Goal: Task Accomplishment & Management: Manage account settings

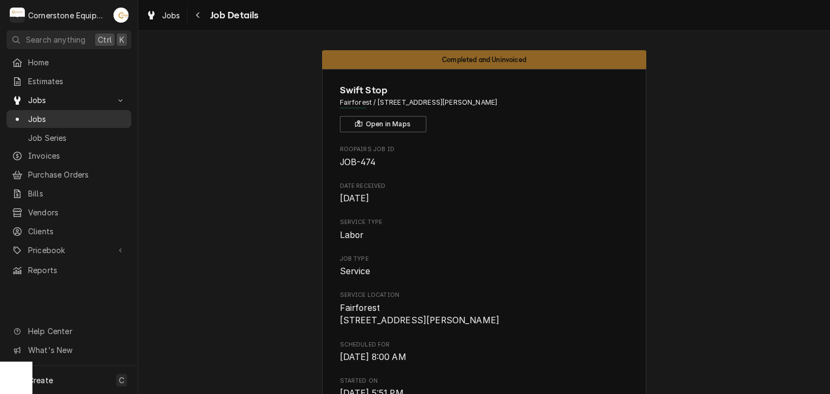
scroll to position [1366, 0]
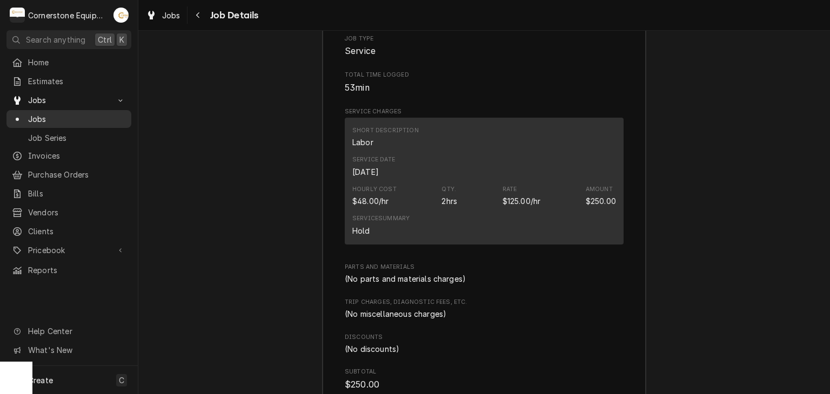
drag, startPoint x: 0, startPoint y: 0, endPoint x: 69, endPoint y: 115, distance: 134.0
click at [69, 115] on span "Jobs" at bounding box center [77, 118] width 98 height 11
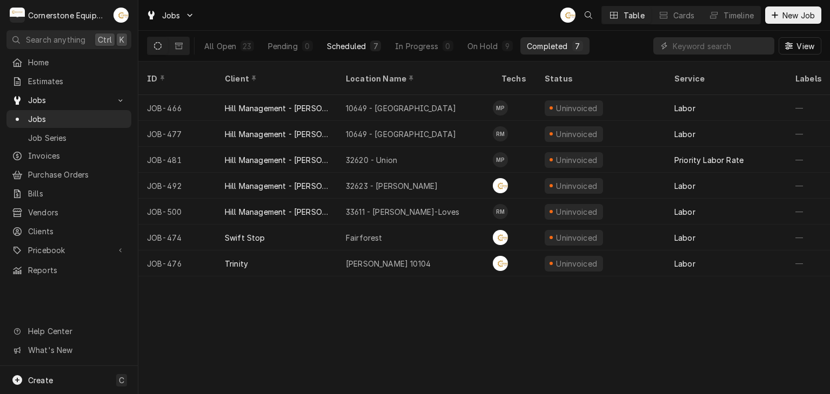
click at [363, 48] on div "Scheduled" at bounding box center [346, 46] width 39 height 11
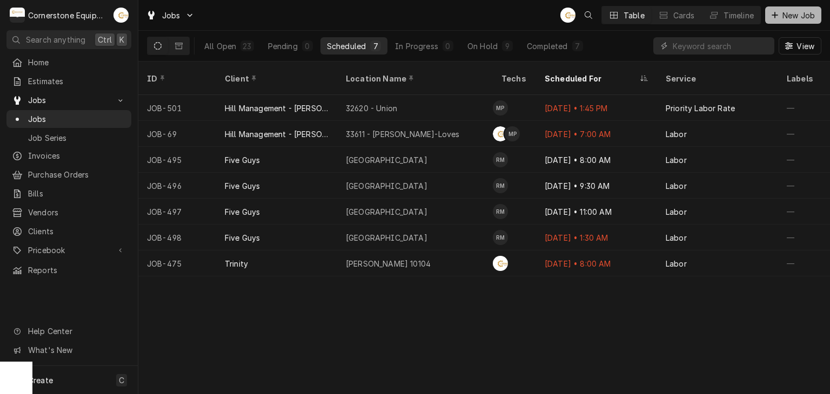
click at [784, 20] on span "New Job" at bounding box center [798, 15] width 37 height 11
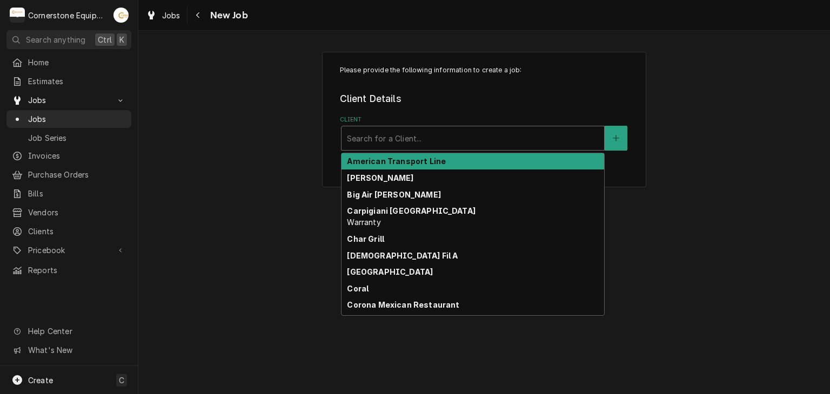
click at [506, 132] on div "Client" at bounding box center [473, 138] width 252 height 19
click at [264, 63] on div "Please provide the following information to create a job: Client Details Client…" at bounding box center [483, 119] width 691 height 154
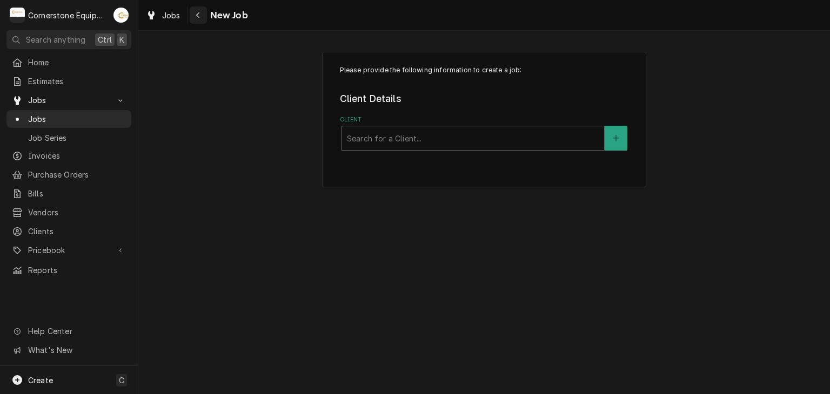
click at [200, 10] on div "Navigate back" at bounding box center [198, 15] width 11 height 11
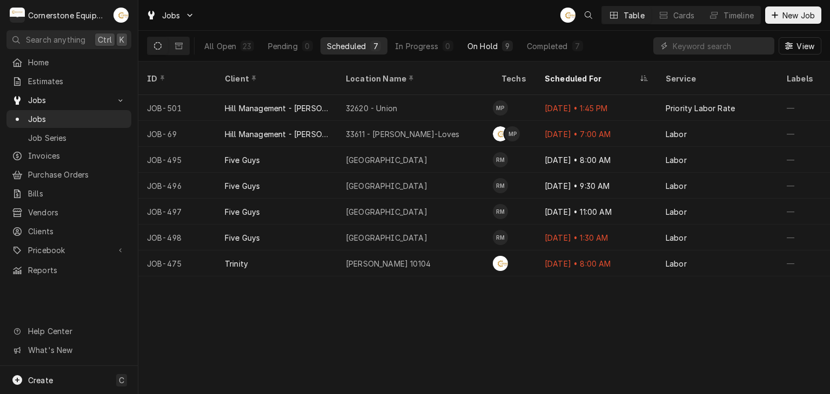
click at [465, 45] on button "On Hold 9" at bounding box center [490, 45] width 58 height 17
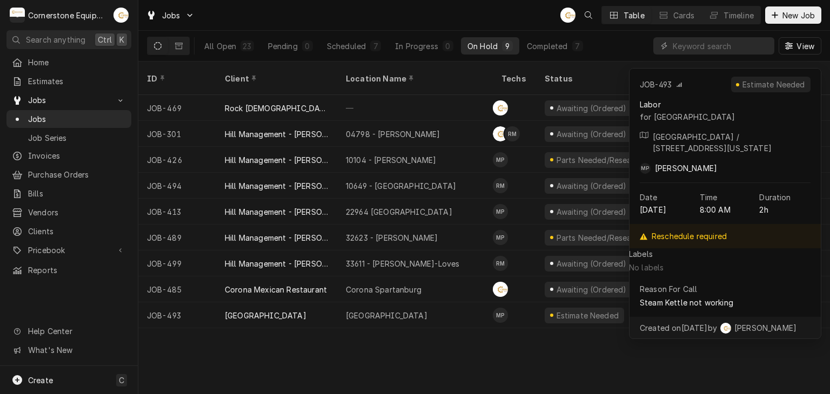
click at [320, 340] on div "ID Client Location Name Techs Status Service Labels Job Type Priority Source So…" at bounding box center [483, 228] width 691 height 333
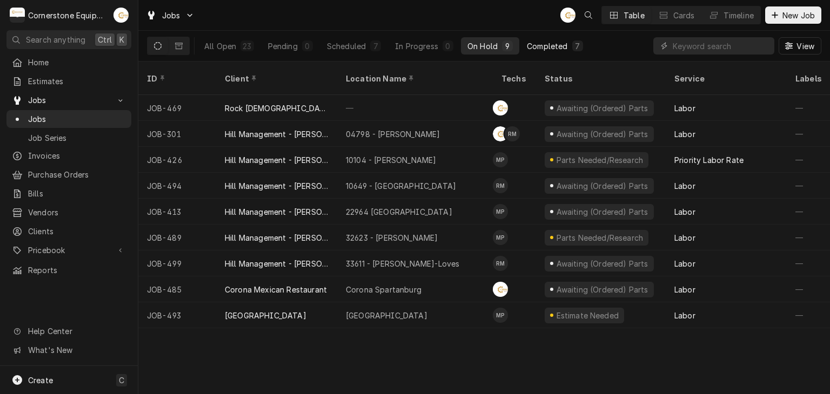
click at [550, 44] on div "Completed" at bounding box center [547, 46] width 41 height 11
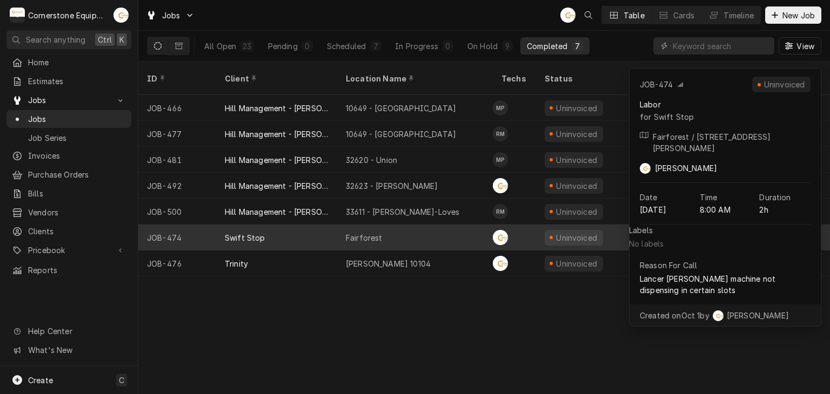
click at [372, 233] on div "Fairforest" at bounding box center [415, 238] width 156 height 26
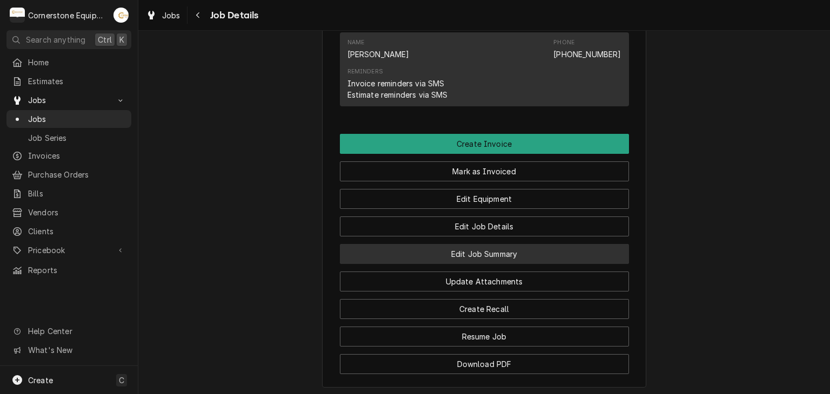
scroll to position [1052, 0]
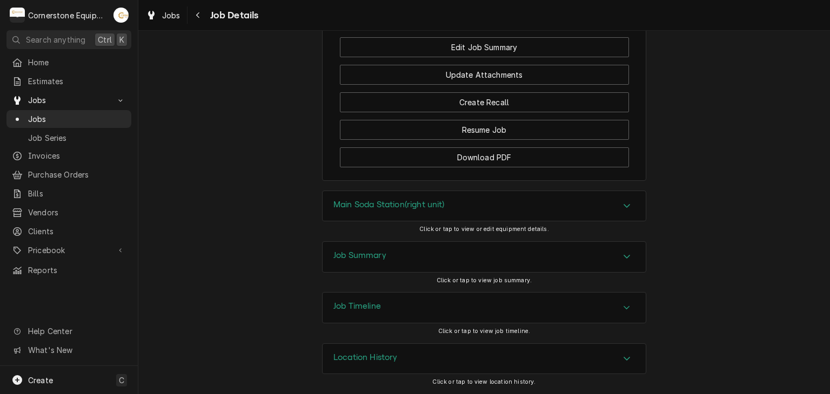
click at [447, 269] on div "Job Summary" at bounding box center [483, 257] width 323 height 30
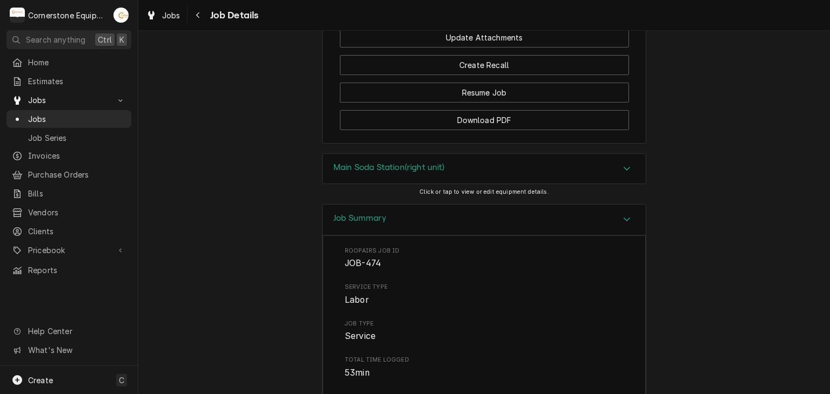
scroll to position [864, 0]
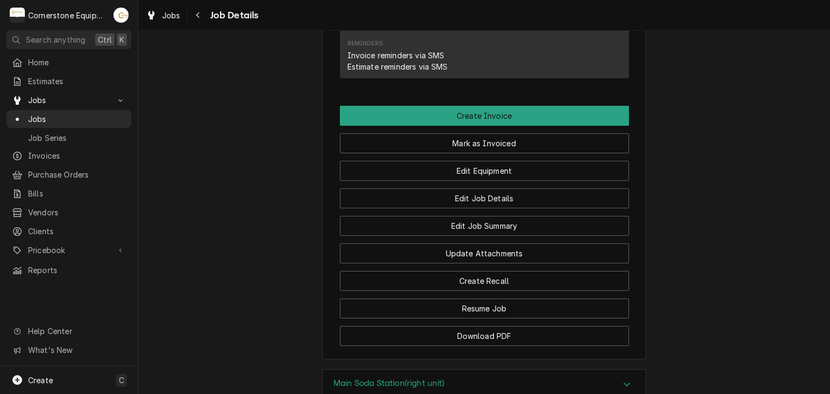
click at [494, 225] on div "Edit Job Summary" at bounding box center [484, 223] width 289 height 28
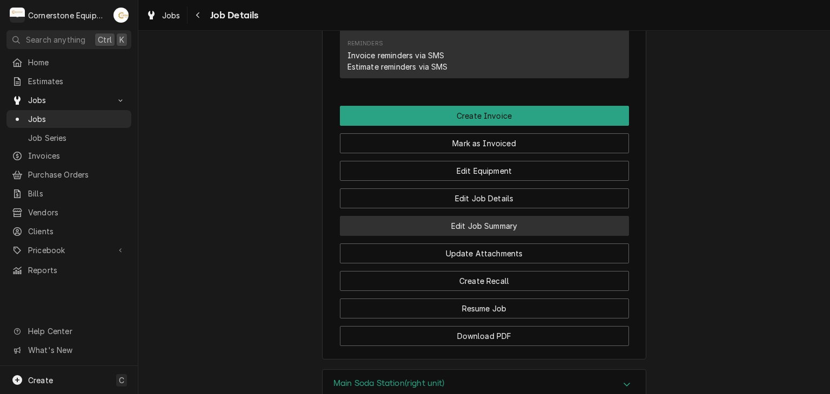
click at [496, 233] on button "Edit Job Summary" at bounding box center [484, 226] width 289 height 20
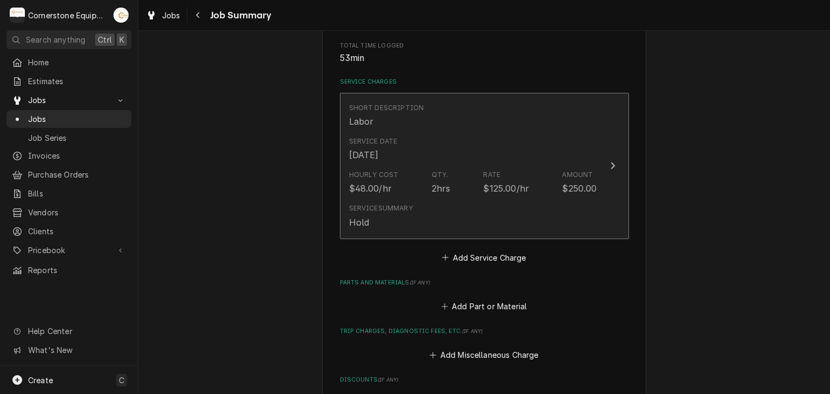
click at [422, 165] on div "Service Date Oct 9, 2025" at bounding box center [473, 148] width 248 height 33
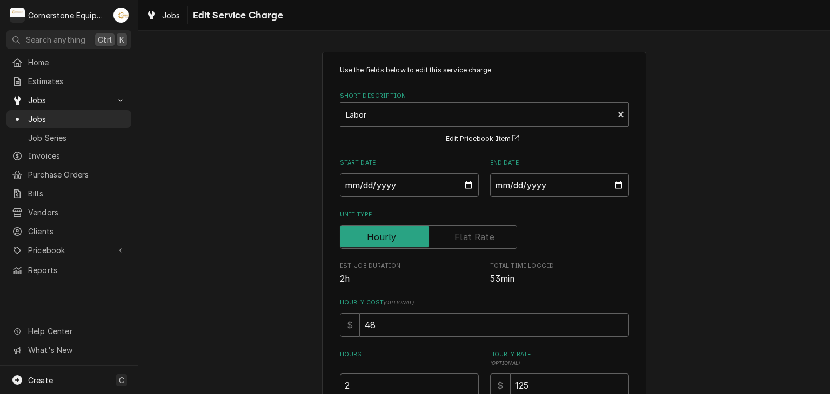
scroll to position [214, 0]
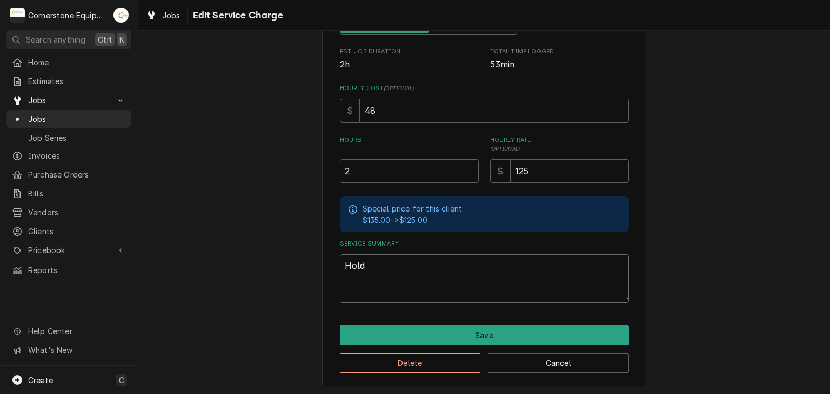
click at [392, 265] on textarea "Hold" at bounding box center [484, 278] width 289 height 49
type textarea "x"
type textarea "Hol"
type textarea "x"
type textarea "Ho"
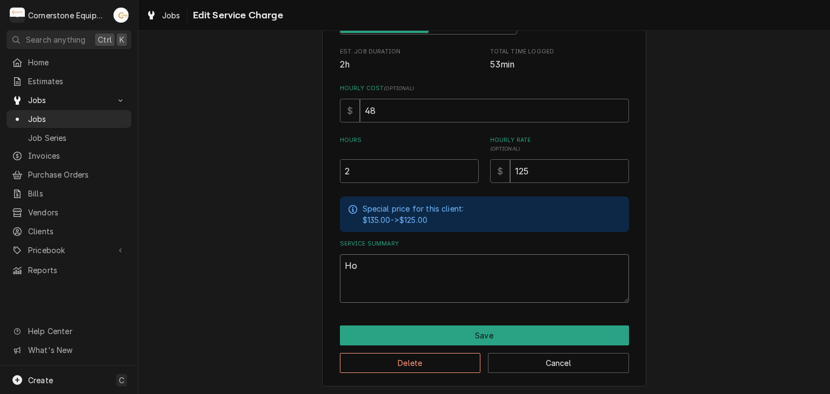
type textarea "x"
type textarea "H"
type textarea "x"
click at [272, 236] on div "Use the fields below to edit this service charge Short Description Labor Edit P…" at bounding box center [483, 112] width 691 height 569
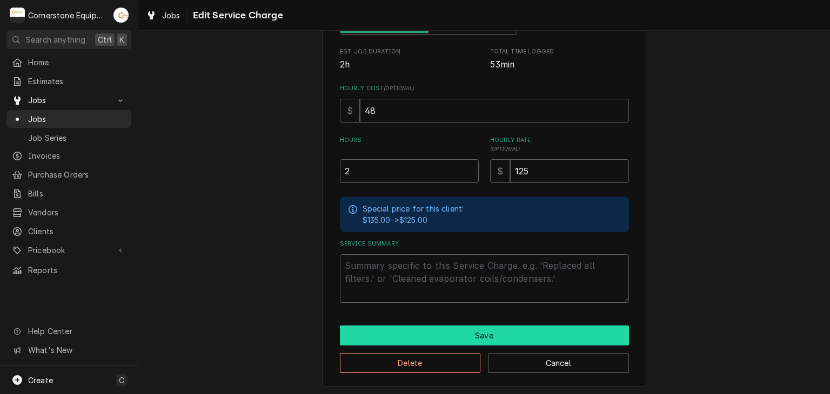
click at [518, 337] on button "Save" at bounding box center [484, 336] width 289 height 20
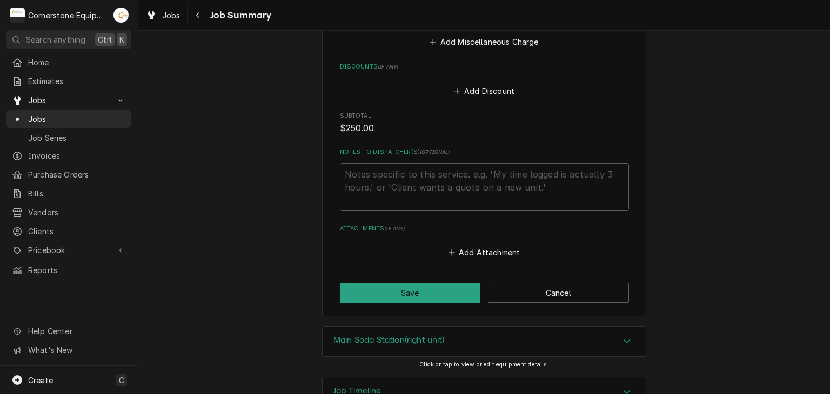
scroll to position [562, 0]
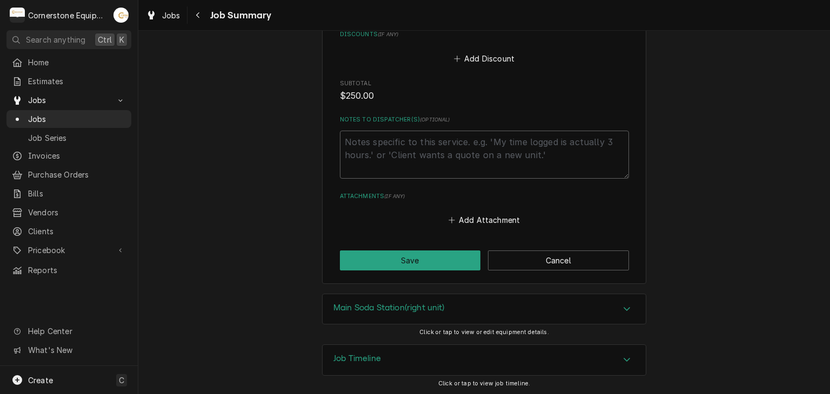
click at [434, 264] on button "Save" at bounding box center [410, 261] width 141 height 20
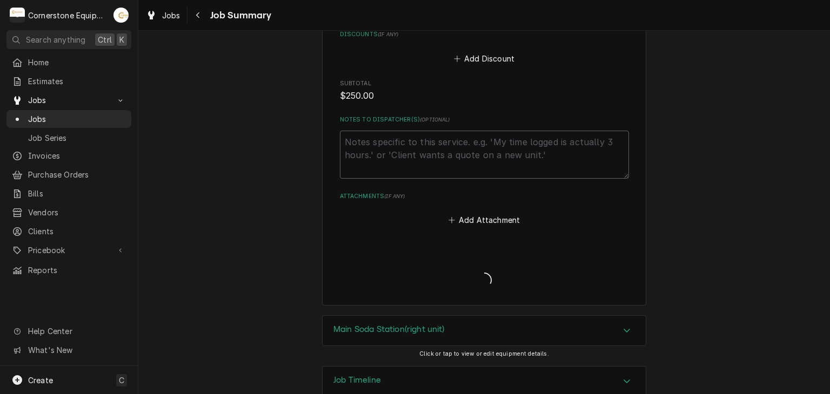
type textarea "x"
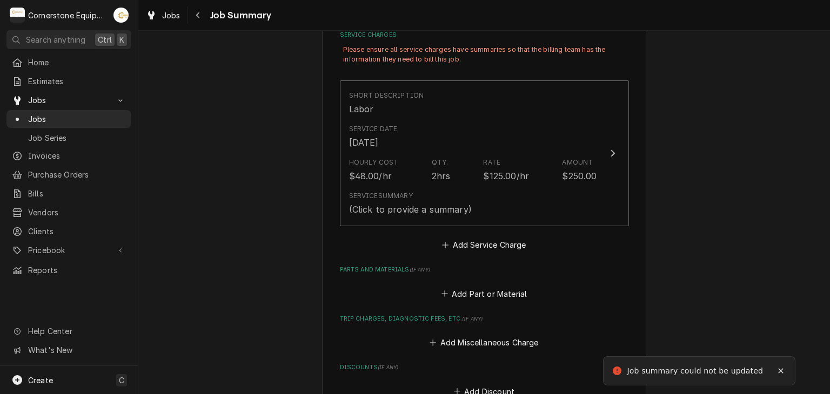
scroll to position [479, 0]
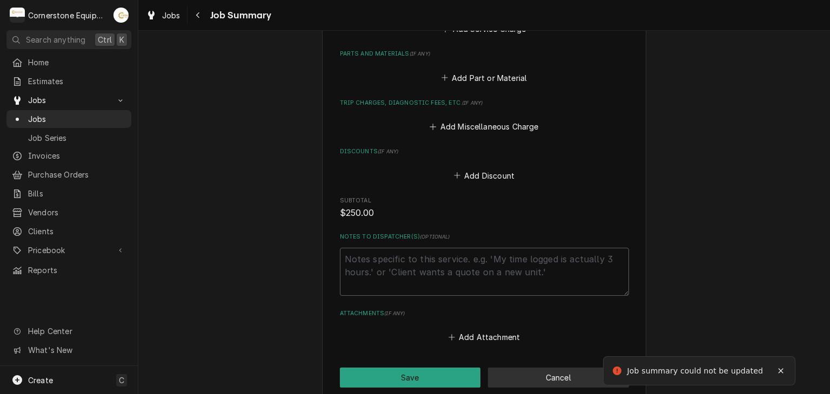
click at [541, 370] on button "Cancel" at bounding box center [558, 378] width 141 height 20
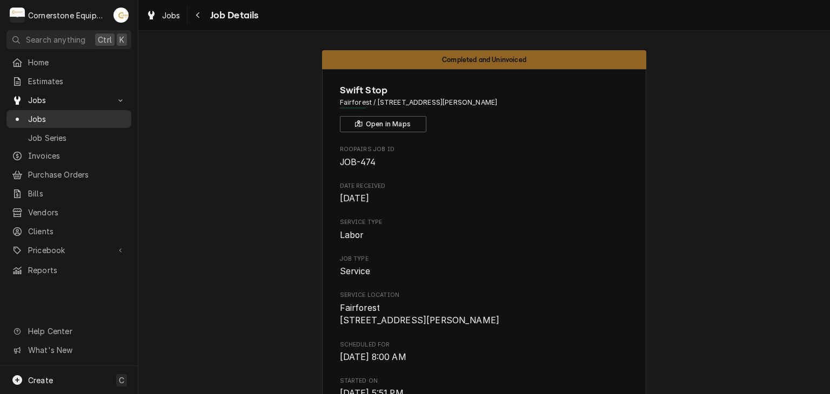
click at [84, 121] on div "Jobs" at bounding box center [69, 119] width 120 height 14
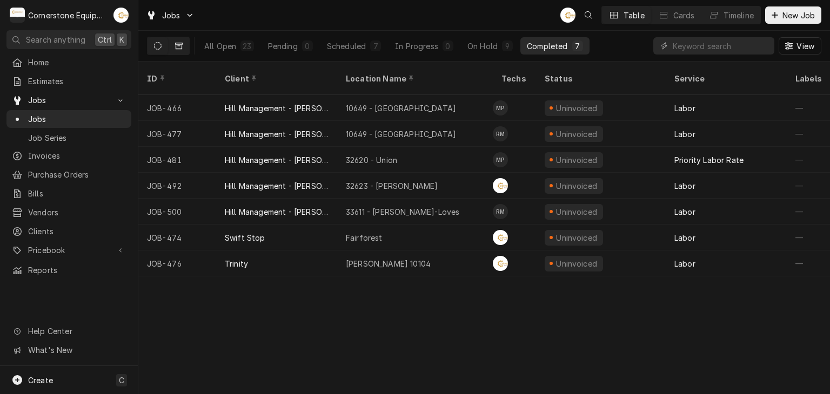
click at [183, 44] on button "Dynamic Content Wrapper" at bounding box center [179, 45] width 21 height 17
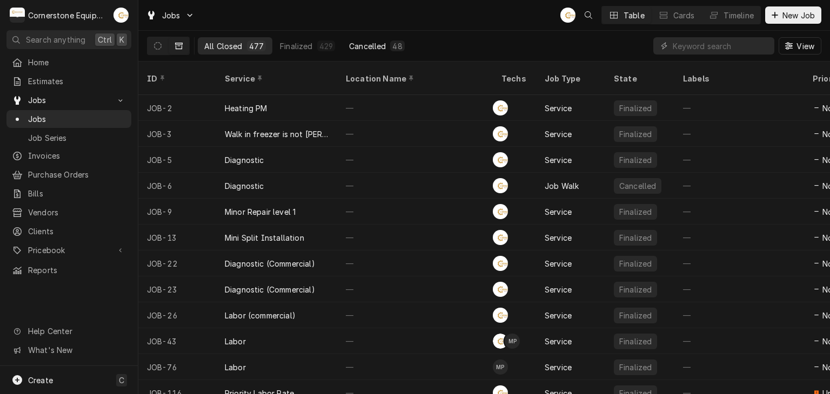
click at [371, 39] on button "Cancelled 48" at bounding box center [376, 45] width 69 height 17
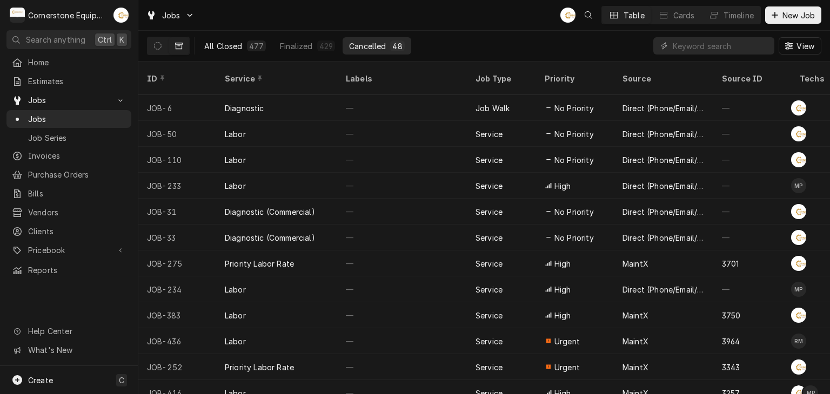
click at [211, 38] on button "All Closed 477" at bounding box center [235, 45] width 75 height 17
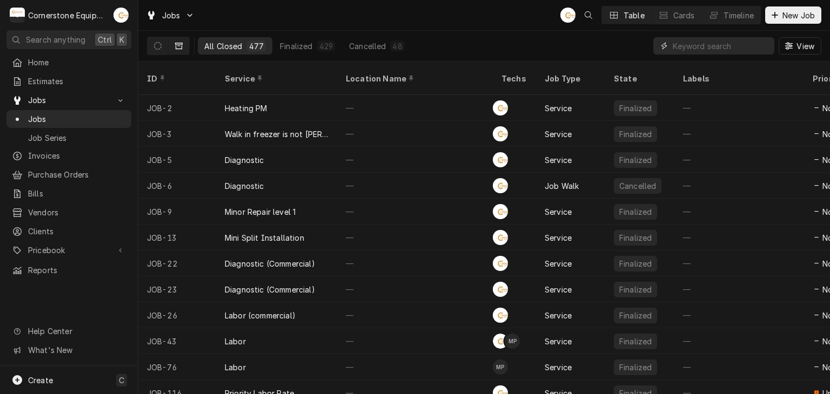
click at [678, 45] on input "Dynamic Content Wrapper" at bounding box center [720, 45] width 96 height 17
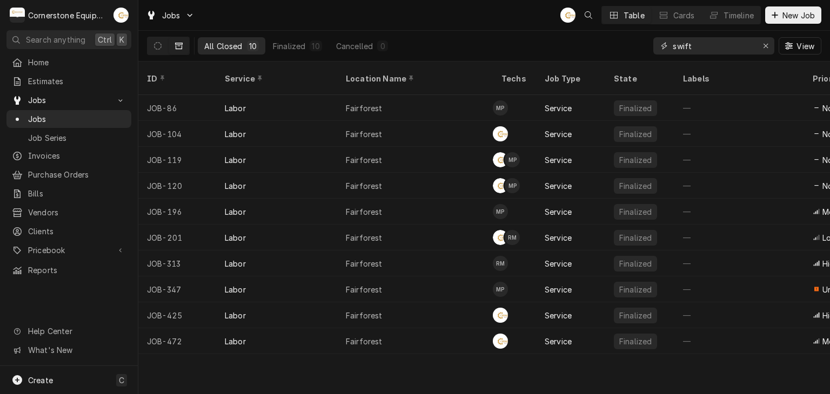
type input "swift"
click at [426, 18] on div "Jobs AB Table Cards Timeline New Job" at bounding box center [483, 15] width 691 height 30
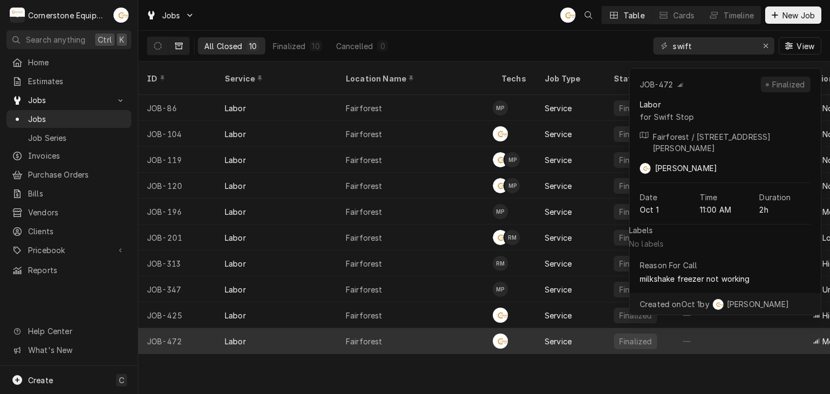
click at [414, 328] on div "Fairforest" at bounding box center [415, 341] width 156 height 26
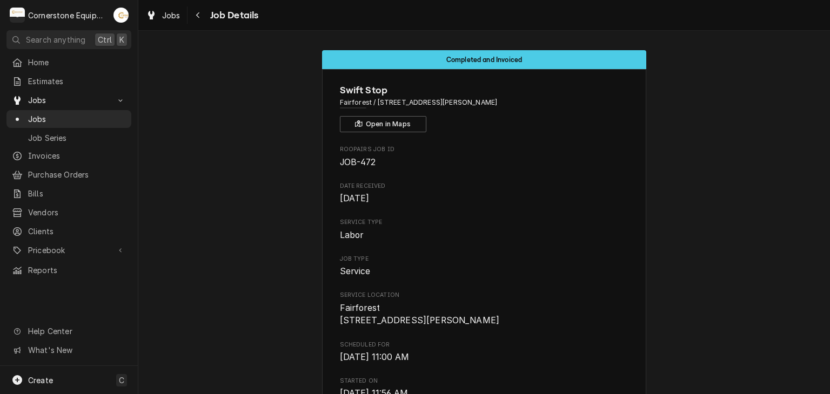
scroll to position [216, 0]
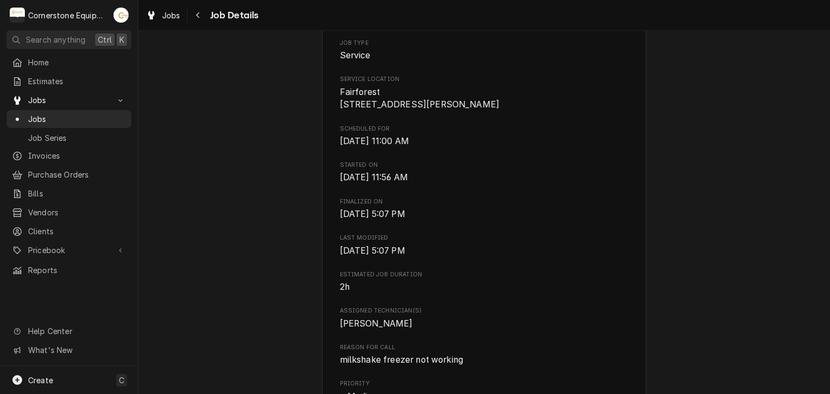
click at [64, 117] on span "Jobs" at bounding box center [77, 118] width 98 height 11
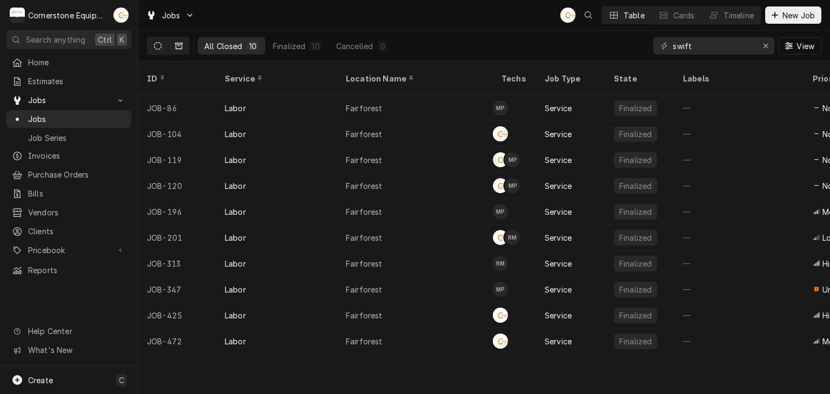
click at [157, 46] on icon "Dynamic Content Wrapper" at bounding box center [158, 46] width 8 height 8
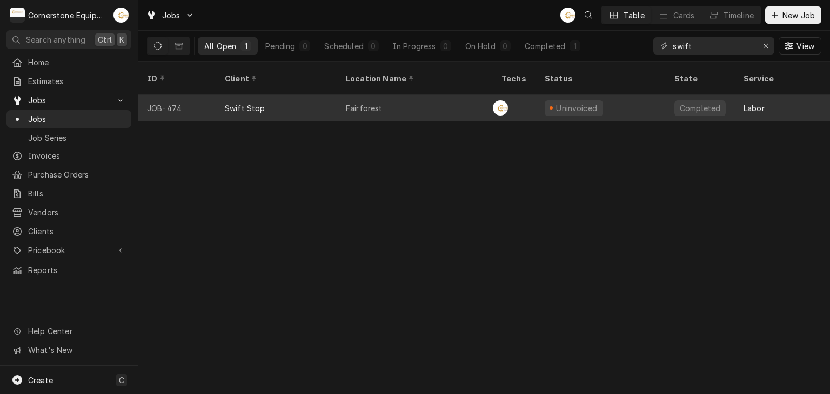
click at [390, 95] on div "Fairforest" at bounding box center [415, 108] width 156 height 26
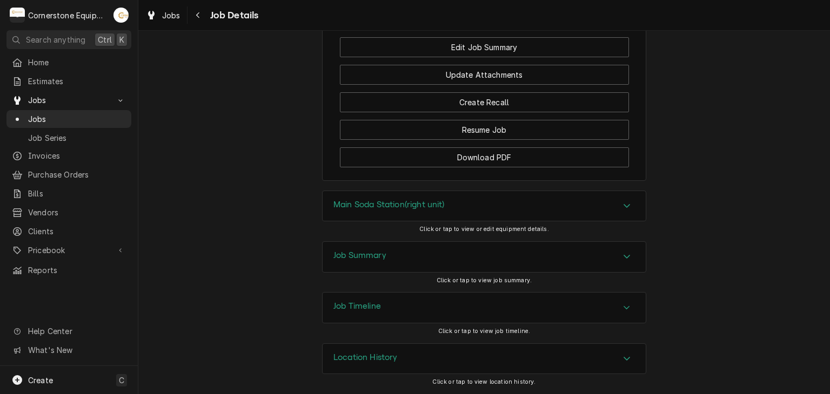
scroll to position [836, 0]
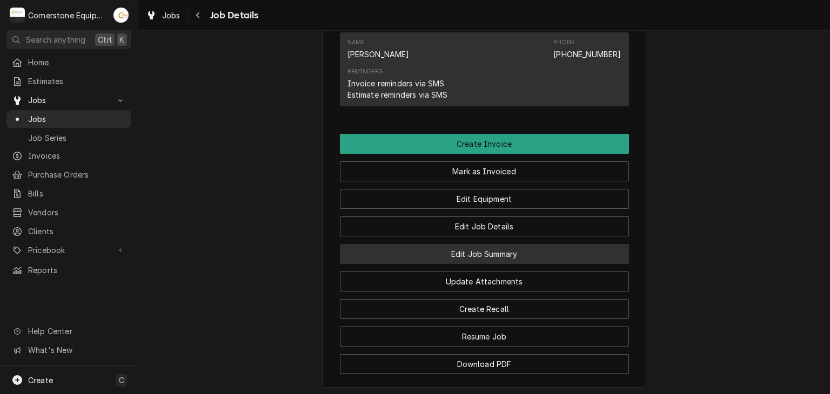
click at [504, 264] on button "Edit Job Summary" at bounding box center [484, 254] width 289 height 20
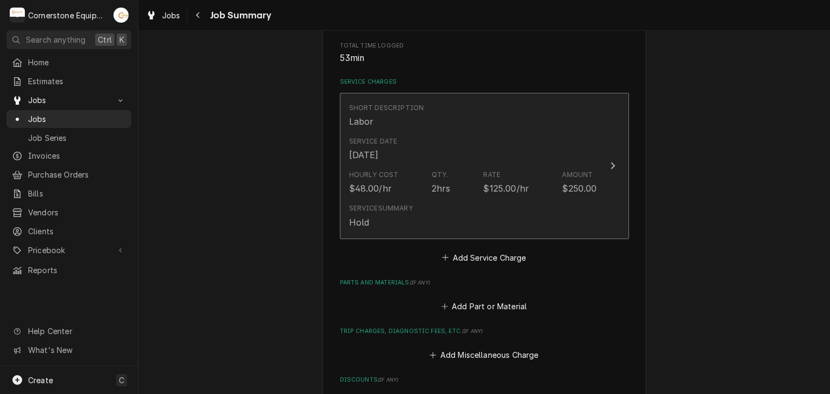
click at [392, 190] on div "Hourly Cost $48.00/hr Qty. 2hrs Rate $125.00/hr Amount $250.00" at bounding box center [473, 182] width 248 height 33
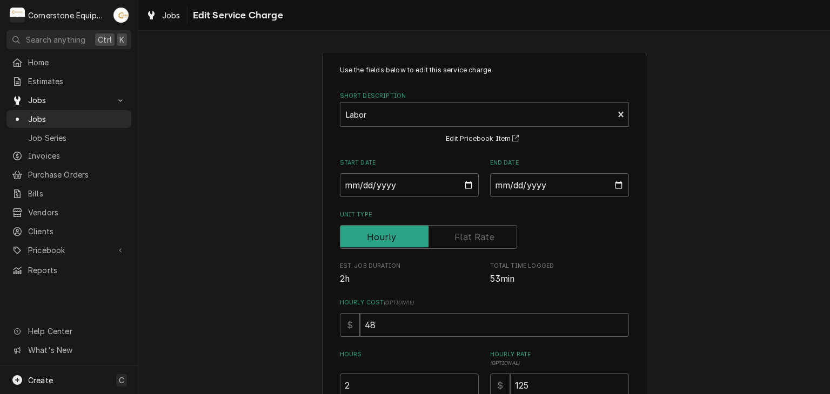
scroll to position [214, 0]
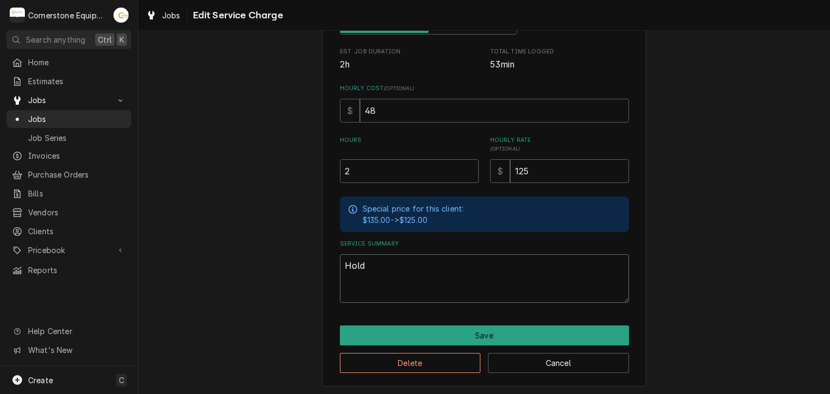
drag, startPoint x: 381, startPoint y: 275, endPoint x: 259, endPoint y: 230, distance: 129.7
click at [259, 230] on div "Use the fields below to edit this service charge Short Description Labor Edit P…" at bounding box center [483, 112] width 691 height 569
type textarea "x"
type textarea "/Hold"
type textarea "x"
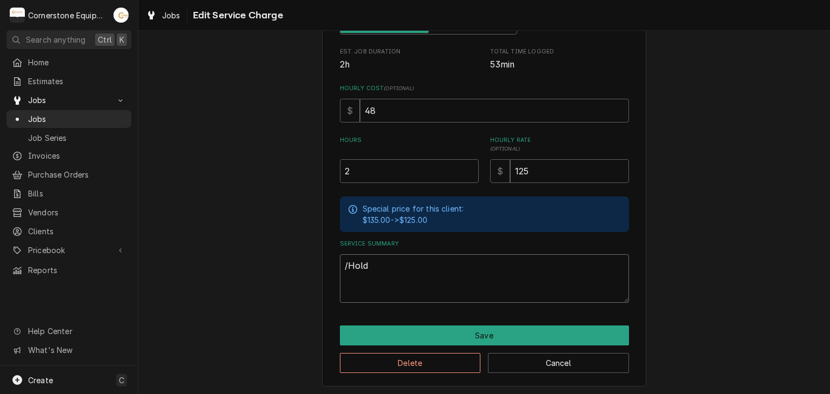
type textarea "/Hold/"
type textarea "x"
type textarea "/Hold/"
type textarea "x"
type textarea "/Hold/"
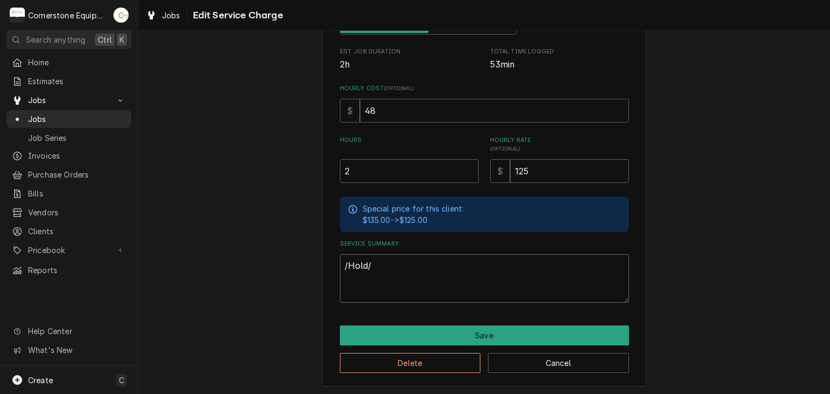
type textarea "x"
type textarea "/Hold"
type textarea "x"
type textarea "/Hol"
type textarea "x"
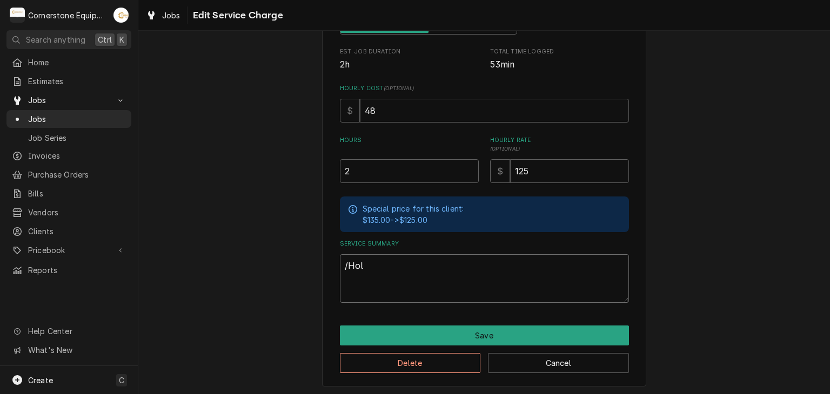
type textarea "/Ho"
type textarea "x"
type textarea "/H"
type textarea "x"
type textarea "/"
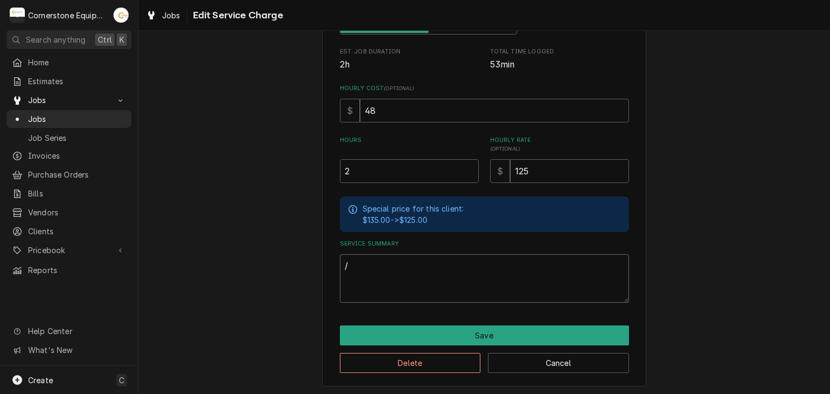
type textarea "x"
type textarea "1"
type textarea "x"
type textarea "10"
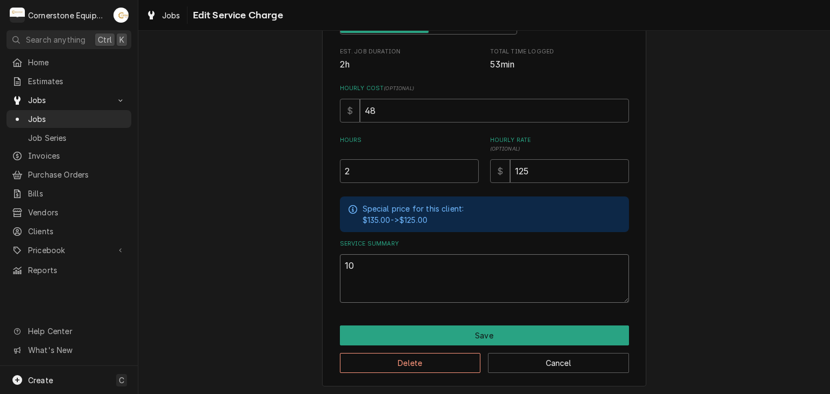
type textarea "x"
type textarea "10/"
type textarea "x"
type textarea "10/1"
type textarea "x"
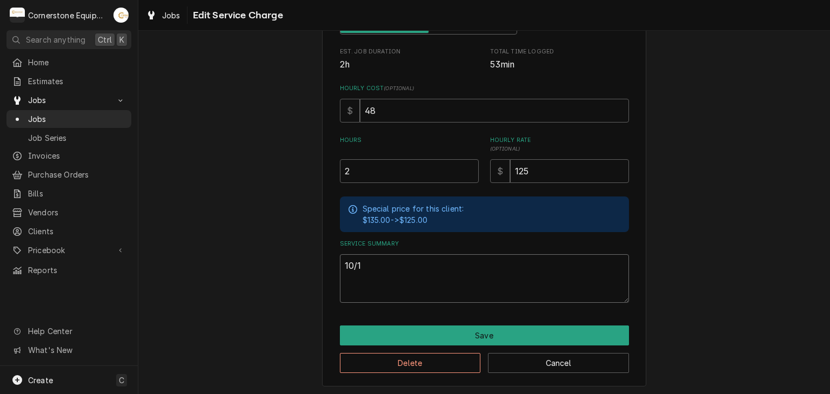
type textarea "10/1/"
type textarea "x"
type textarea "10/1/2"
type textarea "x"
type textarea "10/1/25"
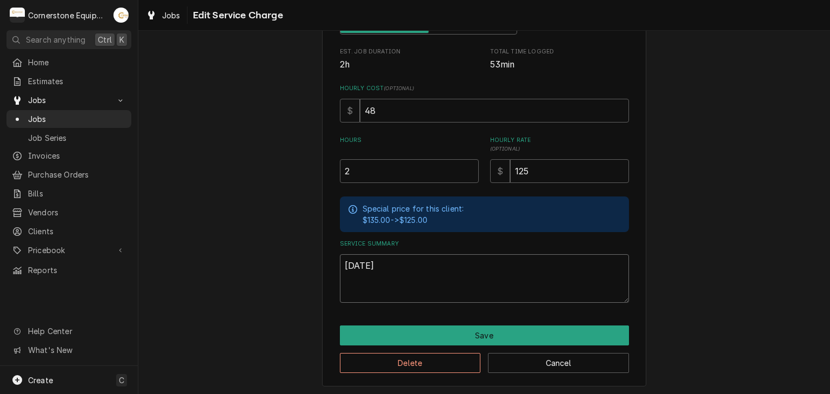
type textarea "x"
type textarea "10/1/25"
type textarea "x"
type textarea "10/1/25 A"
type textarea "x"
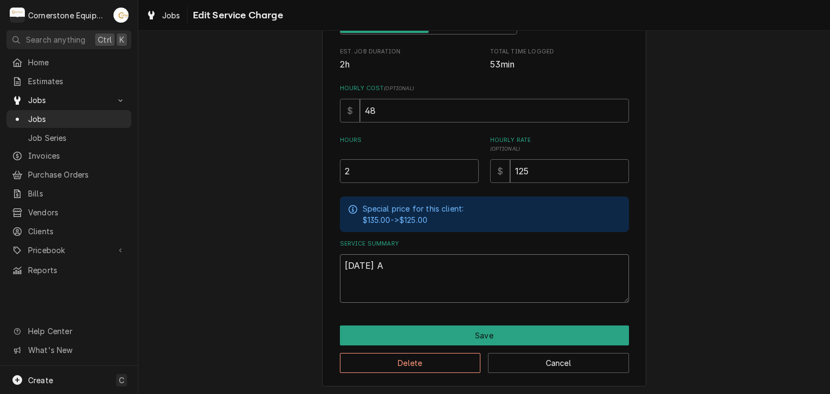
type textarea "10/1/25 AS"
type textarea "x"
type textarea "10/1/25 ASB"
type textarea "x"
type textarea "10/1/25 ASB"
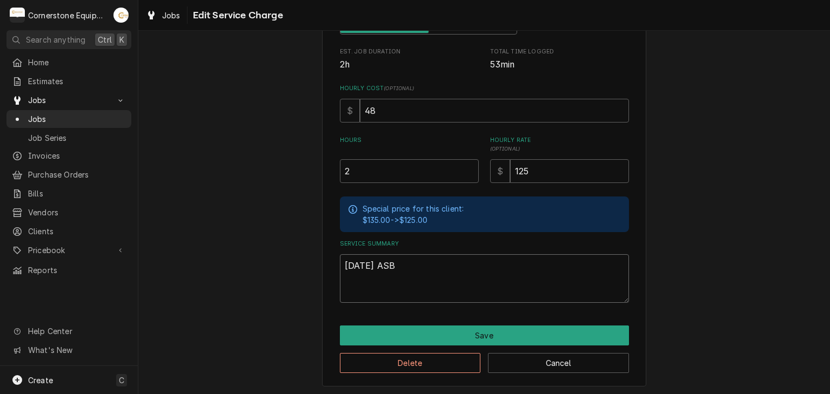
type textarea "x"
type textarea "10/1/25 ASB -"
type textarea "x"
paste textarea "Service Summary"
type textarea "10/1/25 ASB -"
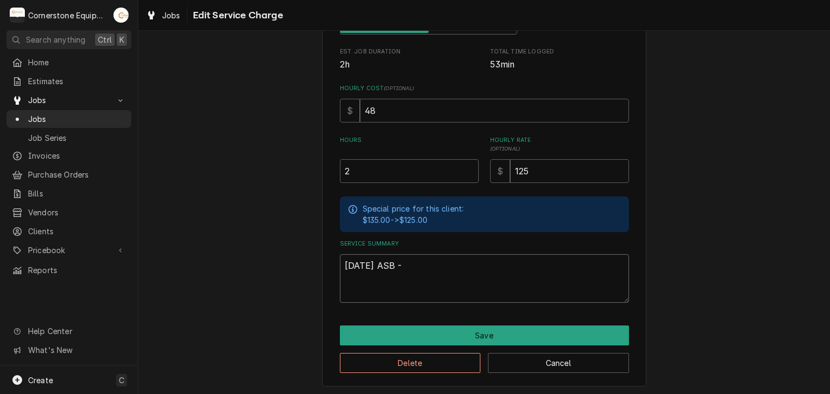
paste textarea "r"
type textarea "x"
type textarea "10/1/25 ASB - r"
type textarea "x"
type textarea "10/1/25 ASB -"
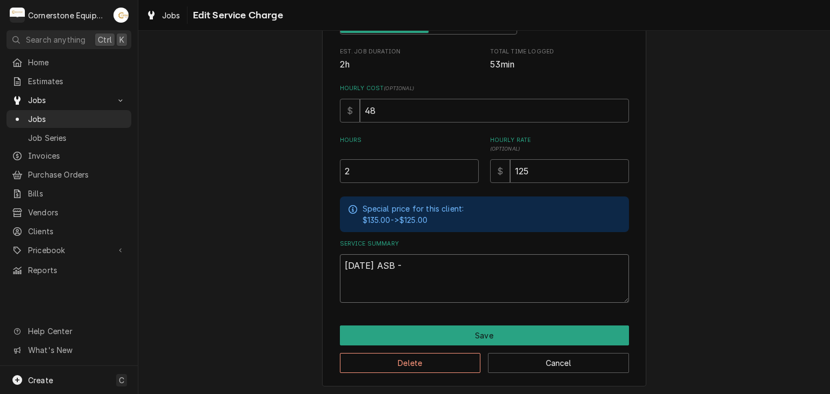
click at [413, 256] on textarea "10/1/25 ASB -" at bounding box center [484, 278] width 289 height 49
paste textarea "While on site, Brian requested that I check the beverage dispensing machine. On…"
type textarea "x"
type textarea "10/1/25 ASB - While on site, Brian requested that I check the beverage dispensi…"
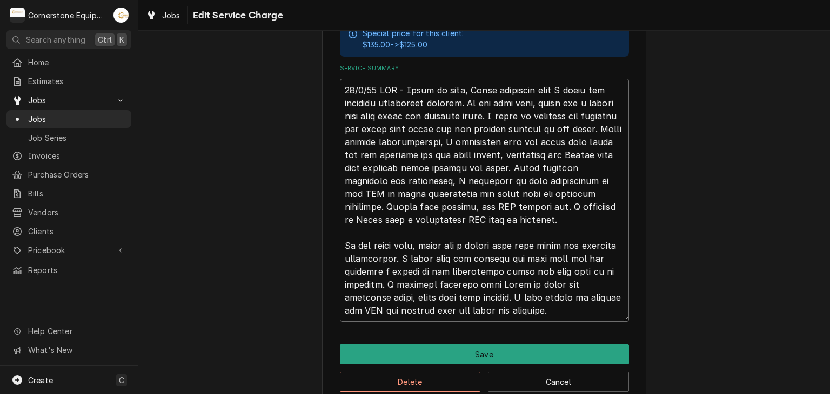
scroll to position [409, 0]
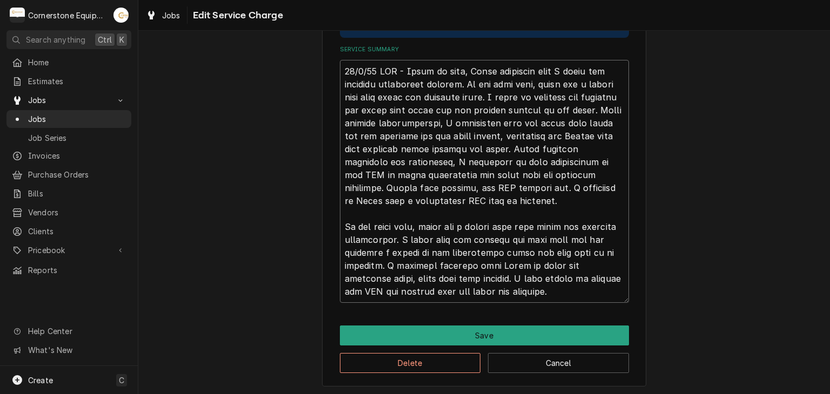
click at [340, 230] on textarea "Service Summary" at bounding box center [484, 181] width 289 height 243
type textarea "x"
type textarea "10/1/25 ASB - While on site, Brian requested that I check the beverage dispensi…"
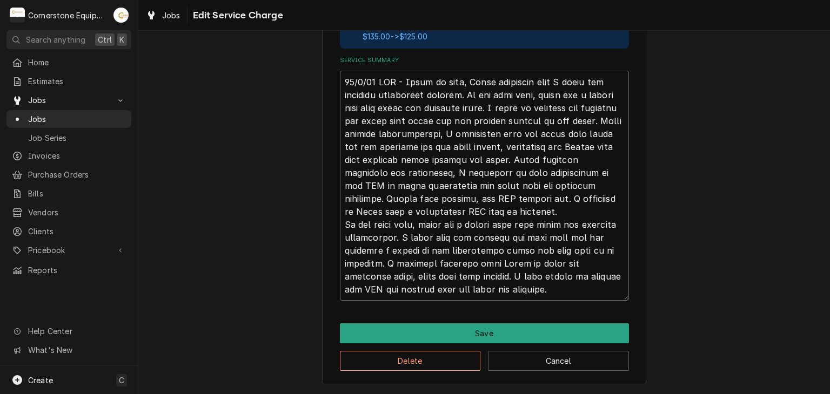
scroll to position [396, 0]
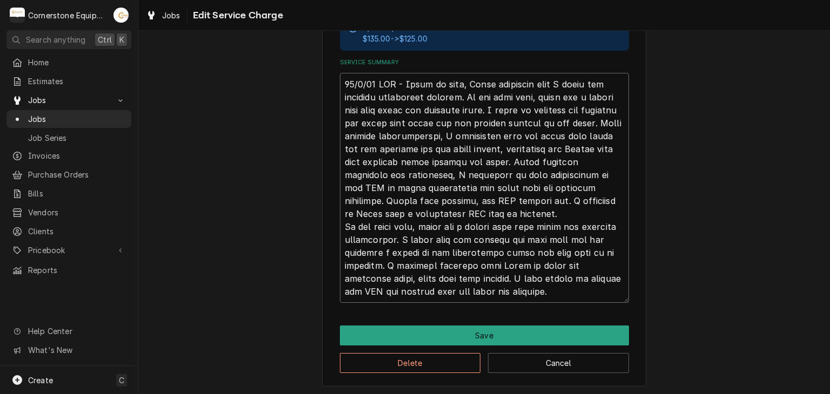
click at [457, 295] on textarea "Service Summary" at bounding box center [484, 188] width 289 height 230
type textarea "x"
type textarea "10/1/25 ASB - While on site, Brian requested that I check the beverage dispensi…"
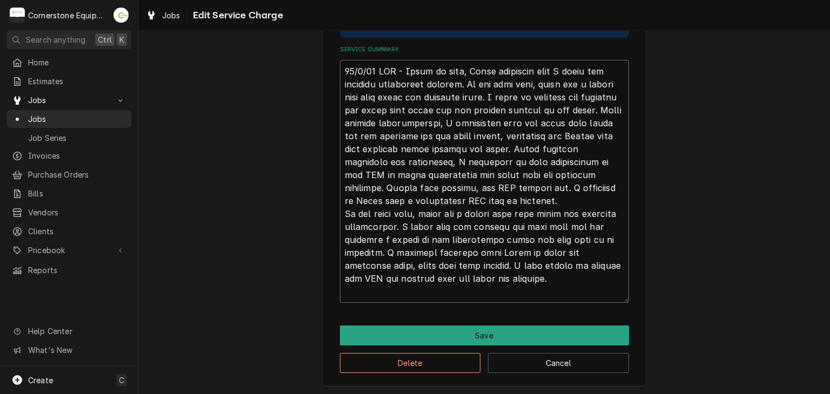
type textarea "x"
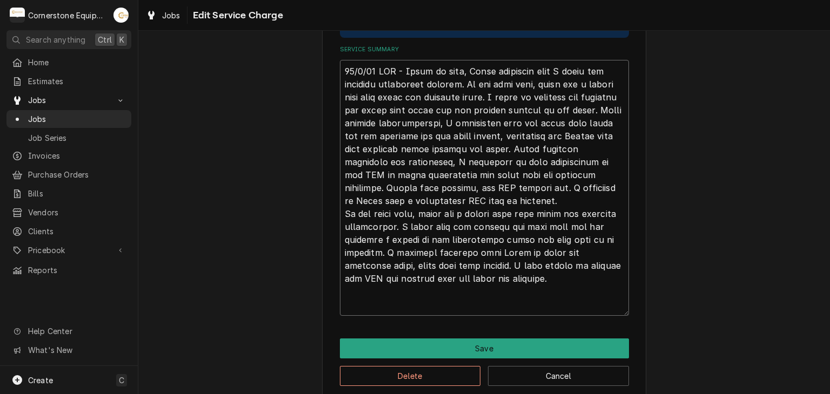
type textarea "10/1/25 ASB - While on site, Brian requested that I check the beverage dispensi…"
click at [384, 309] on textarea "Service Summary" at bounding box center [484, 188] width 289 height 256
type textarea "x"
type textarea "10/1/25 ASB - While on site, Brian requested that I check the beverage dispensi…"
type textarea "x"
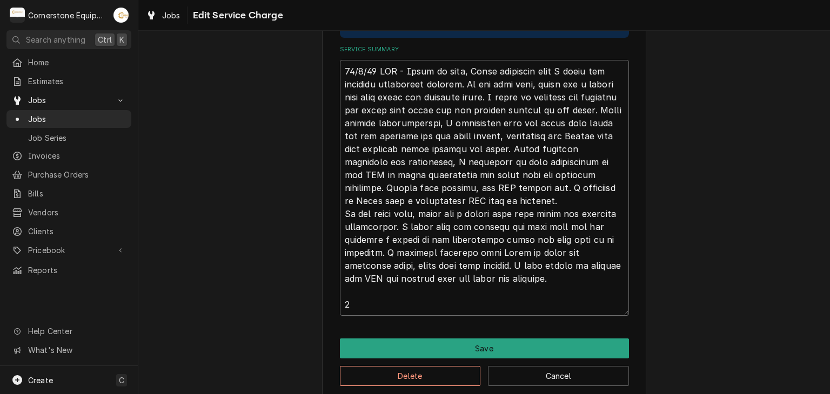
type textarea "10/1/25 ASB - While on site, Brian requested that I check the beverage dispensi…"
type textarea "x"
type textarea "10/1/25 ASB - While on site, Brian requested that I check the beverage dispensi…"
type textarea "x"
type textarea "10/1/25 ASB - While on site, Brian requested that I check the beverage dispensi…"
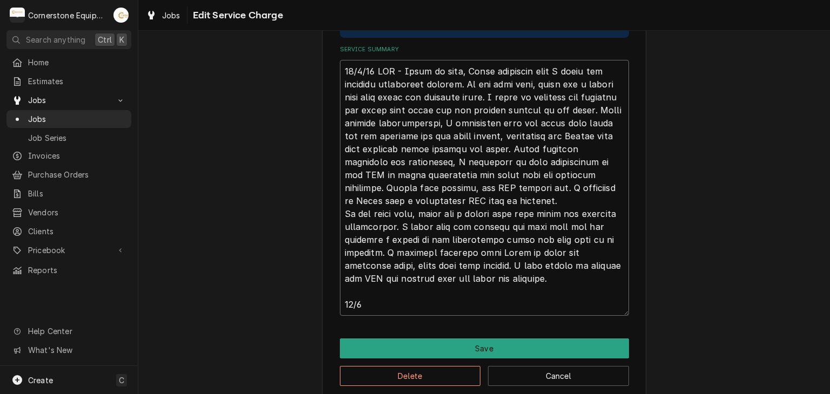
type textarea "x"
type textarea "10/1/25 ASB - While on site, Brian requested that I check the beverage dispensi…"
type textarea "x"
type textarea "10/1/25 ASB - While on site, Brian requested that I check the beverage dispensi…"
type textarea "x"
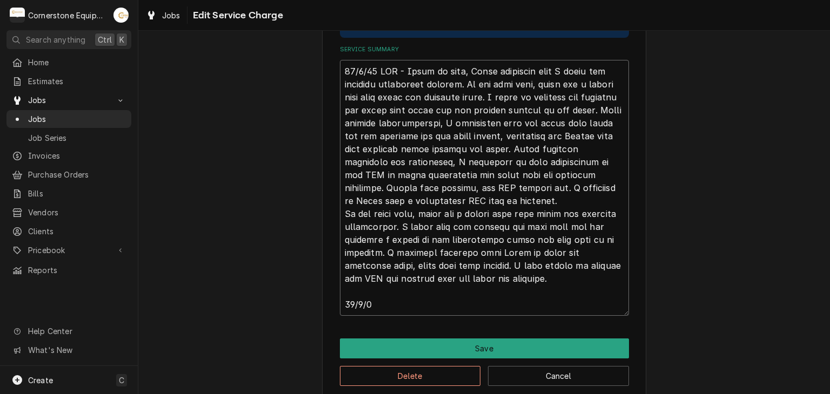
type textarea "10/1/25 ASB - While on site, Brian requested that I check the beverage dispensi…"
type textarea "x"
type textarea "10/1/25 ASB - While on site, Brian requested that I check the beverage dispensi…"
type textarea "x"
type textarea "10/1/25 ASB - While on site, Brian requested that I check the beverage dispensi…"
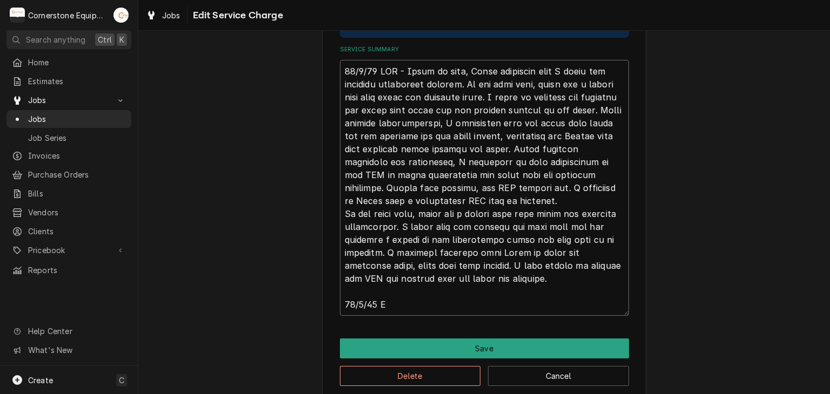
type textarea "x"
type textarea "10/1/25 ASB - While on site, Brian requested that I check the beverage dispensi…"
type textarea "x"
type textarea "10/1/25 ASB - While on site, Brian requested that I check the beverage dispensi…"
type textarea "x"
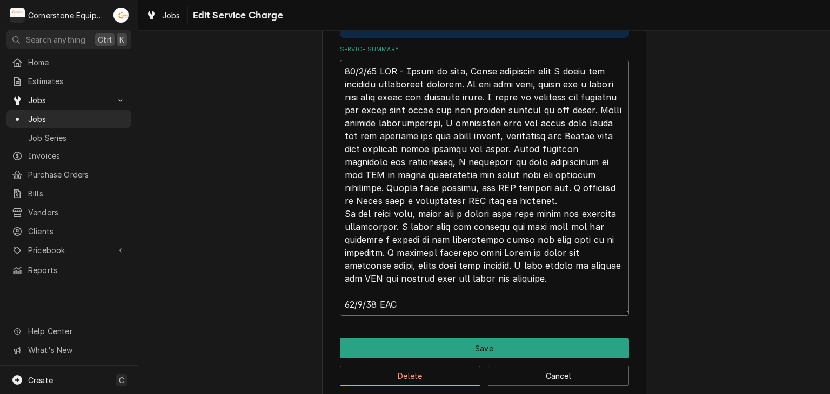
type textarea "10/1/25 ASB - While on site, Brian requested that I check the beverage dispensi…"
type textarea "x"
type textarea "10/1/25 ASB - While on site, Brian requested that I check the beverage dispensi…"
type textarea "x"
type textarea "10/1/25 ASB - While on site, Brian requested that I check the beverage dispensi…"
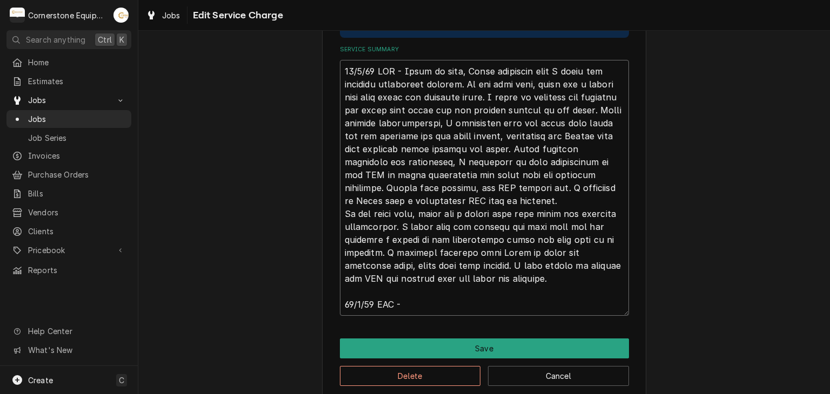
paste textarea "Returned to replace the PCB and valve harness. After installing the new PCB, I …"
type textarea "x"
type textarea "10/1/25 ASB - While on site, Brian requested that I check the beverage dispensi…"
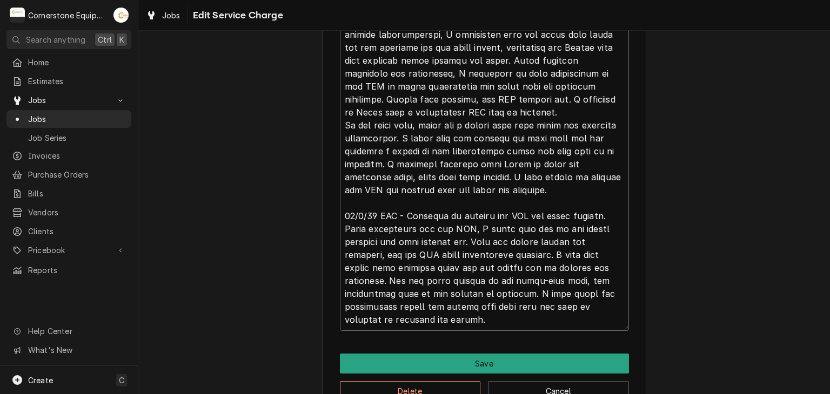
scroll to position [513, 0]
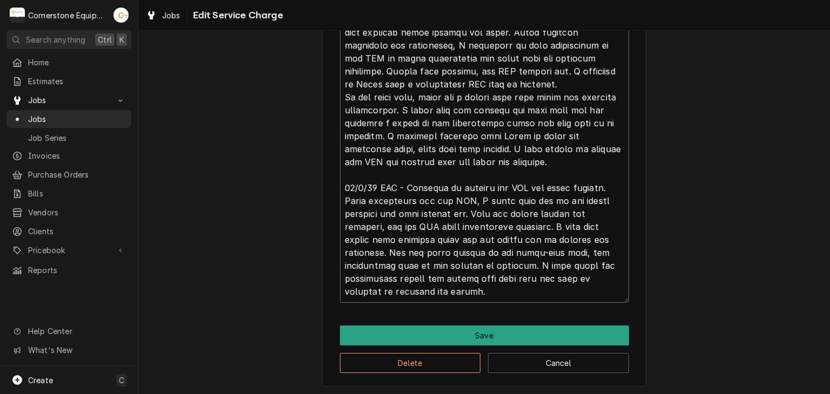
type textarea "x"
type textarea "10/1/25 ASB - While on site, Brian requested that I check the beverage dispensi…"
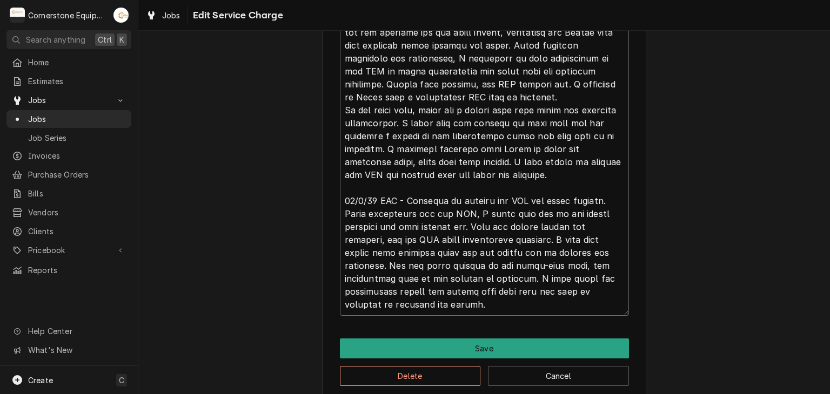
type textarea "x"
type textarea "10/1/25 ASB - While on site, Brian requested that I check the beverage dispensi…"
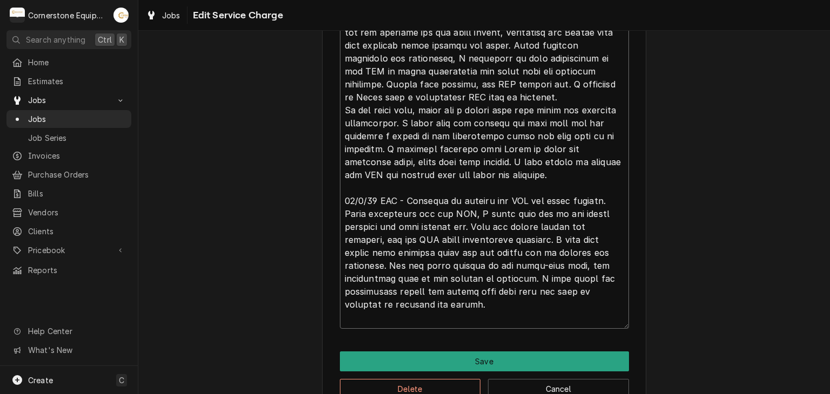
type textarea "x"
type textarea "10/1/25 ASB - While on site, Brian requested that I check the beverage dispensi…"
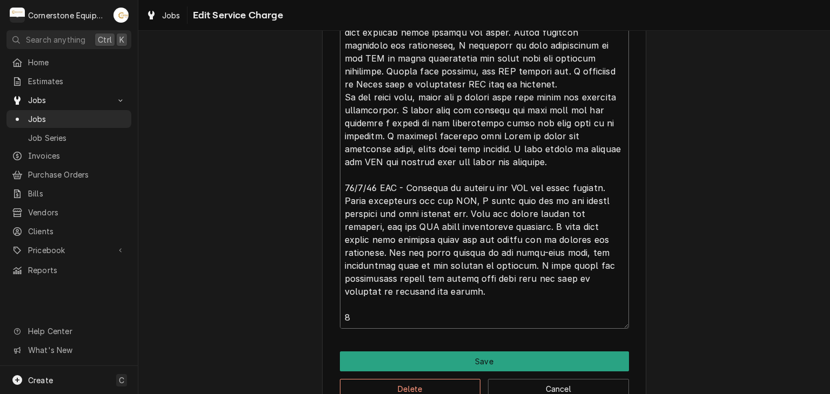
type textarea "x"
type textarea "10/1/25 ASB - While on site, Brian requested that I check the beverage dispensi…"
click at [461, 320] on textarea "Service Summary" at bounding box center [484, 142] width 289 height 373
type textarea "x"
type textarea "10/1/25 ASB - While on site, Brian requested that I check the beverage dispensi…"
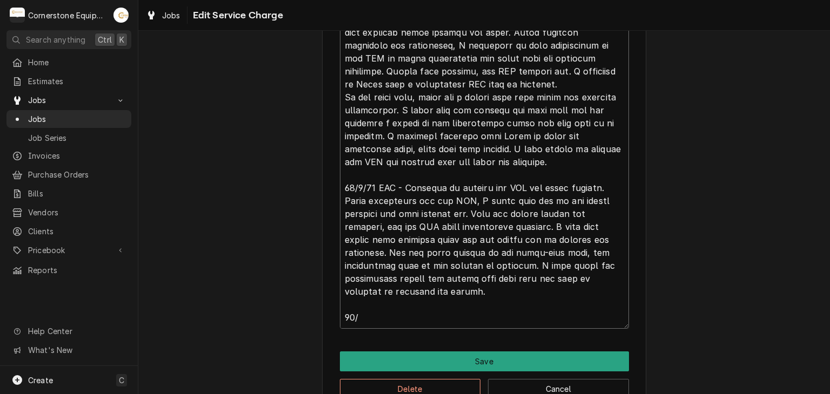
type textarea "x"
type textarea "10/1/25 ASB - While on site, Brian requested that I check the beverage dispensi…"
type textarea "x"
type textarea "10/1/25 ASB - While on site, Brian requested that I check the beverage dispensi…"
type textarea "x"
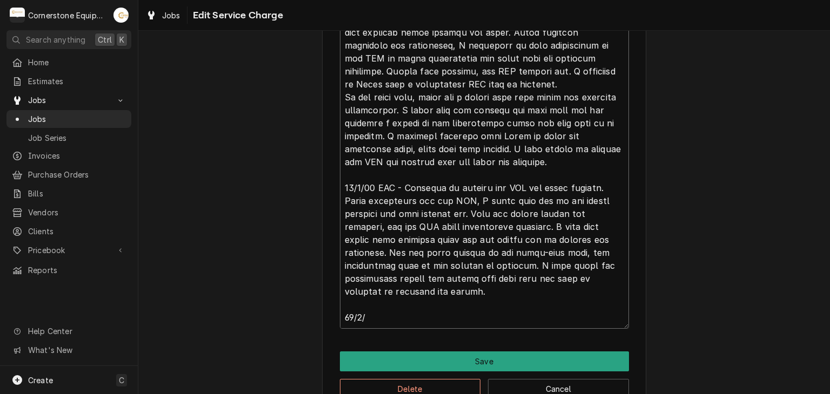
type textarea "10/1/25 ASB - While on site, Brian requested that I check the beverage dispensi…"
type textarea "x"
type textarea "10/1/25 ASB - While on site, Brian requested that I check the beverage dispensi…"
type textarea "x"
type textarea "10/1/25 ASB - While on site, Brian requested that I check the beverage dispensi…"
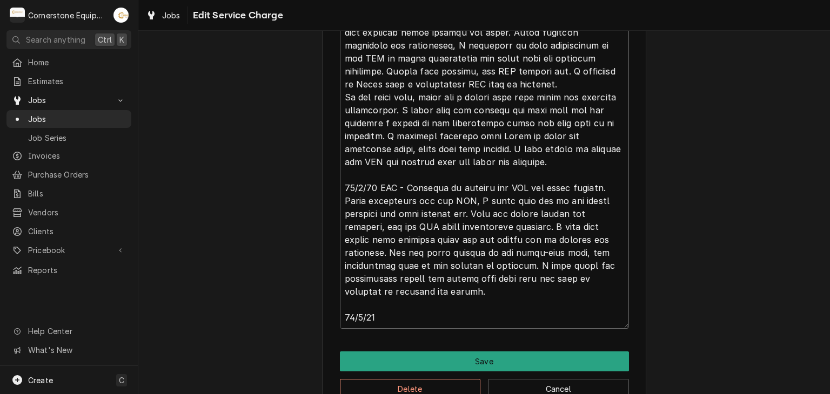
type textarea "x"
type textarea "10/1/25 ASB - While on site, Brian requested that I check the beverage dispensi…"
type textarea "x"
type textarea "10/1/25 ASB - While on site, Brian requested that I check the beverage dispensi…"
type textarea "x"
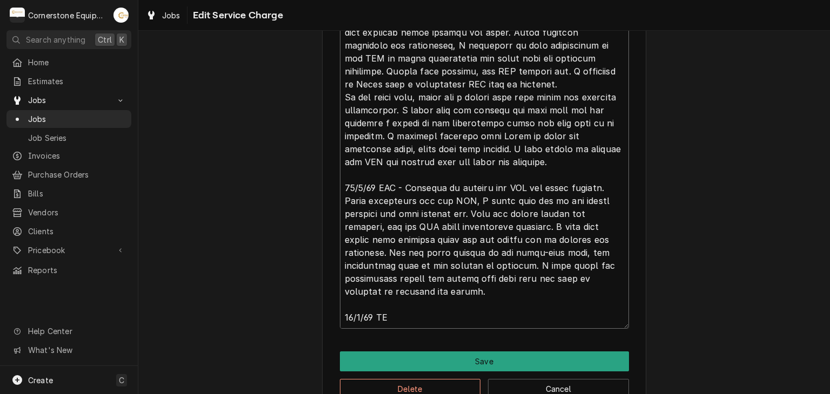
type textarea "10/1/25 ASB - While on site, Brian requested that I check the beverage dispensi…"
type textarea "x"
type textarea "10/1/25 ASB - While on site, Brian requested that I check the beverage dispensi…"
type textarea "x"
type textarea "10/1/25 ASB - While on site, Brian requested that I check the beverage dispensi…"
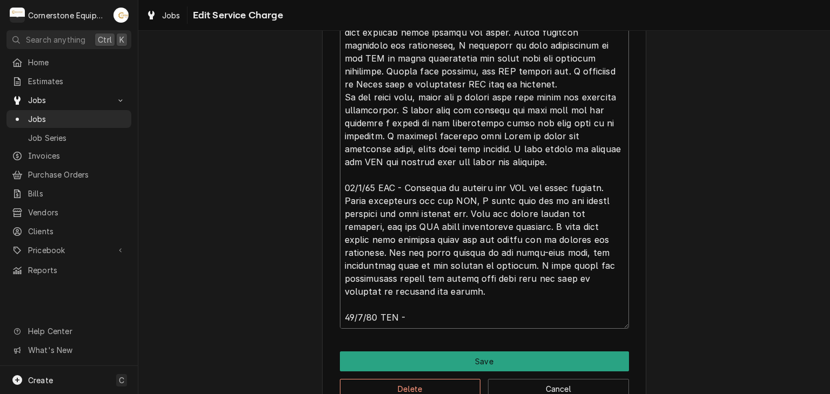
type textarea "x"
type textarea "10/1/25 ASB - While on site, Brian requested that I check the beverage dispensi…"
paste textarea "Returned to replace the valve switch on the left unit and also replaced the VGA…"
type textarea "x"
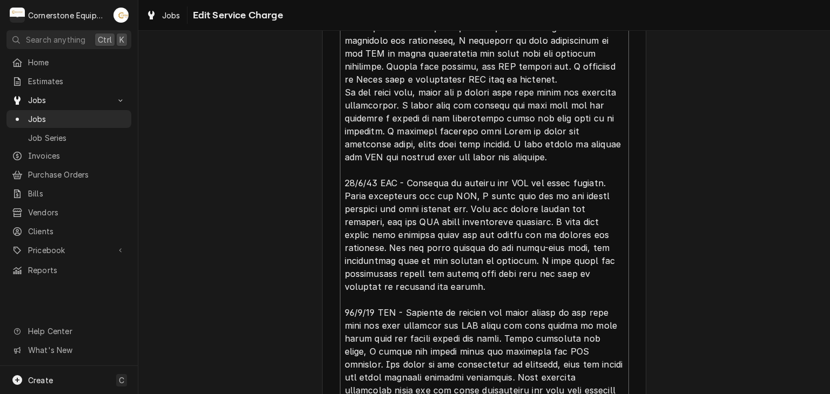
scroll to position [616, 0]
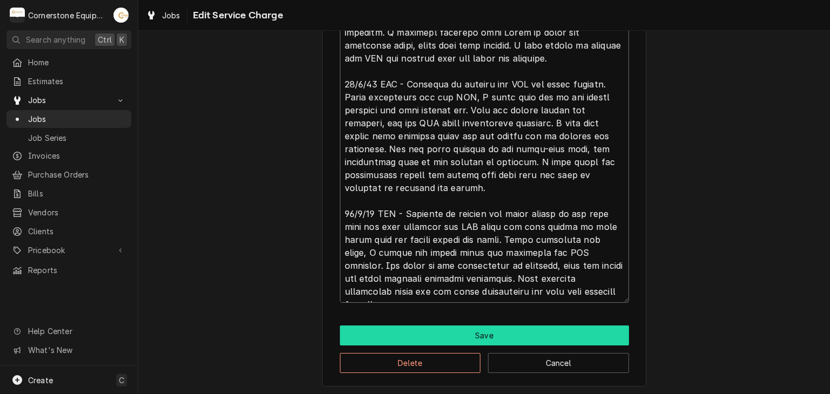
type textarea "10/1/25 ASB - While on site, Brian requested that I check the beverage dispensi…"
click at [509, 334] on button "Save" at bounding box center [484, 336] width 289 height 20
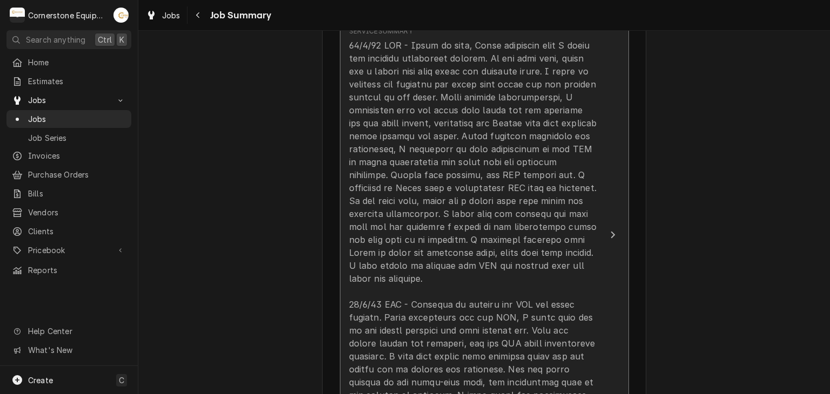
click at [481, 246] on div "Update Line Item" at bounding box center [473, 292] width 248 height 506
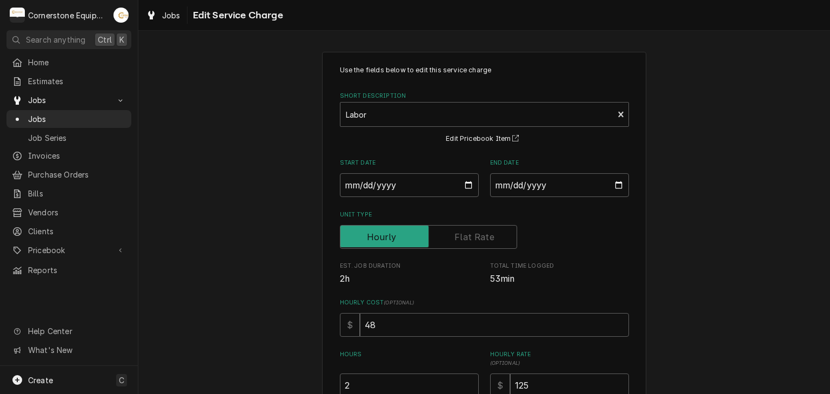
scroll to position [216, 0]
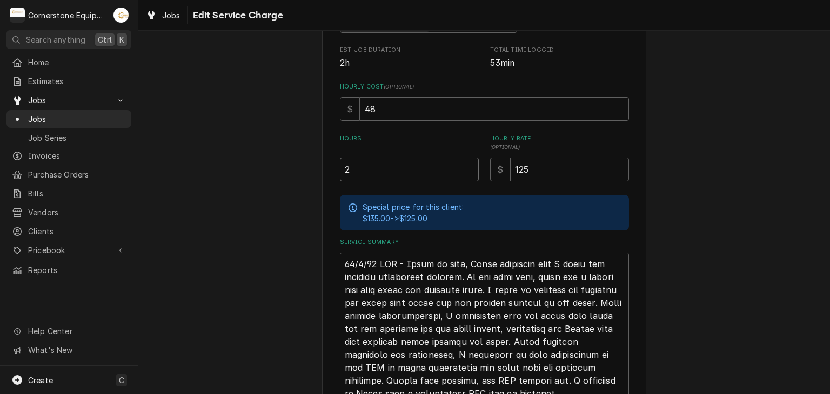
click at [350, 167] on input "2" at bounding box center [409, 170] width 139 height 24
type textarea "x"
click at [365, 181] on div "Use the fields below to edit this service charge Short Description Labor Edit P…" at bounding box center [484, 276] width 289 height 854
click at [365, 179] on input "Hours" at bounding box center [409, 170] width 139 height 24
type textarea "x"
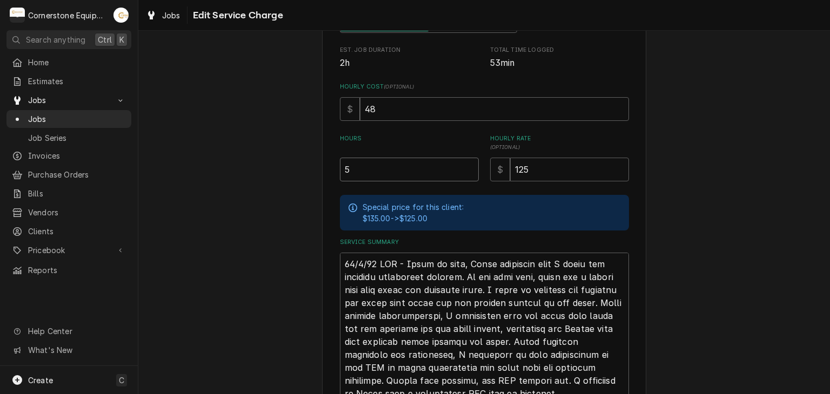
type input "5"
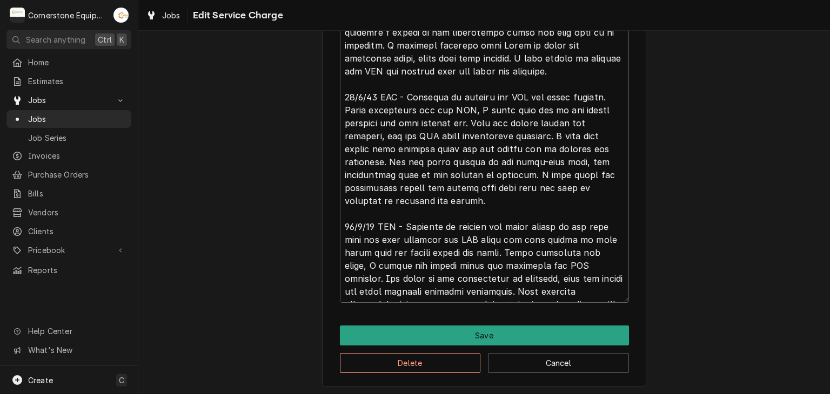
scroll to position [13, 0]
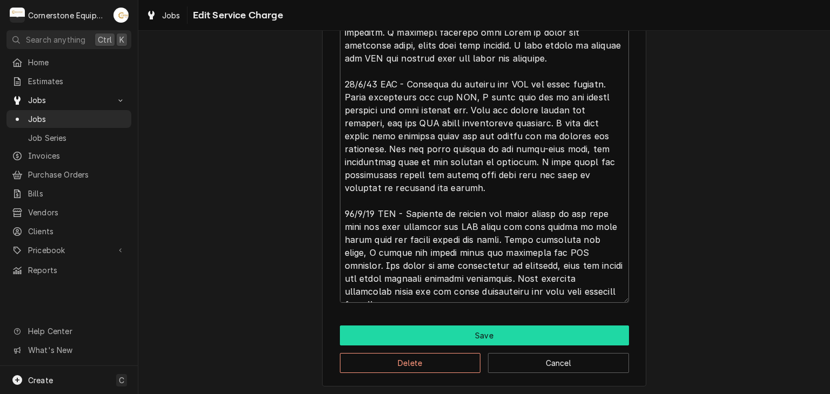
click at [446, 326] on button "Save" at bounding box center [484, 336] width 289 height 20
type textarea "x"
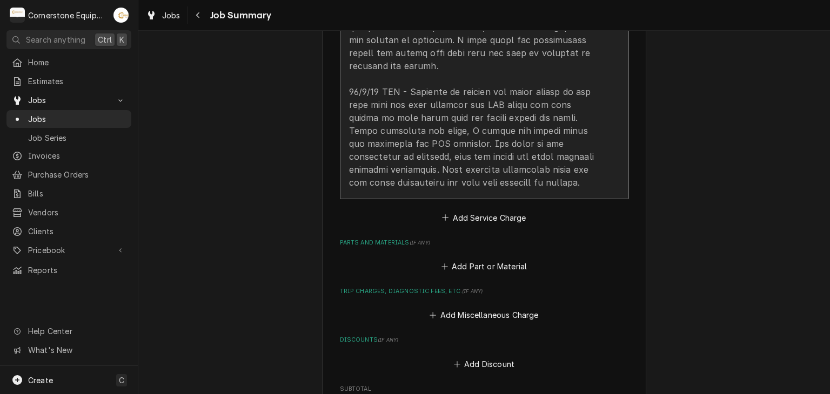
scroll to position [825, 0]
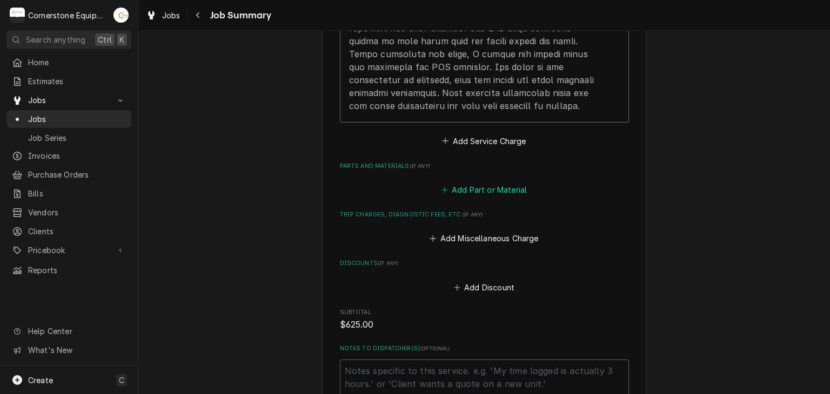
click at [479, 183] on button "Add Part or Material" at bounding box center [483, 190] width 89 height 15
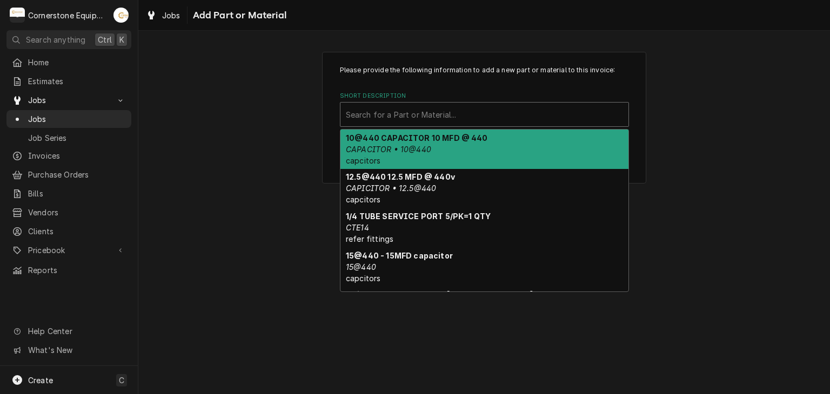
click at [458, 125] on div "Search for a Part or Material..." at bounding box center [484, 115] width 288 height 24
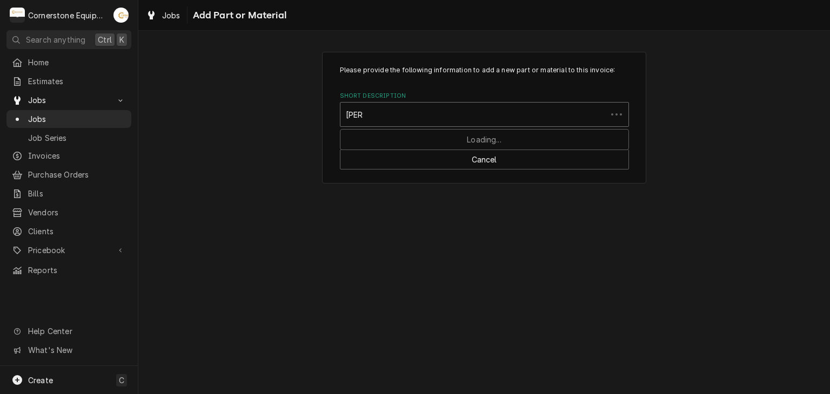
type input "lancer"
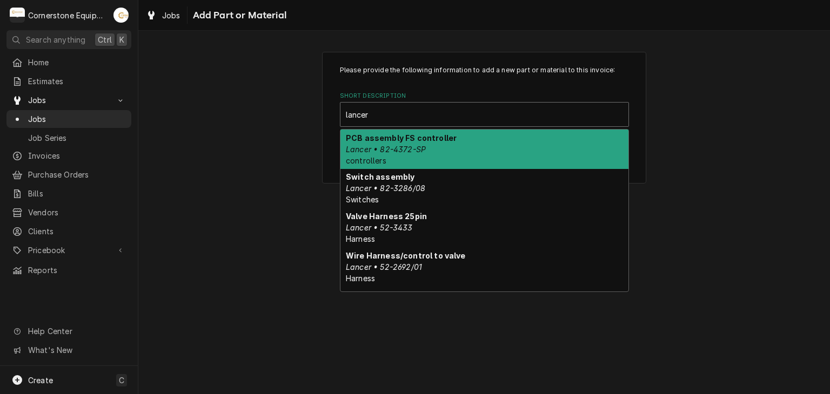
click at [432, 146] on div "PCB assembly FS controller Lancer • 82-4372-SP controllers" at bounding box center [484, 149] width 288 height 39
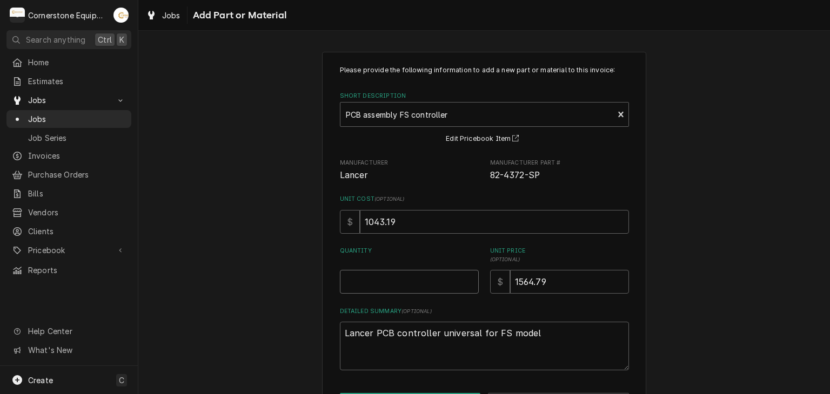
click at [436, 281] on input "Quantity" at bounding box center [409, 282] width 139 height 24
type textarea "x"
type input "1"
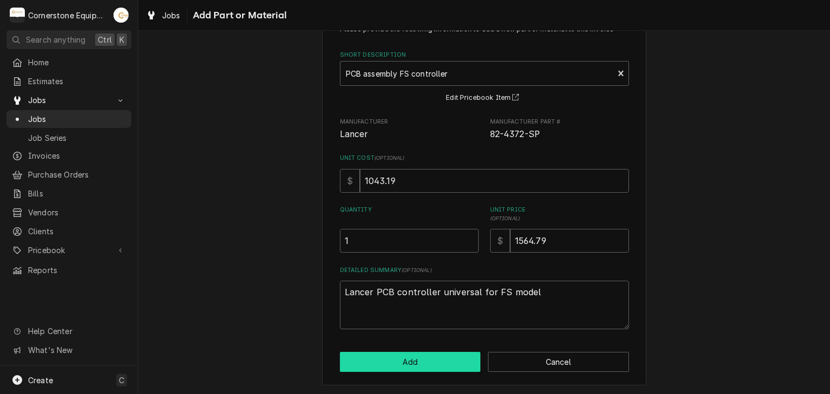
click at [418, 354] on button "Add" at bounding box center [410, 362] width 141 height 20
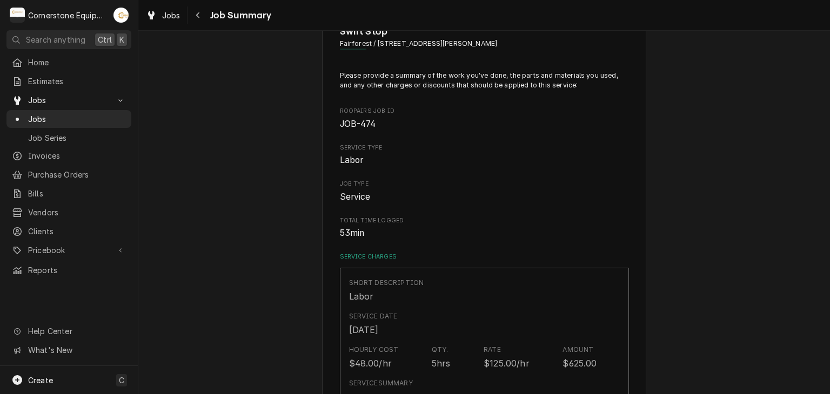
type textarea "x"
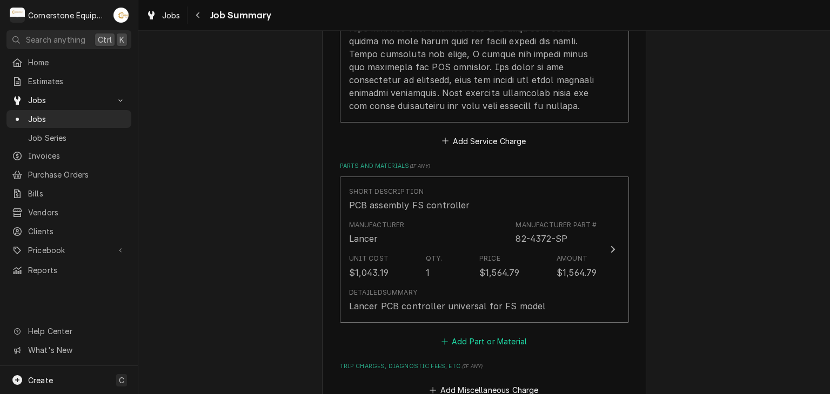
click at [441, 338] on icon "Parts and Materials" at bounding box center [444, 342] width 6 height 8
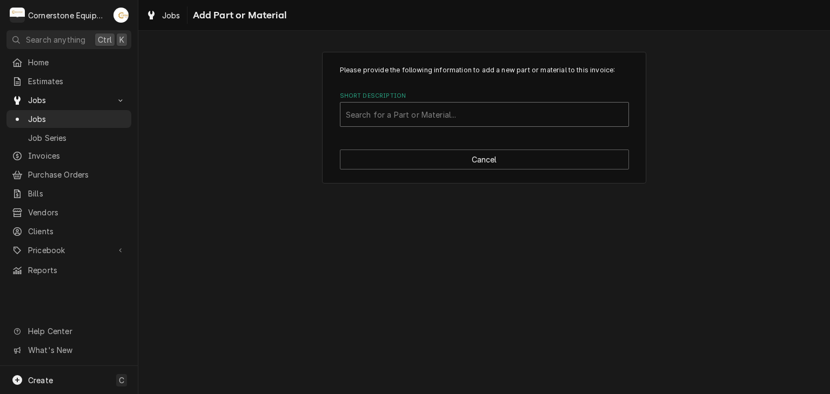
click at [393, 106] on div "Short Description" at bounding box center [484, 114] width 277 height 19
type input "lancer"
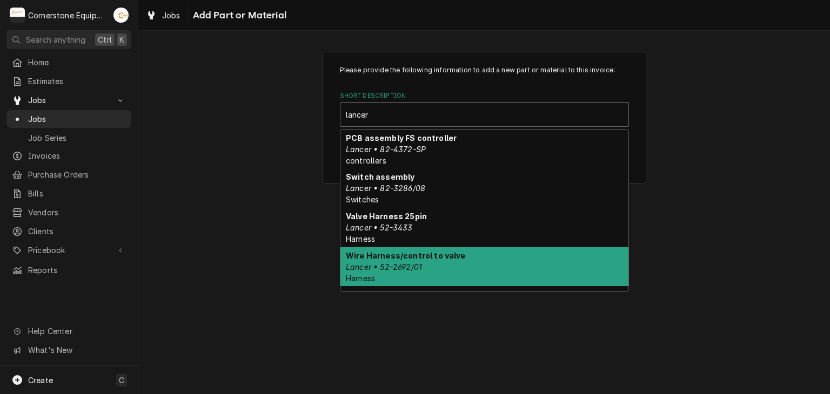
click at [422, 266] on div "Wire Harness/control to valve Lancer • 52-2692/01 Harness" at bounding box center [484, 266] width 288 height 39
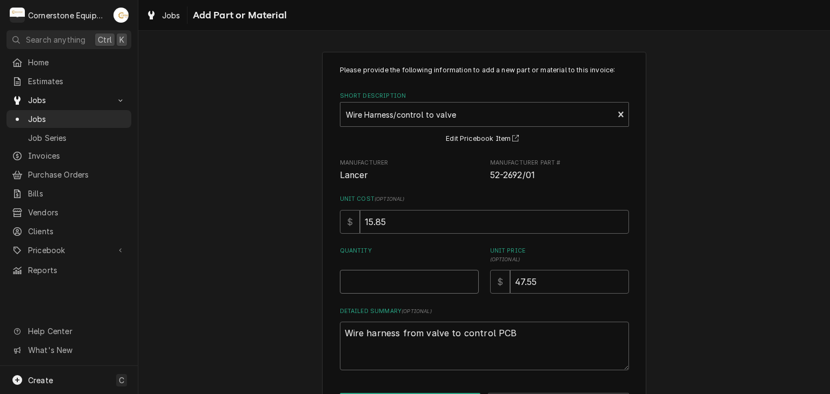
click at [416, 283] on input "Quantity" at bounding box center [409, 282] width 139 height 24
type textarea "x"
type input "1"
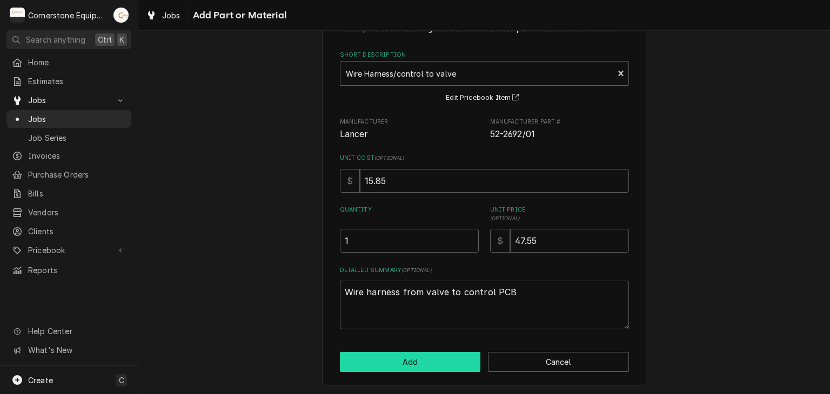
click at [436, 355] on button "Add" at bounding box center [410, 362] width 141 height 20
type textarea "x"
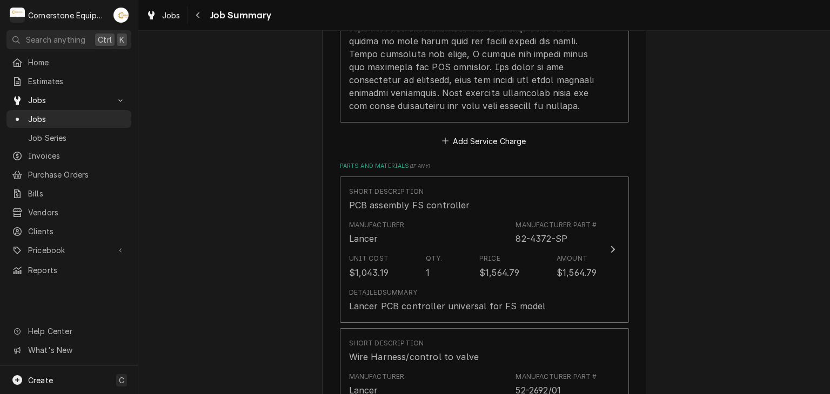
scroll to position [1041, 0]
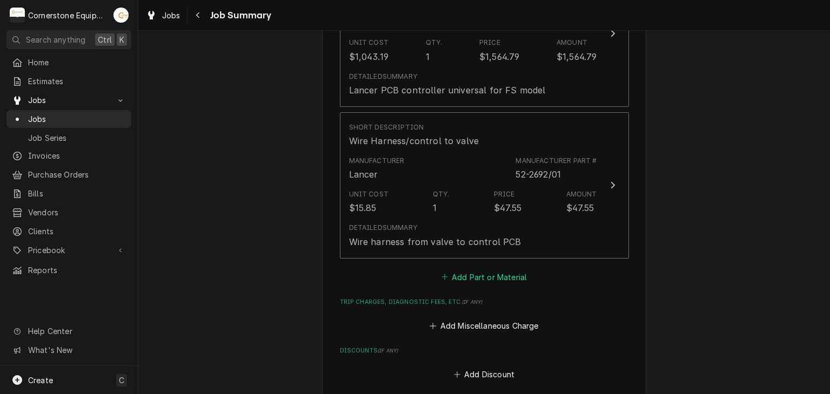
click at [454, 270] on button "Add Part or Material" at bounding box center [483, 277] width 89 height 15
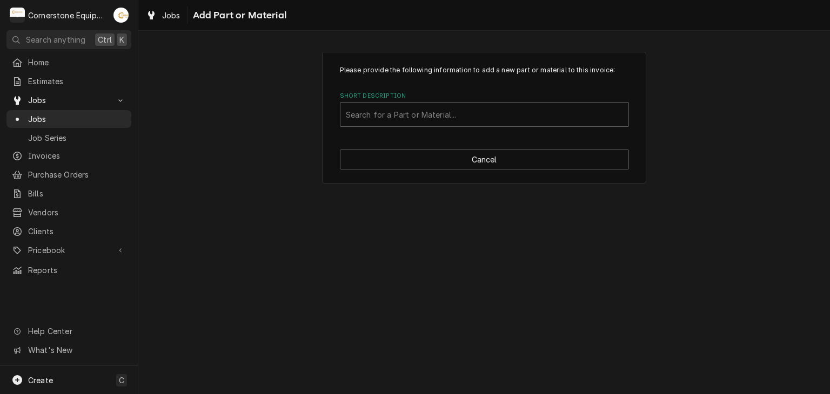
click at [419, 144] on div "Please provide the following information to add a new part or material to this …" at bounding box center [484, 118] width 324 height 132
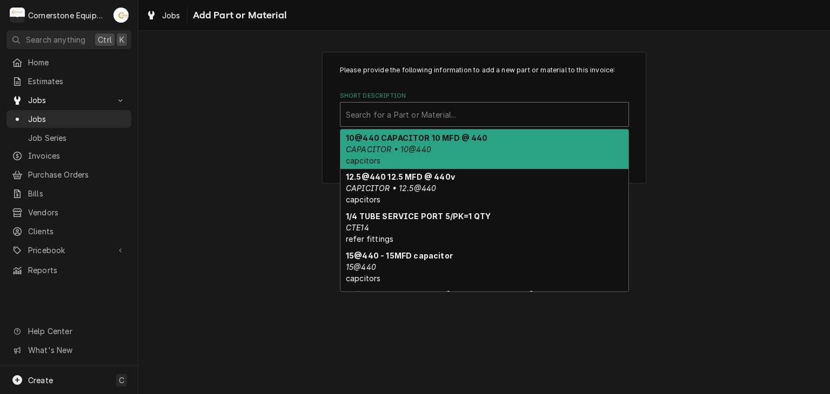
click at [411, 112] on div "Short Description" at bounding box center [484, 114] width 277 height 19
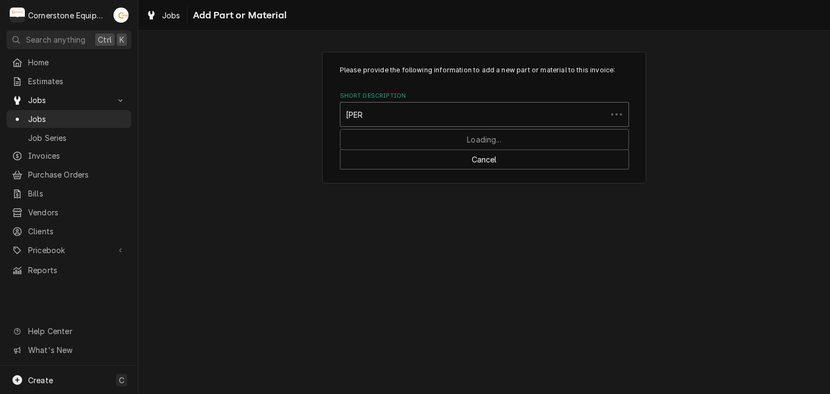
type input "lancer"
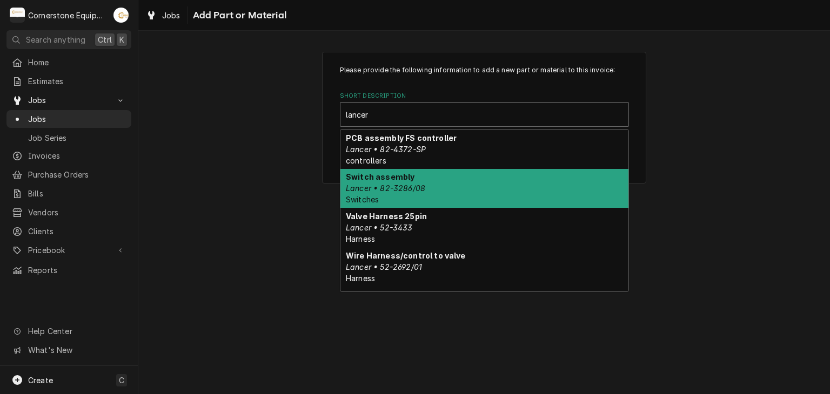
click at [404, 187] on em "Lancer • 82-3286/08" at bounding box center [385, 188] width 79 height 9
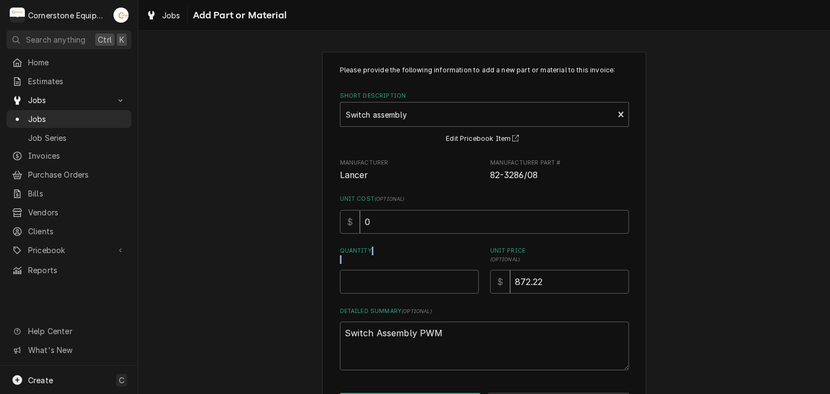
click at [430, 274] on div "Quantity" at bounding box center [409, 270] width 139 height 47
click at [430, 275] on input "Quantity" at bounding box center [409, 282] width 139 height 24
type textarea "x"
type input "1"
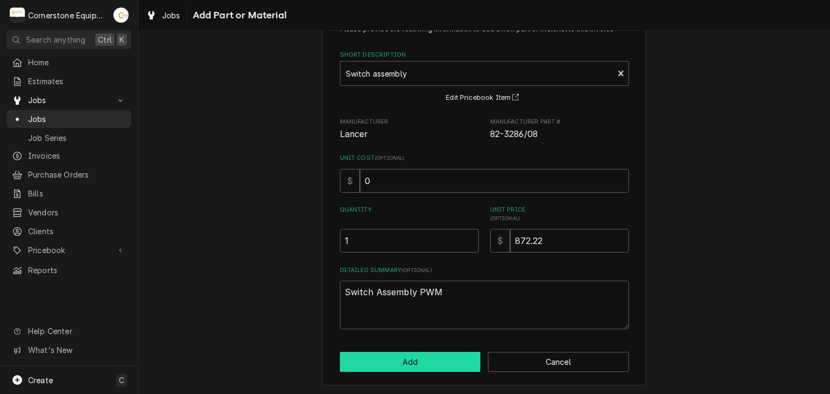
click at [446, 353] on button "Add" at bounding box center [410, 362] width 141 height 20
type textarea "x"
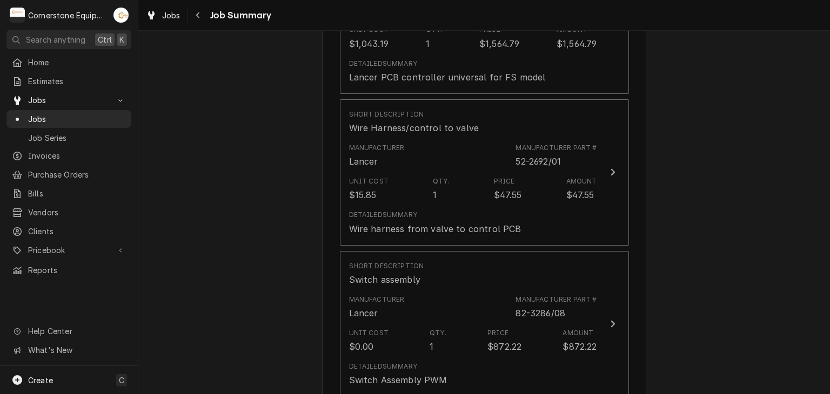
scroll to position [1270, 0]
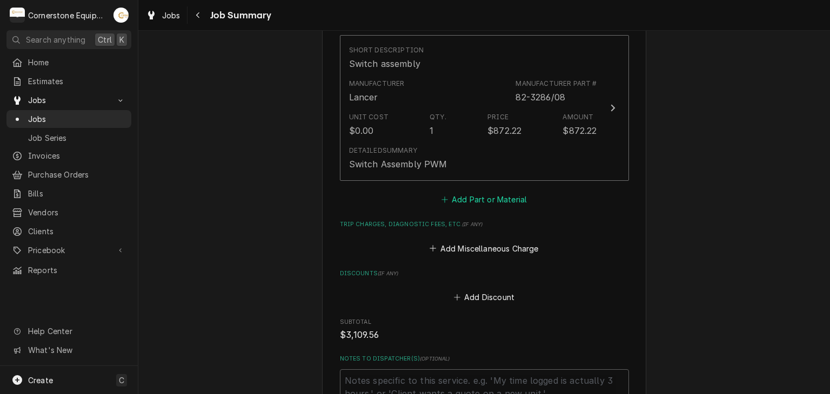
click at [474, 192] on button "Add Part or Material" at bounding box center [483, 199] width 89 height 15
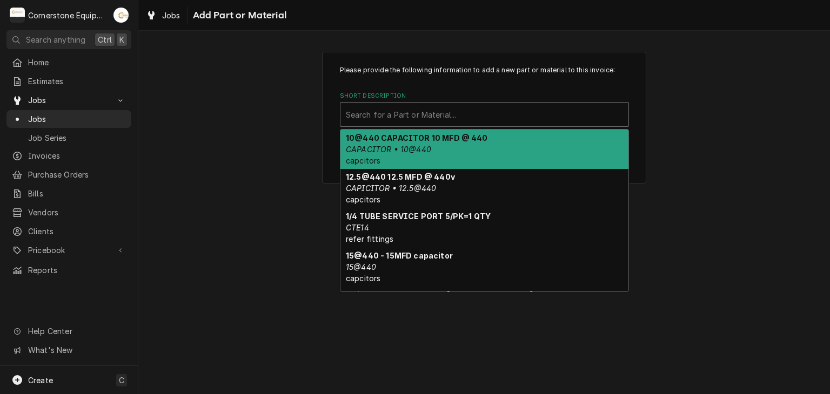
click at [406, 115] on div "Short Description" at bounding box center [484, 114] width 277 height 19
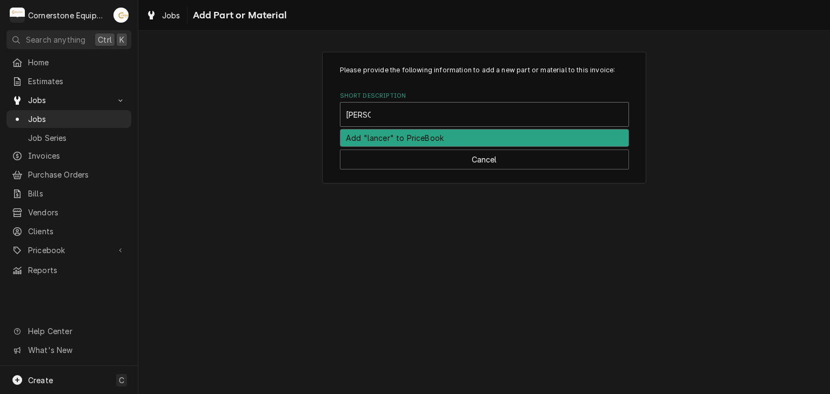
type input "lancer"
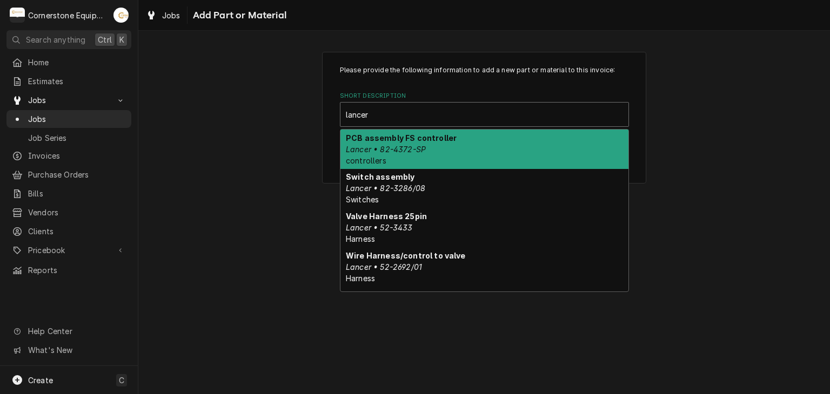
click at [410, 141] on strong "PCB assembly FS controller" at bounding box center [401, 137] width 111 height 9
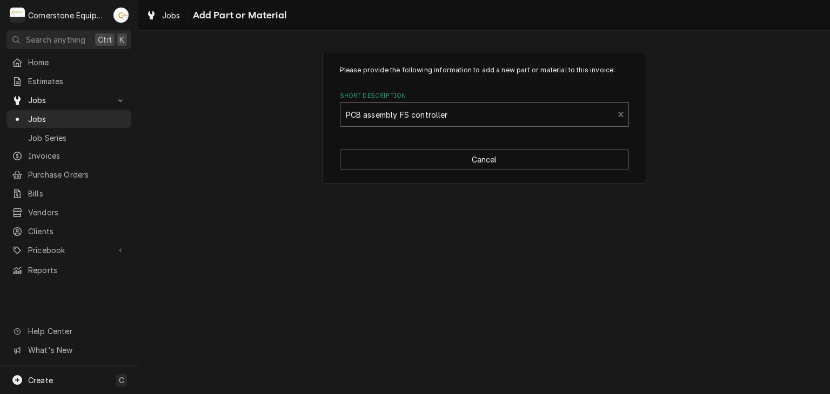
type textarea "x"
click at [496, 111] on div "Short Description" at bounding box center [484, 114] width 277 height 19
type input "lancer"
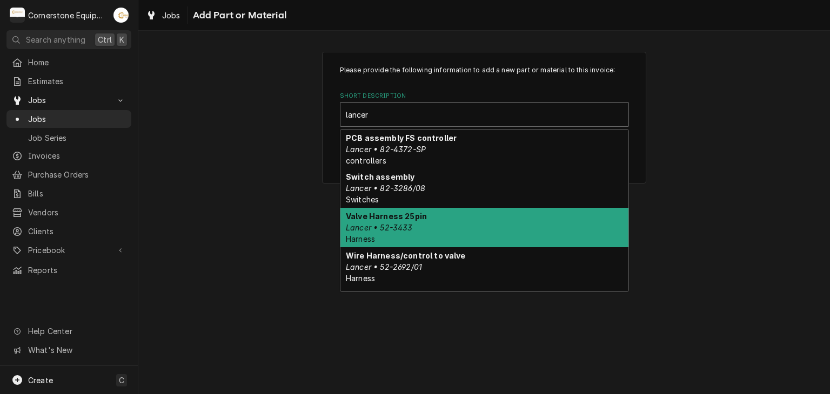
click at [435, 218] on div "Valve Harness 25pin Lancer • 52-3433 Harness" at bounding box center [484, 227] width 288 height 39
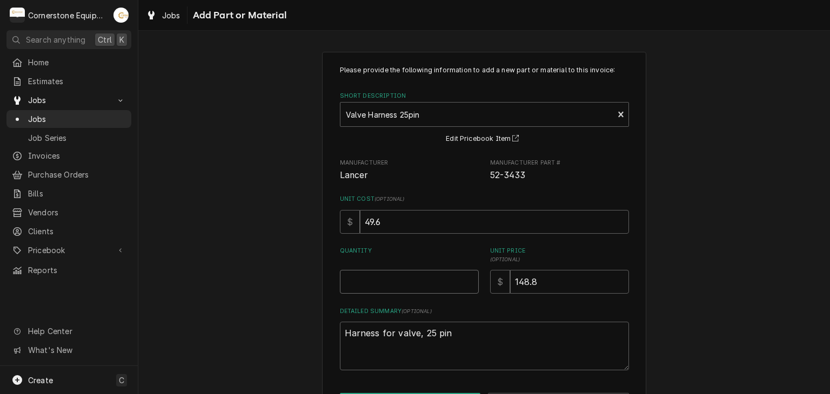
click at [411, 280] on input "Quantity" at bounding box center [409, 282] width 139 height 24
type textarea "x"
type input "1"
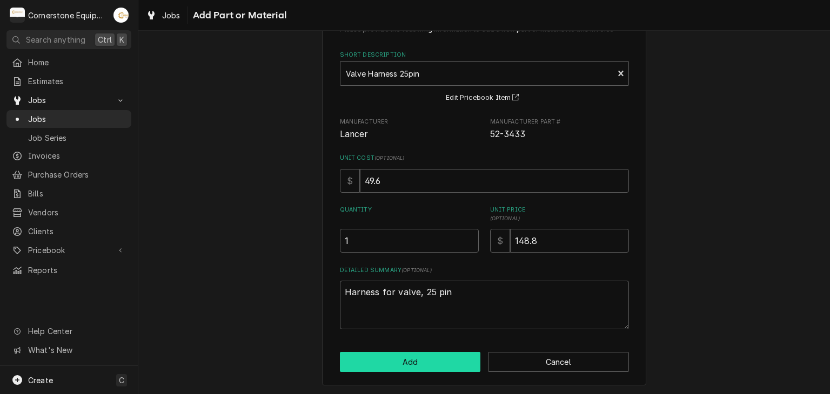
click at [441, 359] on button "Add" at bounding box center [410, 362] width 141 height 20
type textarea "x"
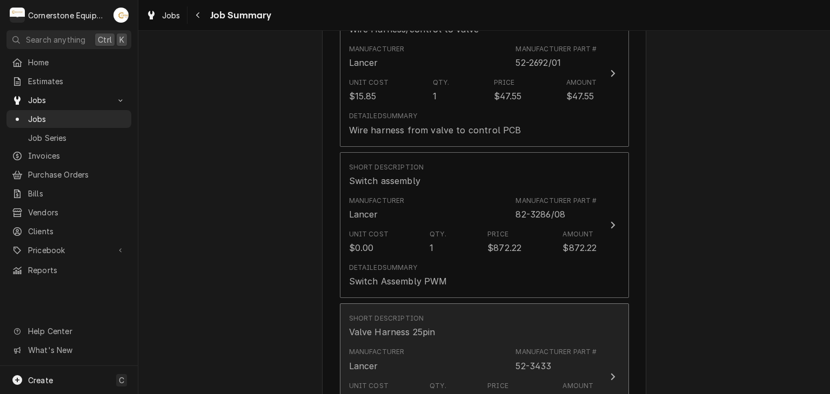
scroll to position [1283, 0]
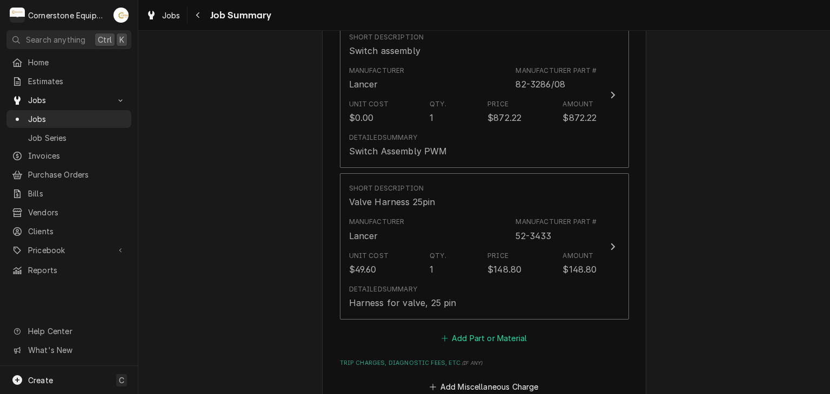
click at [476, 331] on button "Add Part or Material" at bounding box center [483, 338] width 89 height 15
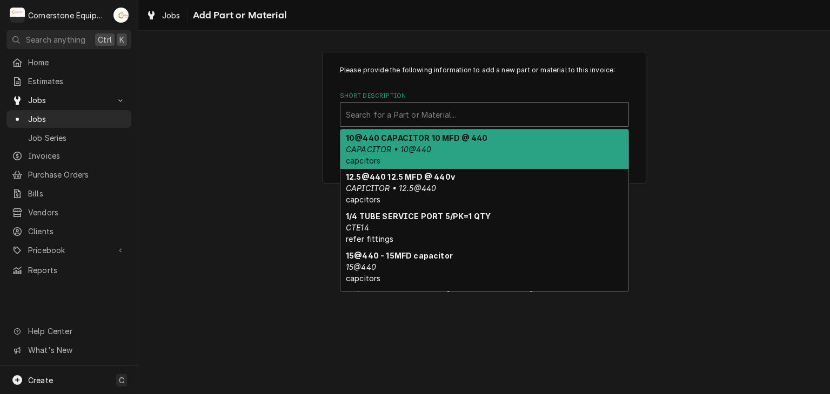
click at [449, 124] on div "Search for a Part or Material..." at bounding box center [484, 115] width 288 height 24
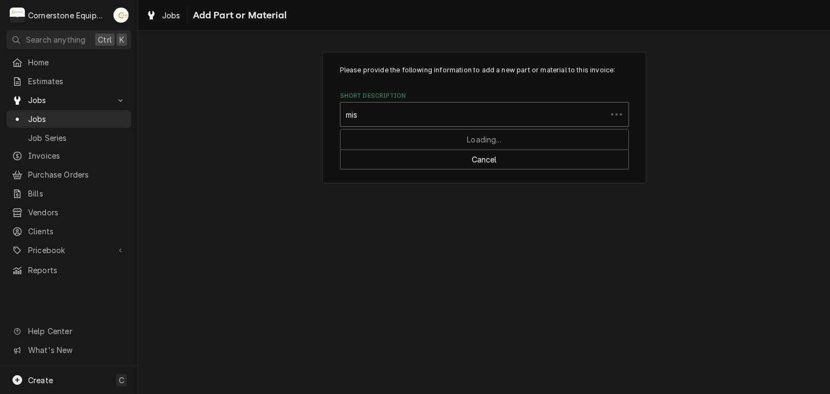
type input "misc"
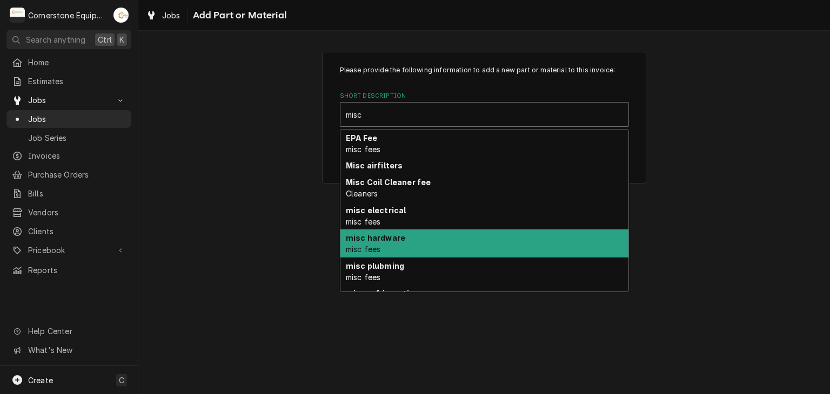
click at [452, 236] on div "misc hardware misc fees" at bounding box center [484, 244] width 288 height 28
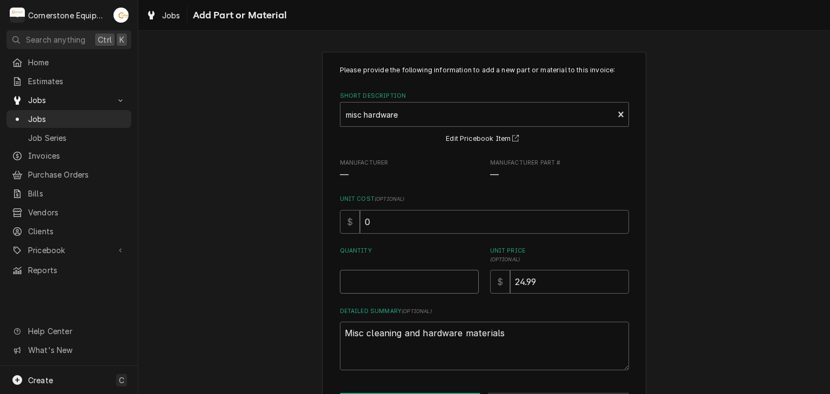
click at [437, 277] on input "Quantity" at bounding box center [409, 282] width 139 height 24
type textarea "x"
type input "1"
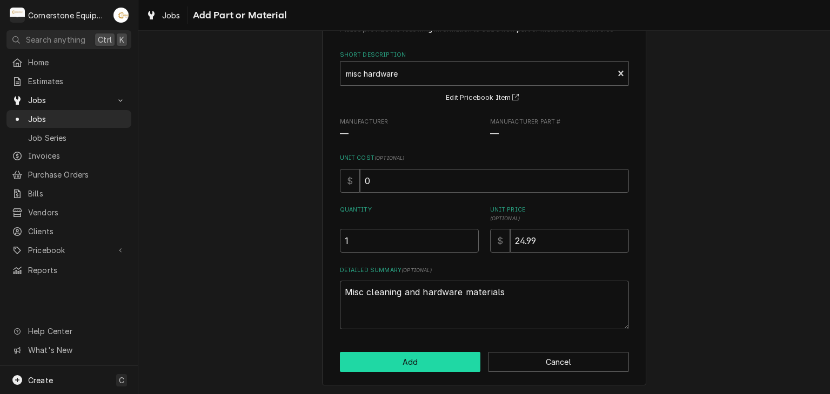
click at [443, 361] on button "Add" at bounding box center [410, 362] width 141 height 20
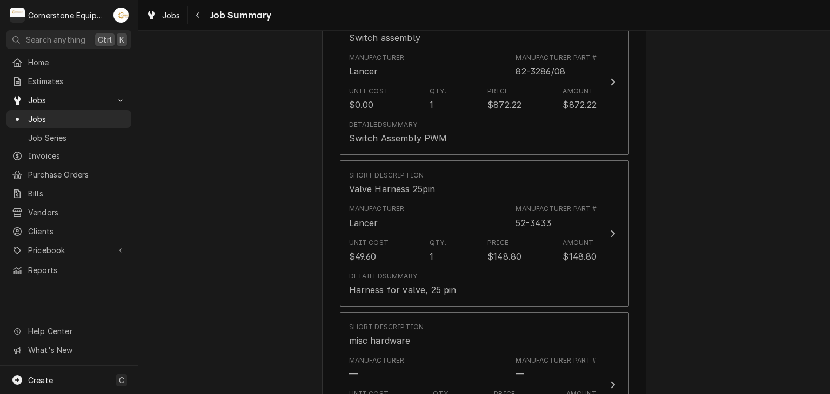
scroll to position [1512, 0]
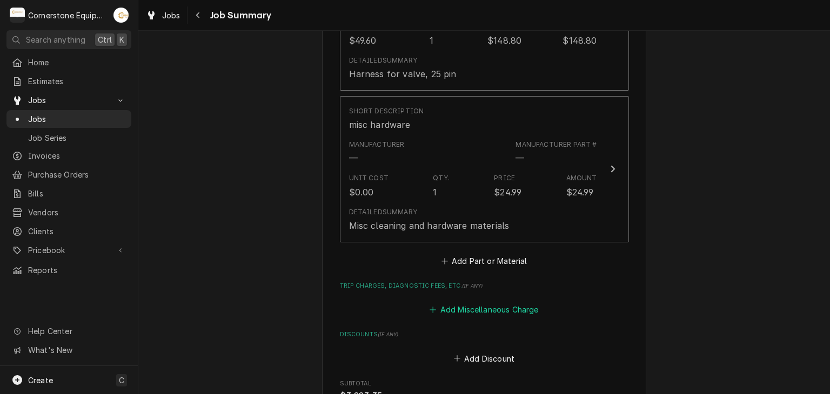
click at [453, 302] on button "Add Miscellaneous Charge" at bounding box center [484, 309] width 112 height 15
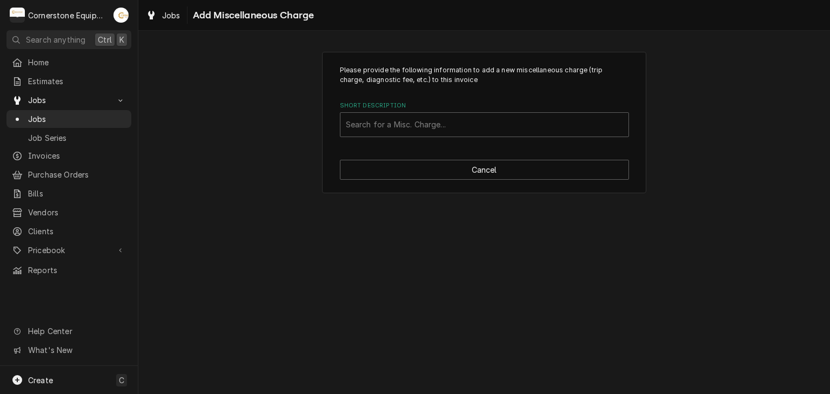
click at [437, 106] on label "Short Description" at bounding box center [484, 106] width 289 height 9
click at [437, 128] on div "Short Description" at bounding box center [484, 124] width 277 height 19
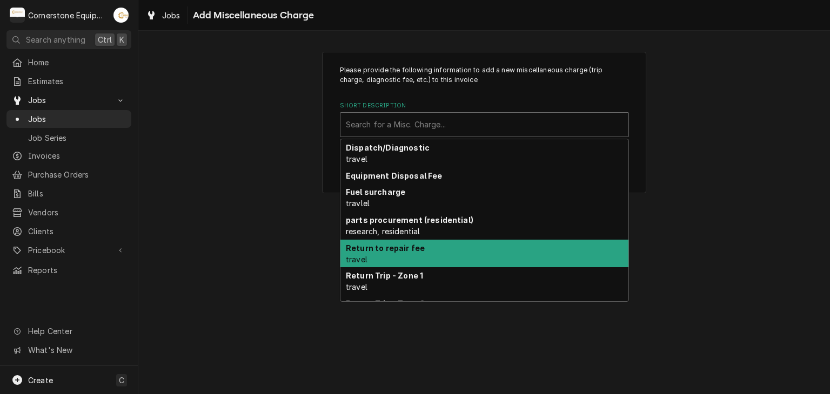
click at [416, 250] on strong "Return to repair fee" at bounding box center [385, 248] width 79 height 9
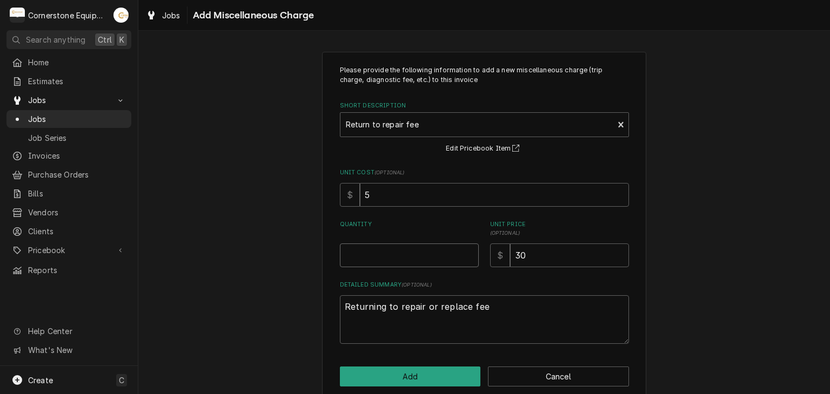
click at [405, 254] on input "Quantity" at bounding box center [409, 256] width 139 height 24
type textarea "x"
type input "1"
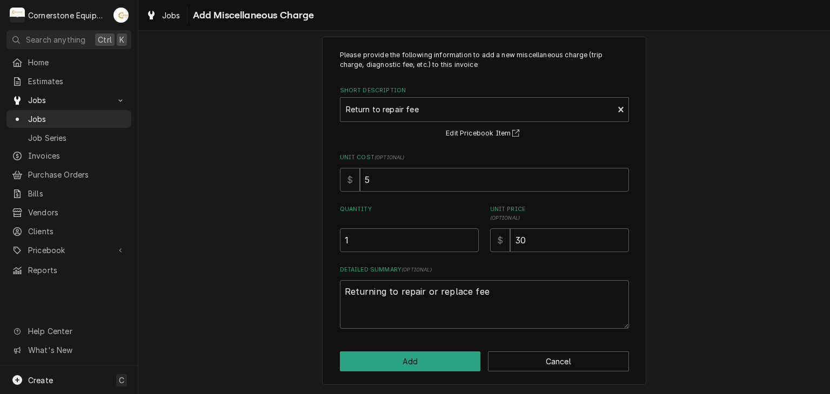
click at [415, 340] on div "Please provide the following information to add a new miscellaneous charge (tri…" at bounding box center [484, 211] width 324 height 349
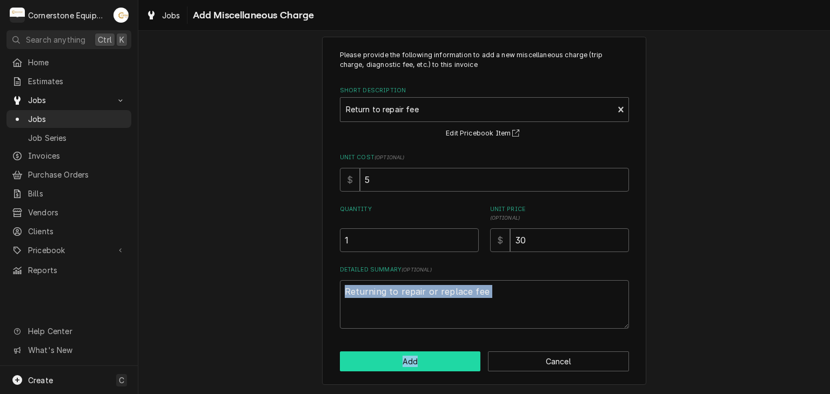
click at [417, 353] on button "Add" at bounding box center [410, 362] width 141 height 20
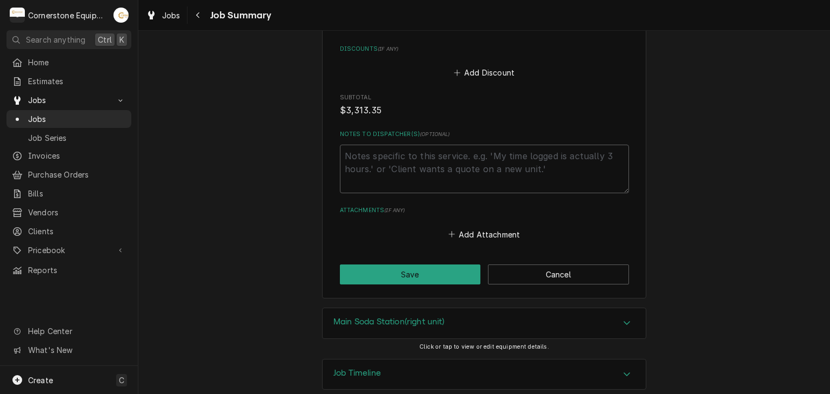
scroll to position [1700, 0]
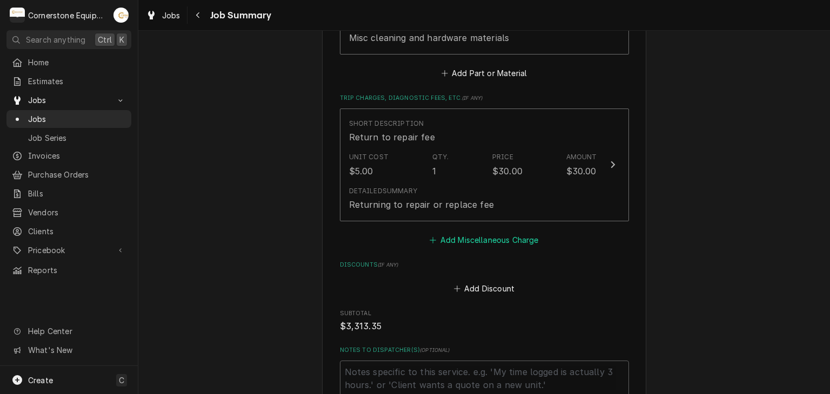
click at [479, 232] on button "Add Miscellaneous Charge" at bounding box center [484, 239] width 112 height 15
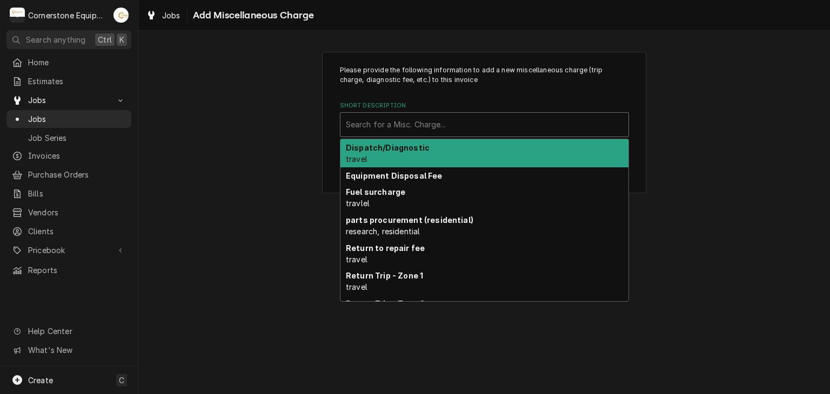
click at [439, 116] on div "Short Description" at bounding box center [484, 124] width 277 height 19
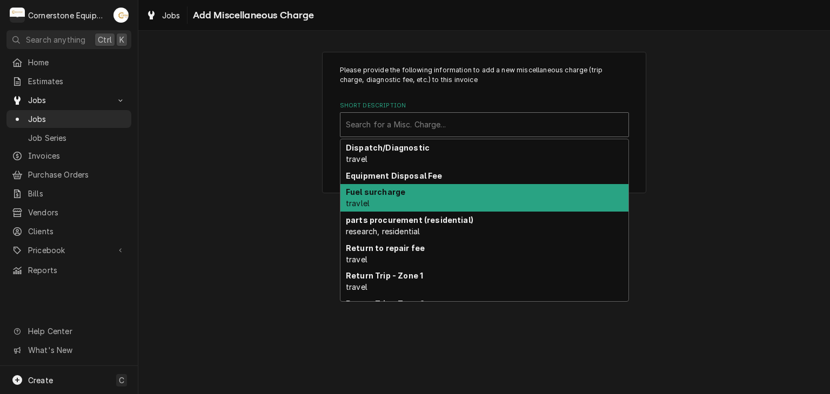
click at [442, 206] on div "Fuel surcharge travlel" at bounding box center [484, 198] width 288 height 28
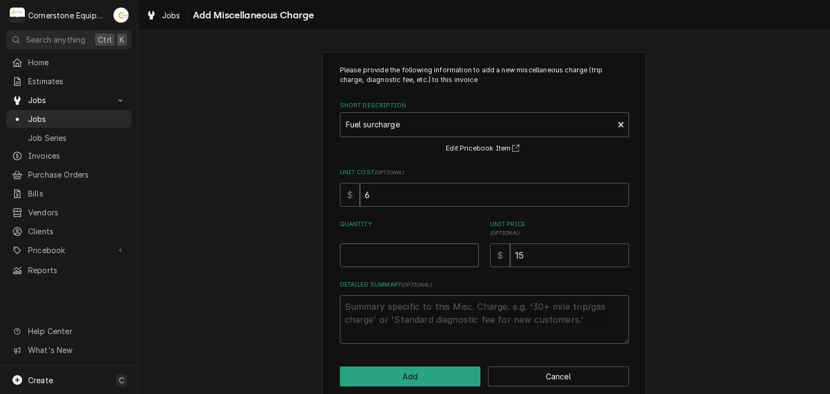
click at [430, 260] on input "Quantity" at bounding box center [409, 256] width 139 height 24
type textarea "x"
type input "1"
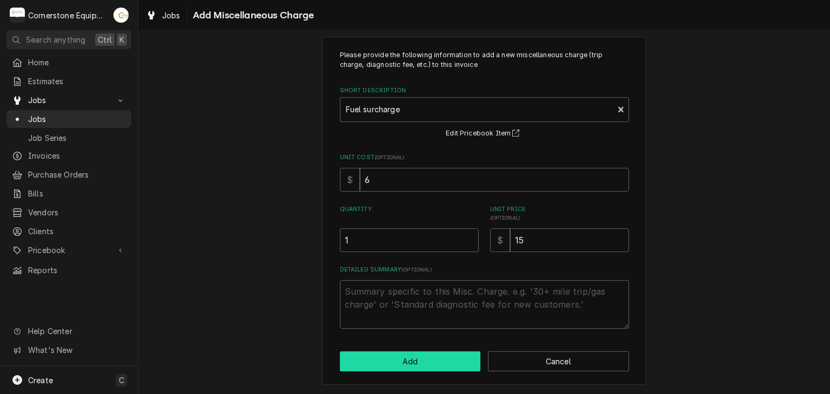
click at [434, 367] on button "Add" at bounding box center [410, 362] width 141 height 20
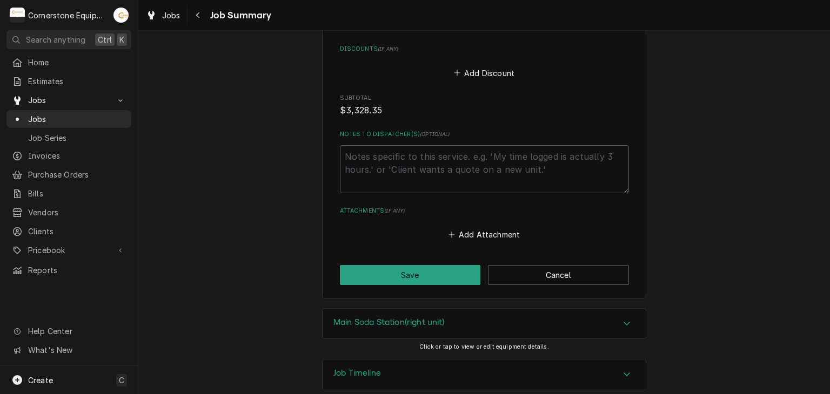
scroll to position [1785, 0]
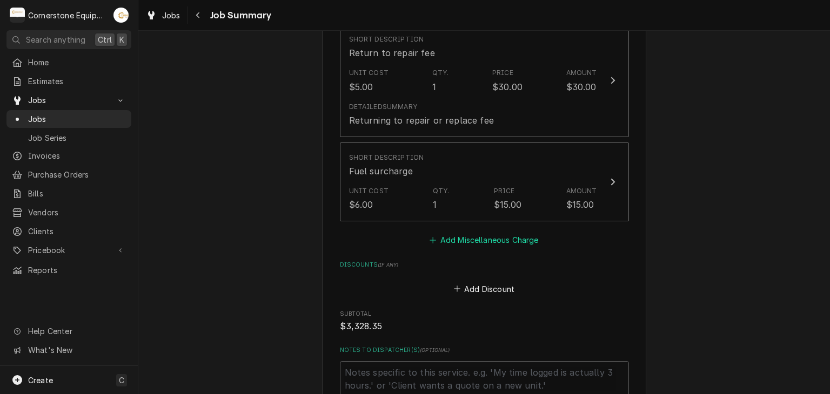
click at [493, 233] on button "Add Miscellaneous Charge" at bounding box center [484, 240] width 112 height 15
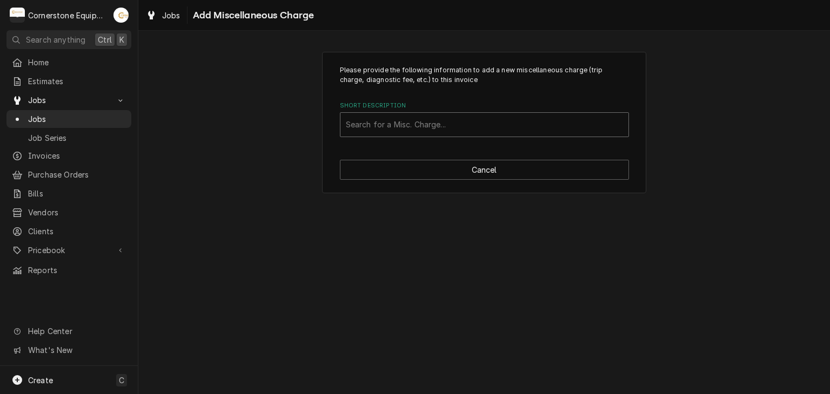
click at [428, 131] on div "Short Description" at bounding box center [484, 124] width 277 height 19
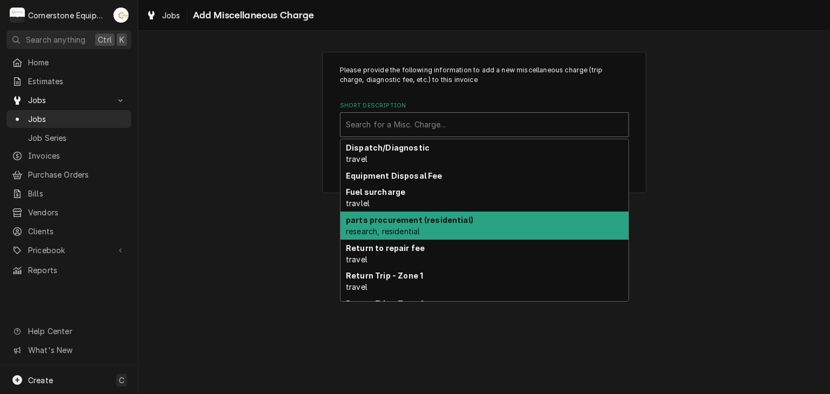
scroll to position [94, 0]
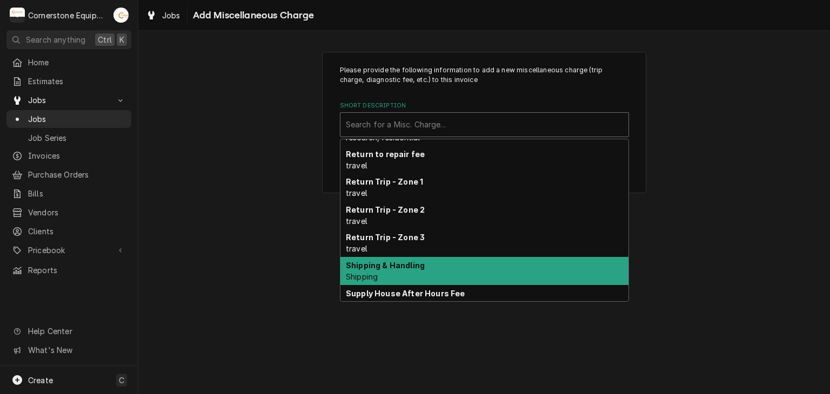
click at [429, 265] on div "Shipping & Handling Shipping" at bounding box center [484, 271] width 288 height 28
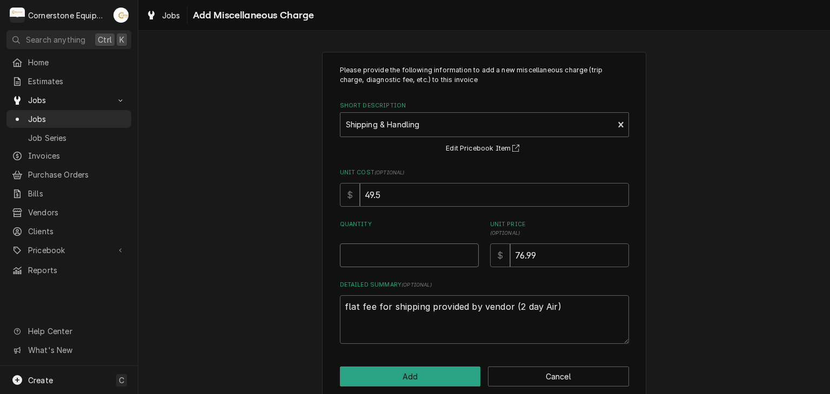
click at [429, 265] on input "Quantity" at bounding box center [409, 256] width 139 height 24
click at [517, 376] on button "Cancel" at bounding box center [558, 377] width 141 height 20
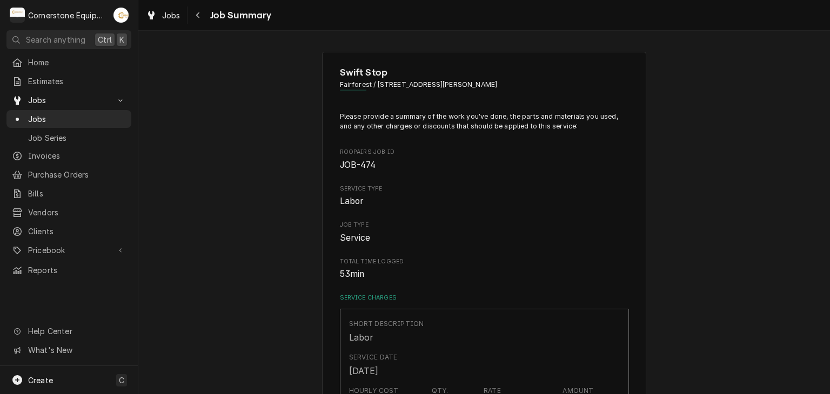
scroll to position [1798, 0]
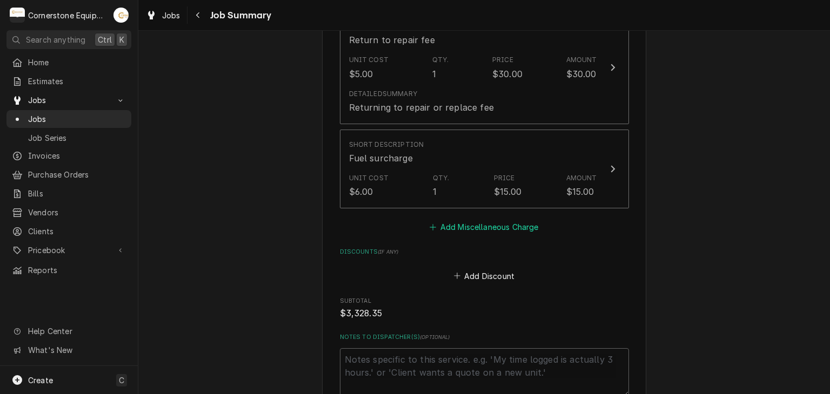
click at [498, 219] on div "Short Description Return to repair fee Unit Cost $5.00 Qty. 1 Price $30.00 Amou…" at bounding box center [484, 122] width 289 height 223
click at [499, 220] on button "Add Miscellaneous Charge" at bounding box center [484, 227] width 112 height 15
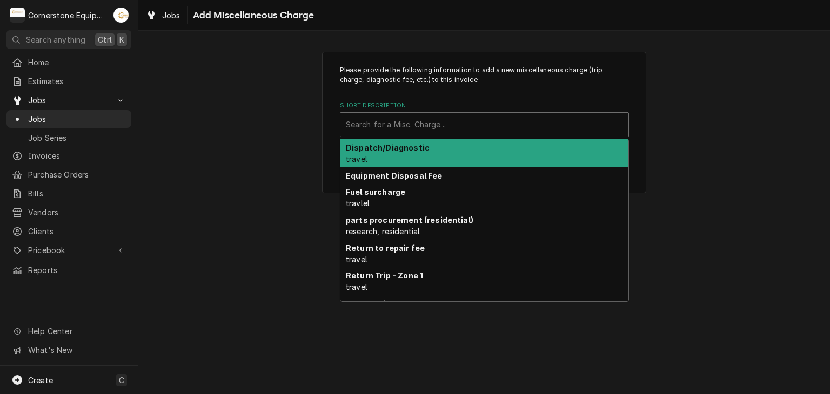
click at [461, 113] on div "Search for a Misc. Charge..." at bounding box center [484, 125] width 288 height 24
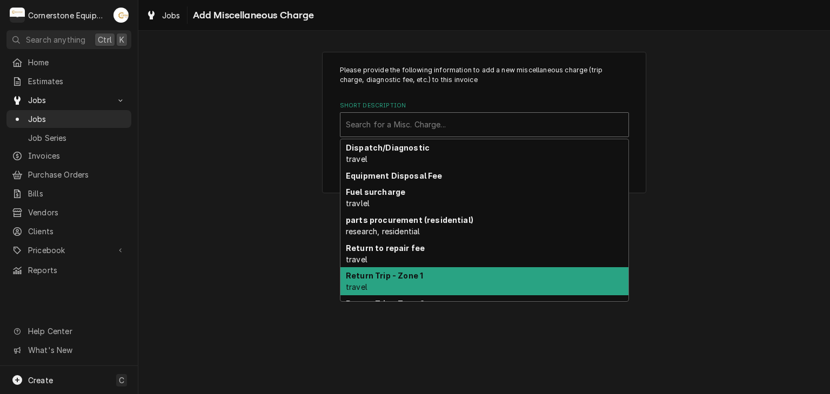
scroll to position [94, 0]
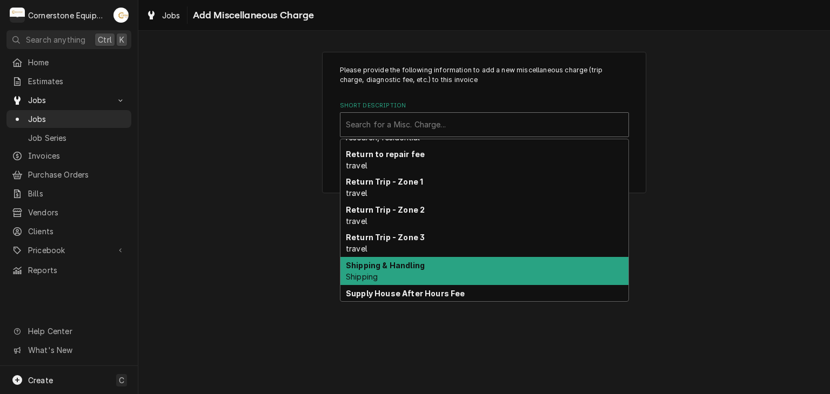
click at [458, 268] on div "Shipping & Handling Shipping" at bounding box center [484, 271] width 288 height 28
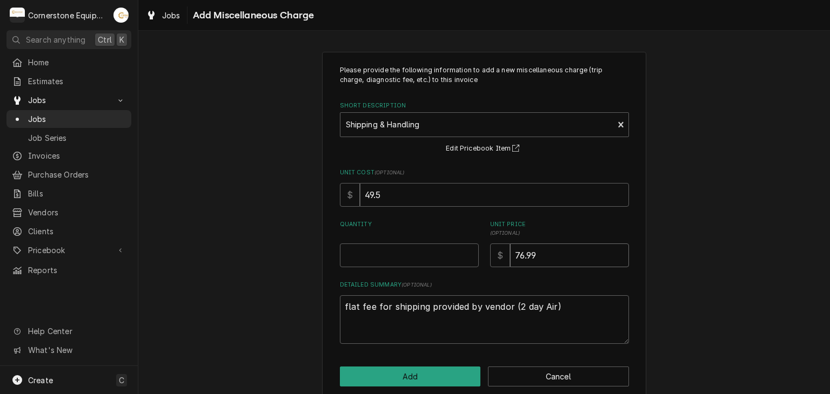
click at [566, 251] on input "76.99" at bounding box center [569, 256] width 119 height 24
click at [566, 250] on input "76.99" at bounding box center [569, 256] width 119 height 24
type textarea "x"
type input "76.9"
type textarea "x"
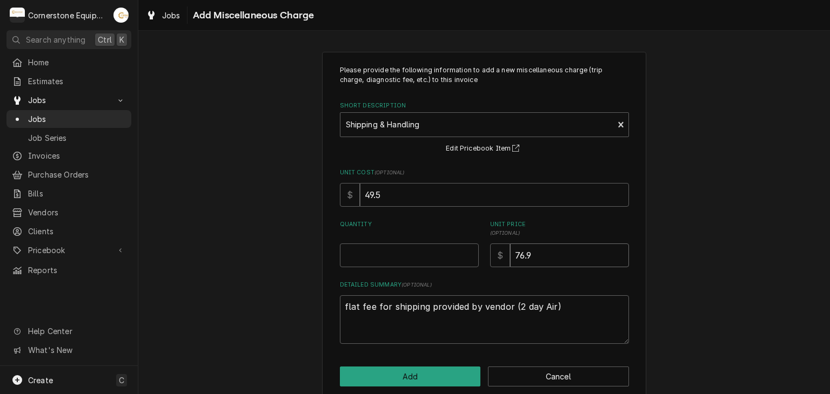
type input "76"
type textarea "x"
type input "7"
type textarea "x"
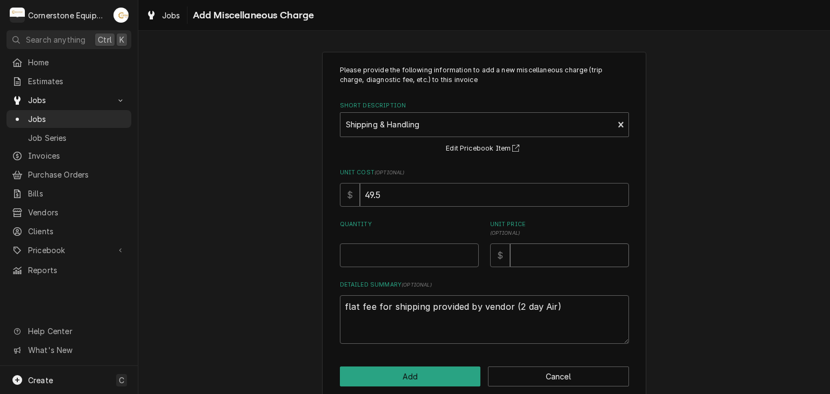
type input "1"
type textarea "x"
type input "13"
type textarea "x"
type input "131"
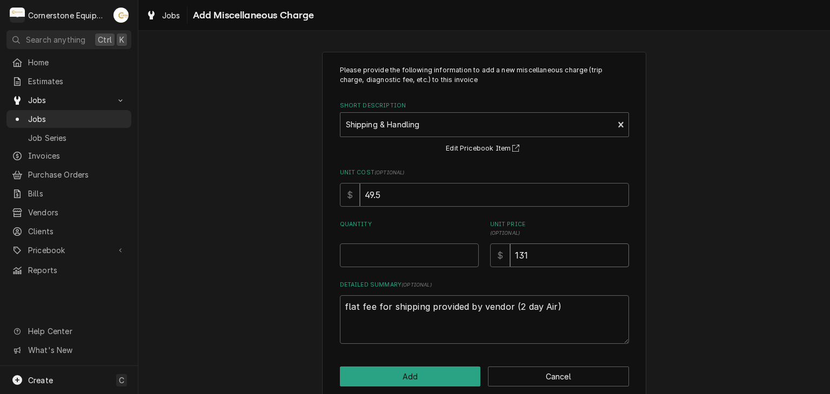
type textarea "x"
type input "131.9"
type textarea "x"
type input "131.95"
click at [422, 251] on input "Quantity" at bounding box center [409, 256] width 139 height 24
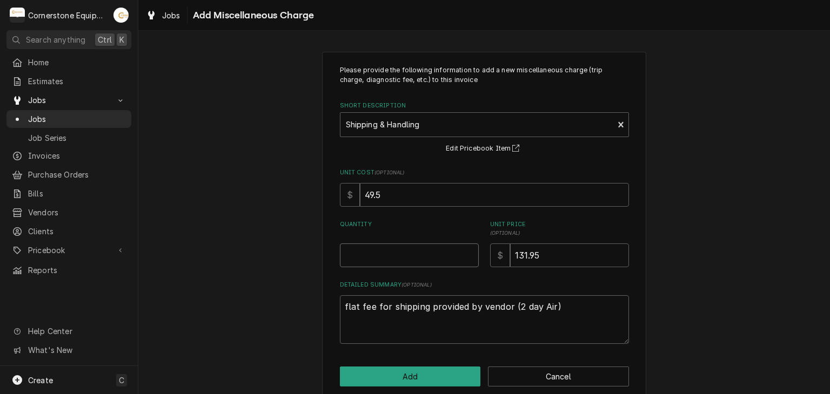
type textarea "x"
type input "1"
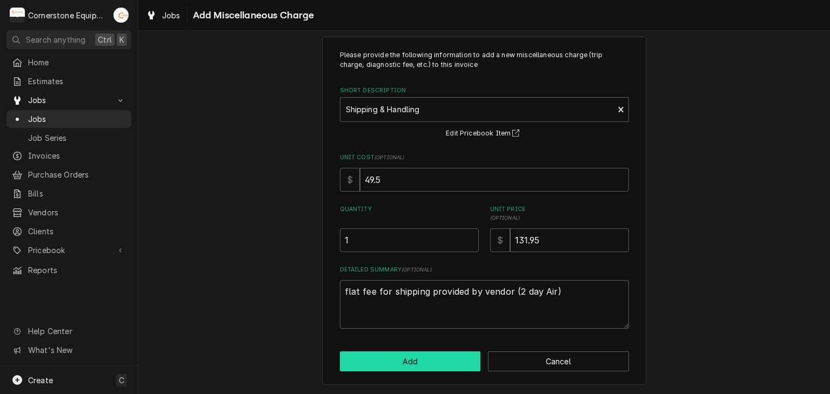
click at [416, 357] on button "Add" at bounding box center [410, 362] width 141 height 20
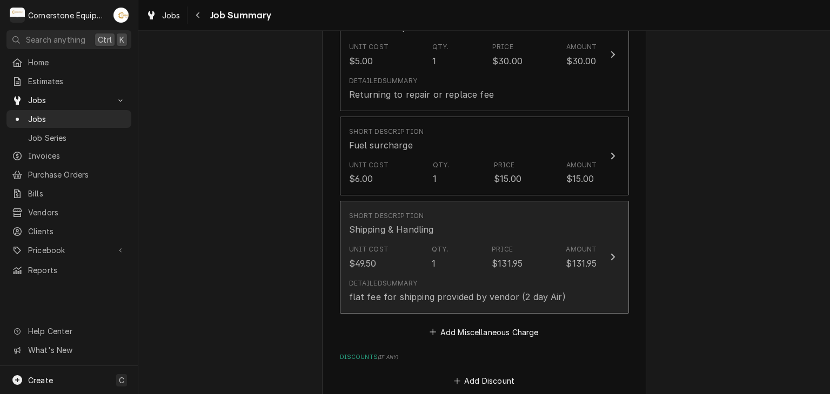
scroll to position [2027, 0]
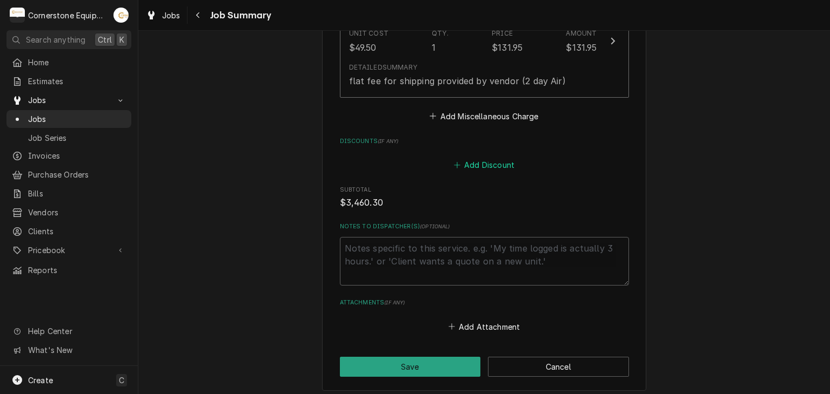
click at [486, 158] on button "Add Discount" at bounding box center [484, 165] width 64 height 15
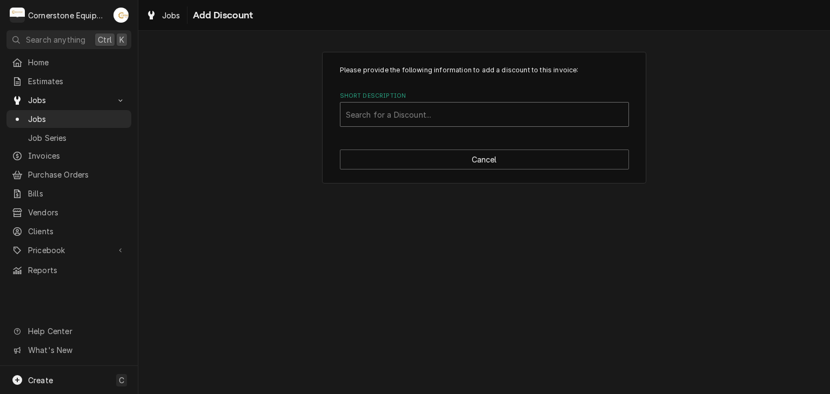
click at [460, 107] on div "Short Description" at bounding box center [484, 114] width 277 height 19
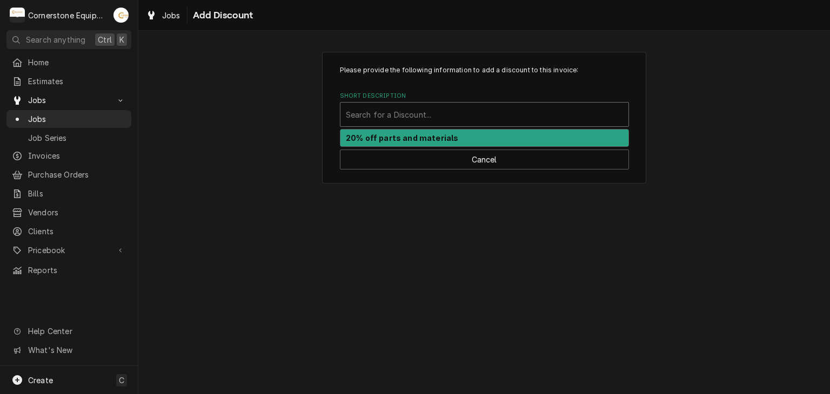
click at [448, 133] on strong "20% off parts and materials" at bounding box center [402, 137] width 112 height 9
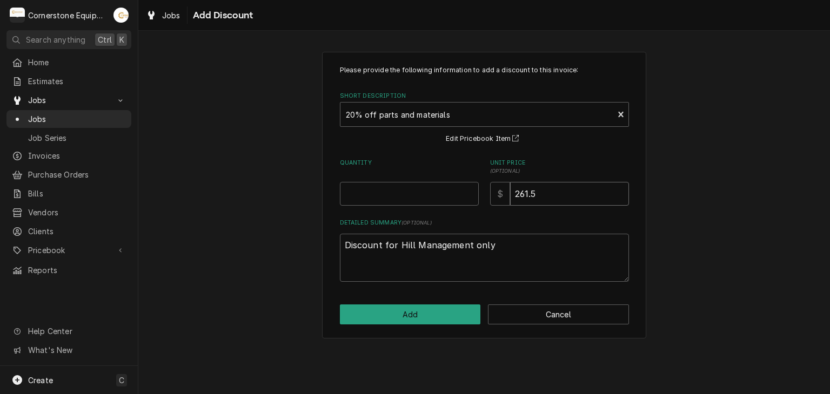
drag, startPoint x: 546, startPoint y: 196, endPoint x: 503, endPoint y: 191, distance: 42.9
click at [503, 191] on div "$ 261.5" at bounding box center [559, 194] width 139 height 24
type textarea "x"
drag, startPoint x: 521, startPoint y: 255, endPoint x: 322, endPoint y: 245, distance: 198.5
click at [326, 247] on div "Please provide the following information to add a discount to this invoice: Sho…" at bounding box center [484, 195] width 324 height 287
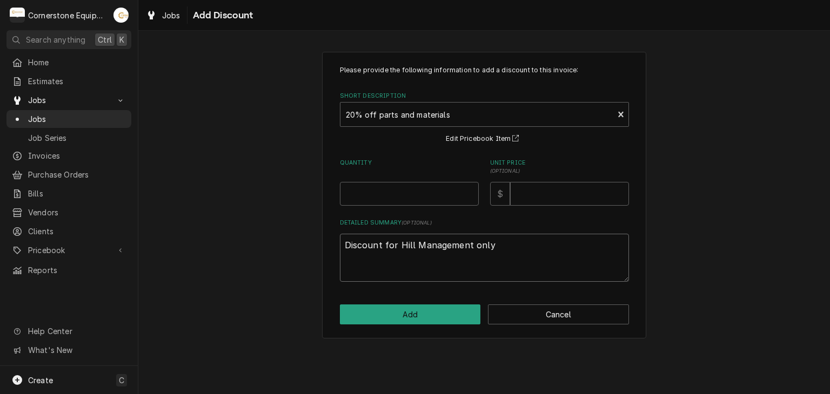
type textarea "x"
type textarea "D"
type textarea "x"
type textarea "Di"
type textarea "x"
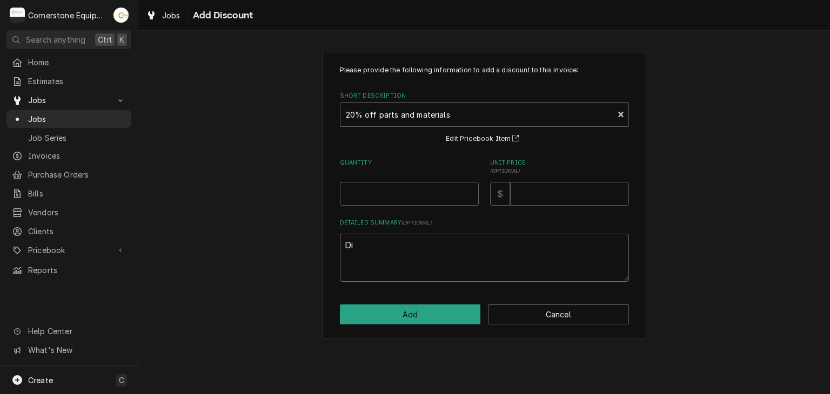
type textarea "Dis"
type textarea "x"
type textarea "Disc"
type textarea "x"
type textarea "Disco"
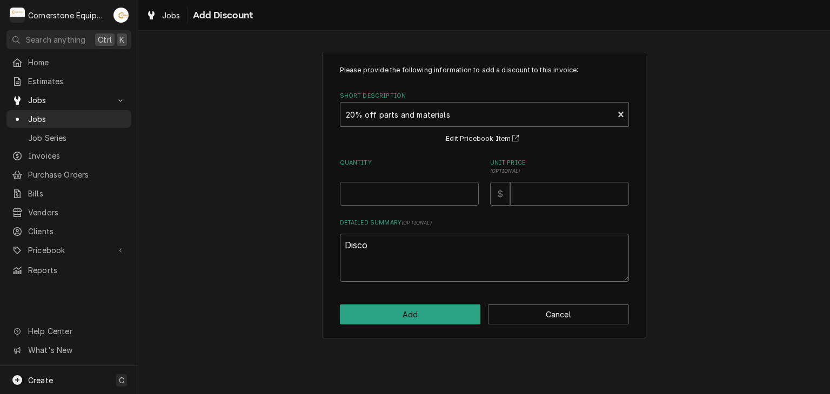
type textarea "x"
type textarea "Discou"
type textarea "x"
type textarea "Discoun"
type textarea "x"
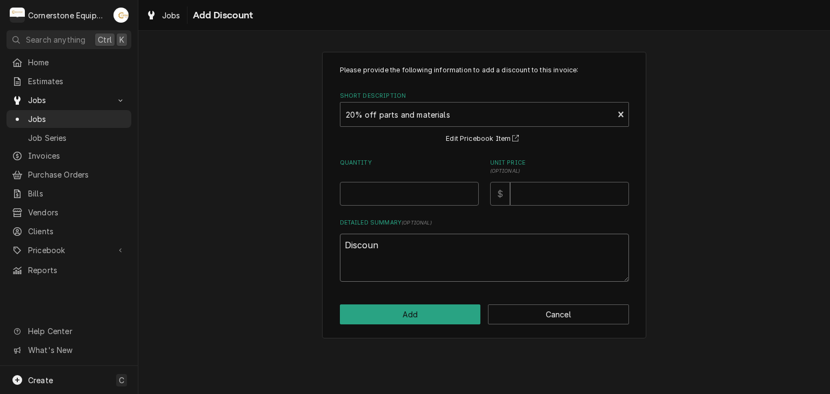
type textarea "Discount"
type textarea "x"
type textarea "Discount"
click at [532, 316] on button "Cancel" at bounding box center [558, 315] width 141 height 20
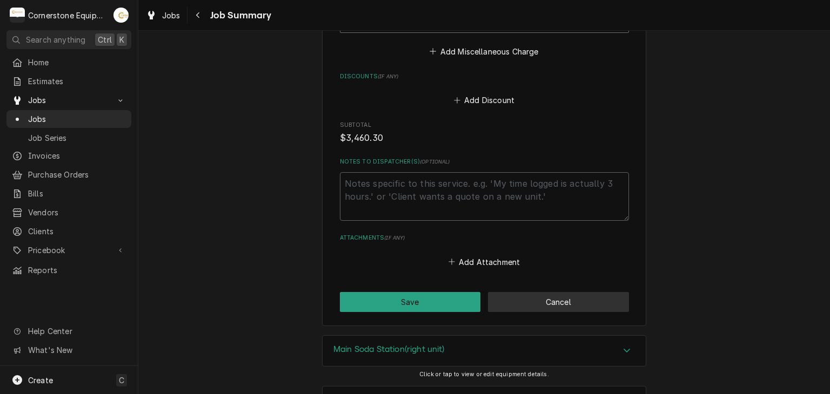
scroll to position [2119, 0]
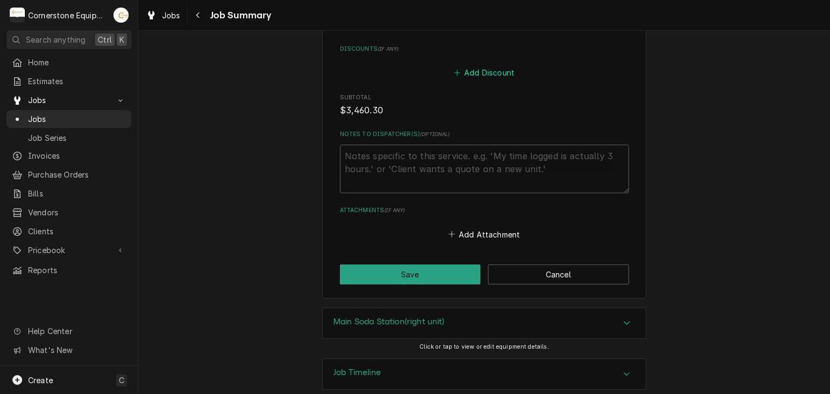
click at [485, 65] on button "Add Discount" at bounding box center [484, 72] width 64 height 15
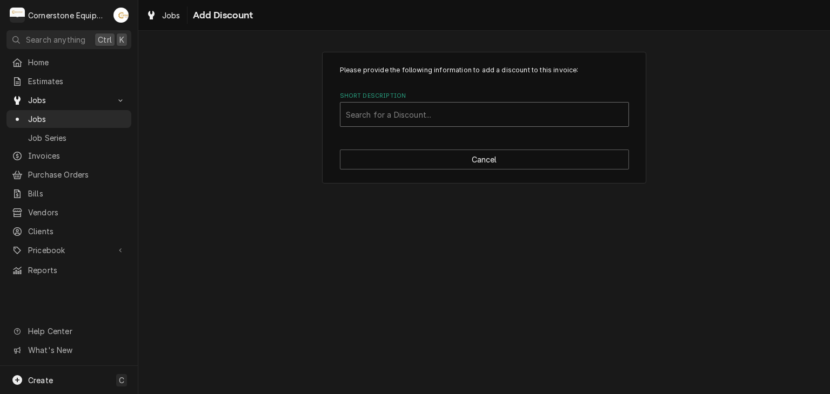
click at [479, 113] on div "Short Description" at bounding box center [484, 114] width 277 height 19
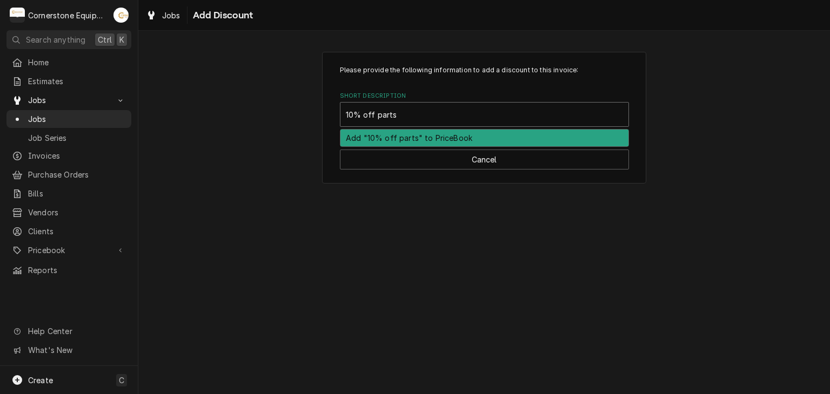
click at [428, 136] on div "Add "10% off parts" to PriceBook" at bounding box center [484, 138] width 288 height 17
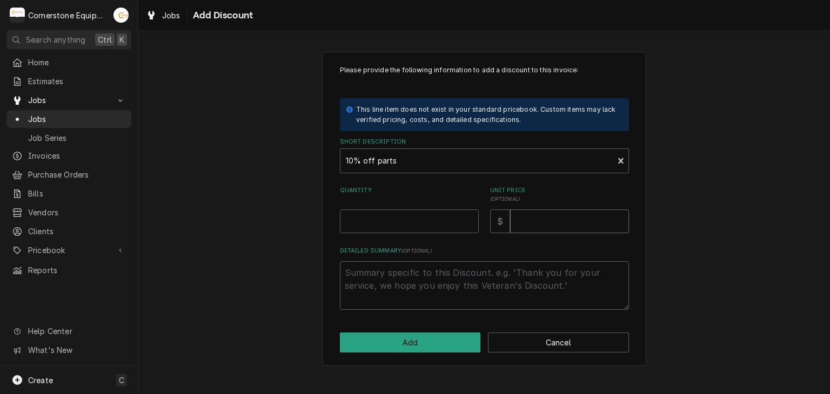
click at [536, 230] on input "Unit Price ( optional )" at bounding box center [569, 222] width 119 height 24
click at [454, 218] on input "Quantity" at bounding box center [409, 222] width 139 height 24
click at [459, 284] on textarea "Detailed Summary ( optional )" at bounding box center [484, 285] width 289 height 49
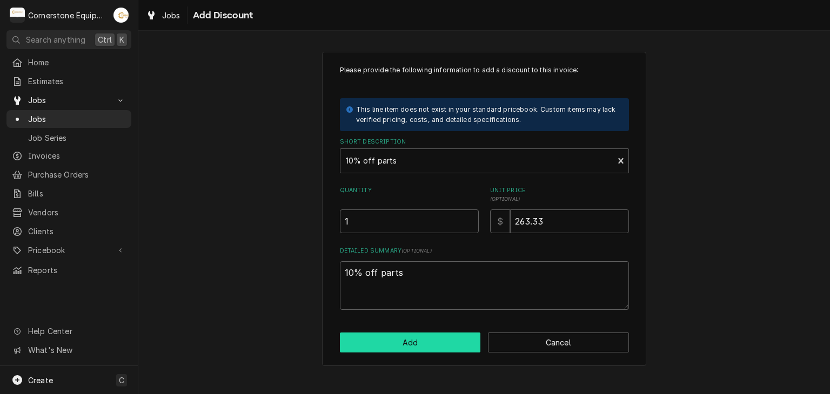
click at [438, 340] on button "Add" at bounding box center [410, 343] width 141 height 20
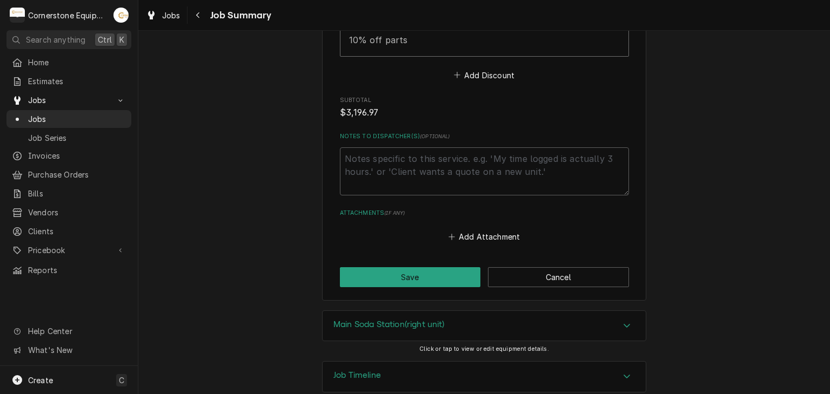
scroll to position [2308, 0]
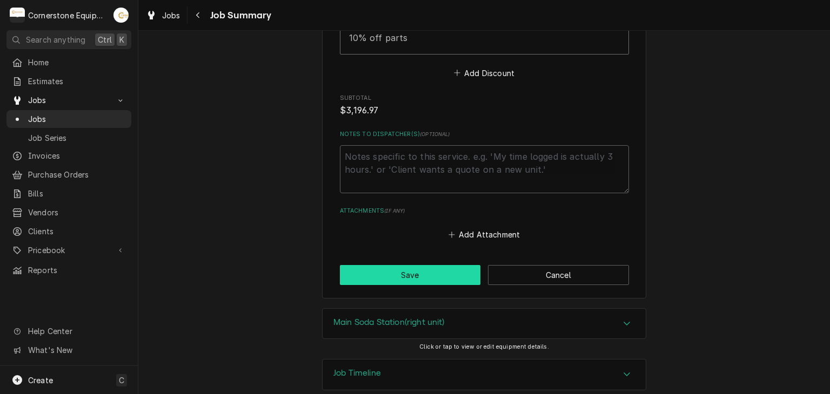
click at [454, 265] on button "Save" at bounding box center [410, 275] width 141 height 20
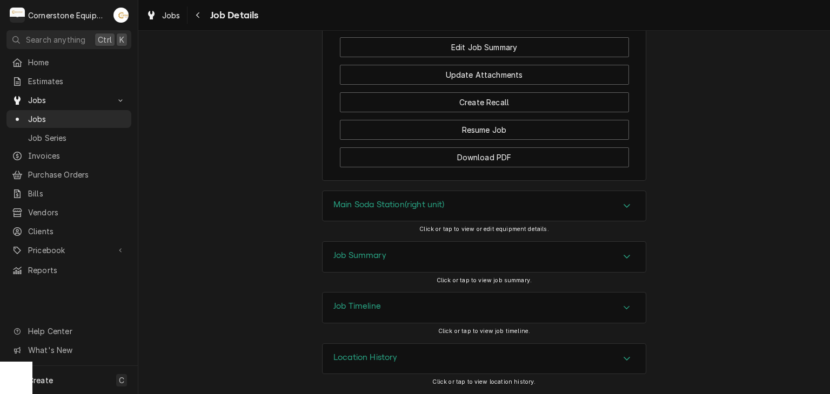
scroll to position [836, 0]
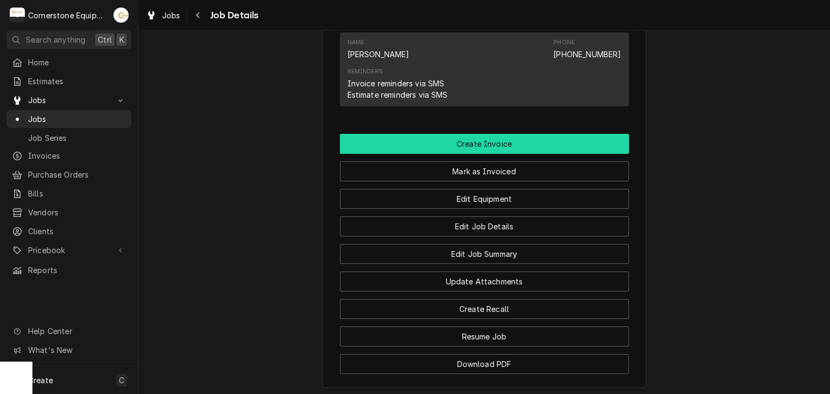
click at [473, 154] on button "Create Invoice" at bounding box center [484, 144] width 289 height 20
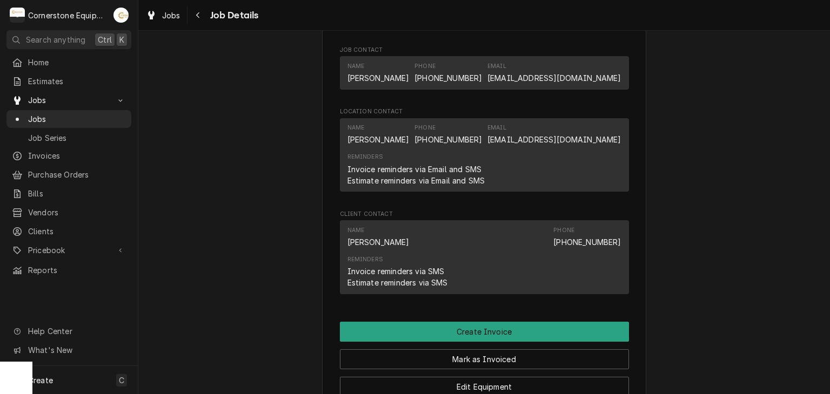
scroll to position [1052, 0]
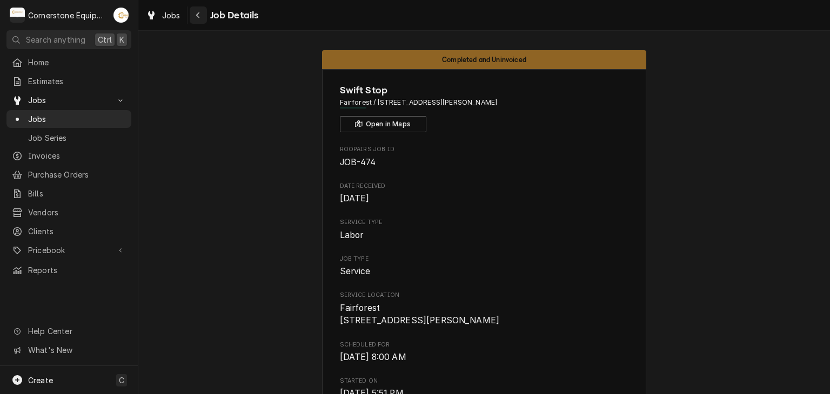
click at [190, 15] on button "Navigate back" at bounding box center [198, 14] width 17 height 17
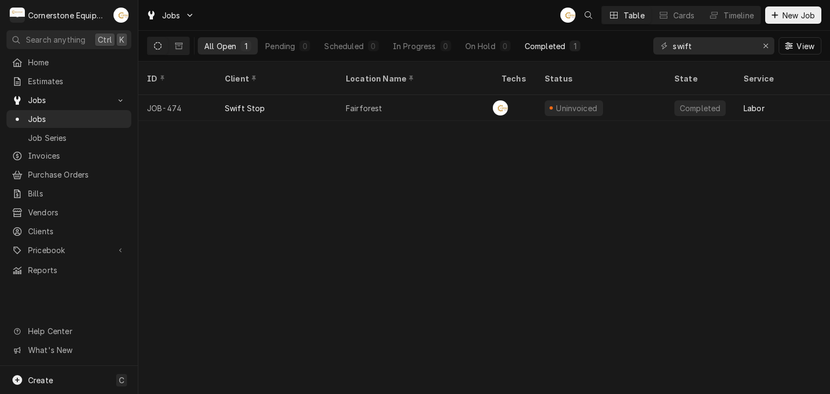
click at [567, 43] on button "Completed 1" at bounding box center [552, 45] width 69 height 17
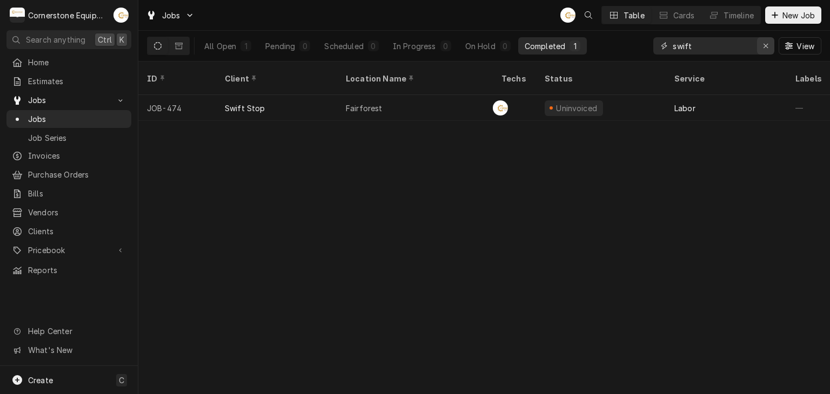
click at [767, 44] on icon "Erase input" at bounding box center [766, 46] width 6 height 8
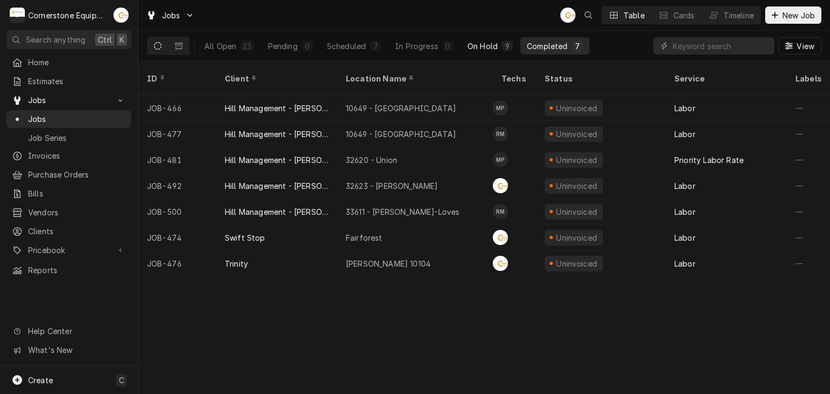
click at [497, 39] on button "On Hold 9" at bounding box center [490, 45] width 58 height 17
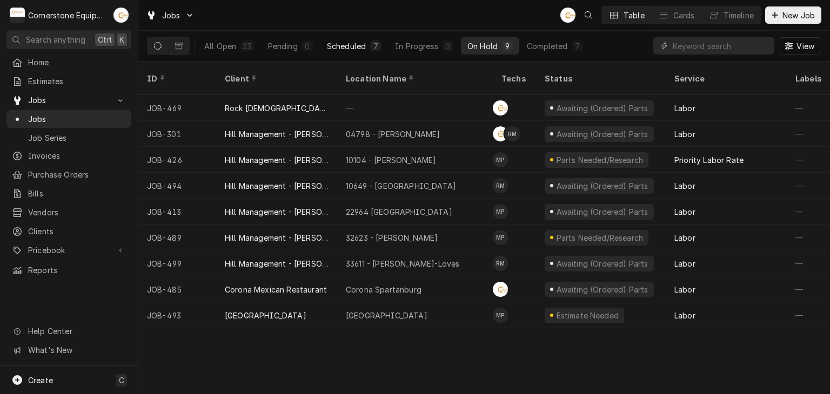
click at [342, 48] on div "Scheduled" at bounding box center [346, 46] width 39 height 11
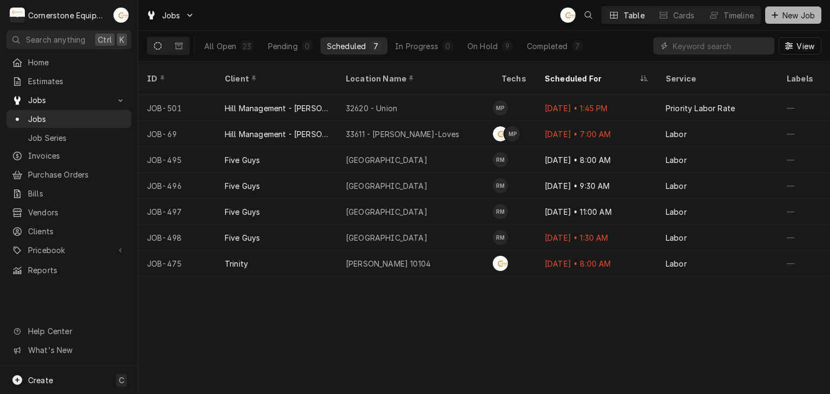
click at [778, 18] on div "Dynamic Content Wrapper" at bounding box center [774, 15] width 11 height 11
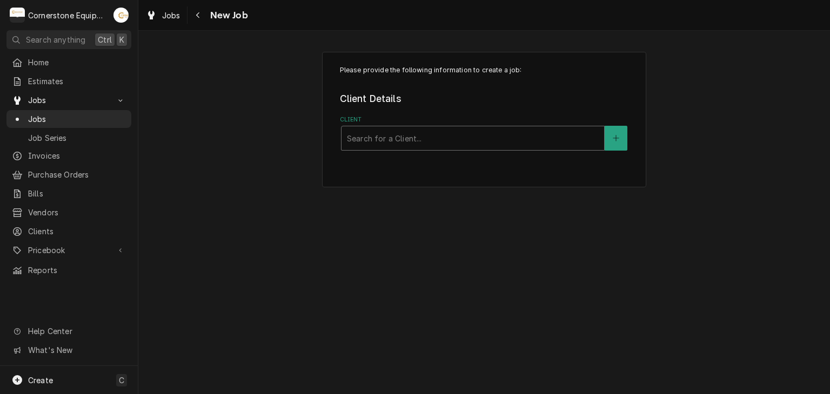
click at [447, 145] on div "Client" at bounding box center [473, 138] width 252 height 19
type input "tay"
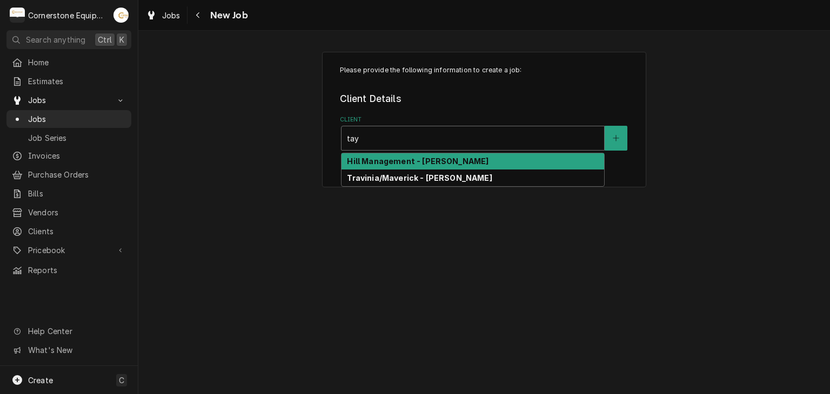
click at [416, 163] on strong "Hill Management - McDonald’s" at bounding box center [418, 161] width 142 height 9
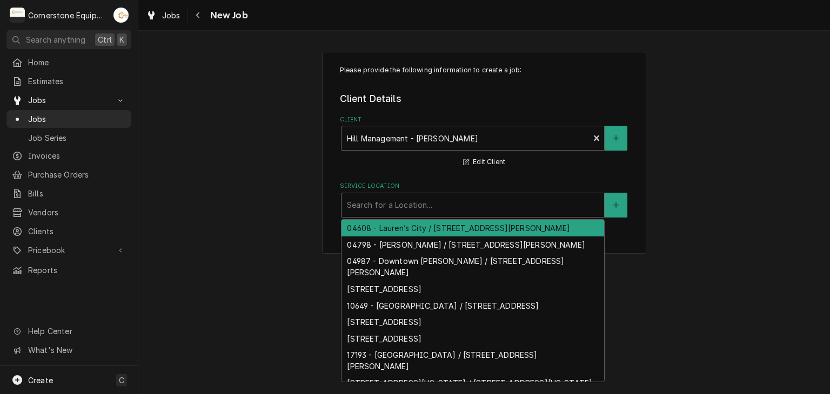
click at [408, 199] on div "Service Location" at bounding box center [473, 205] width 252 height 19
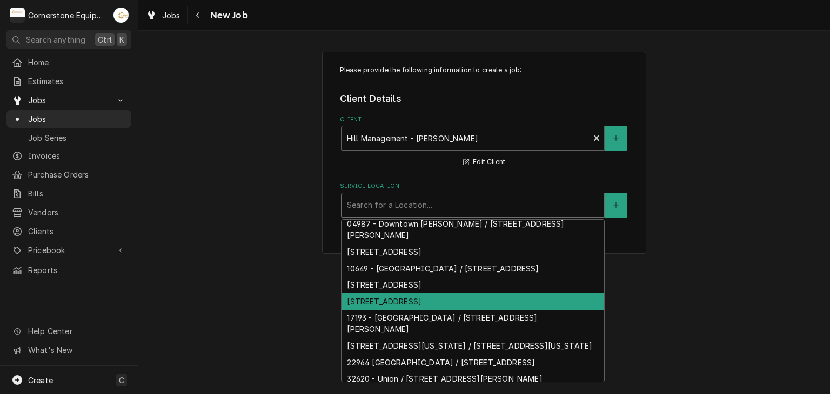
scroll to position [104, 0]
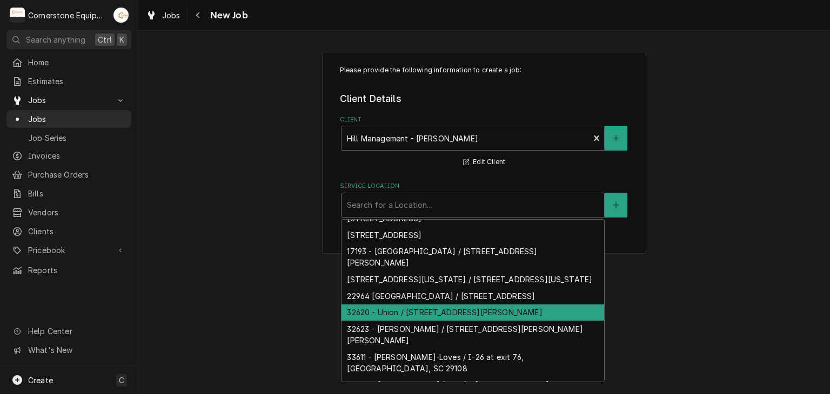
click at [413, 321] on div "32620 - Union / 605 N Duncan Bypass, Union, SC 29379" at bounding box center [472, 313] width 263 height 17
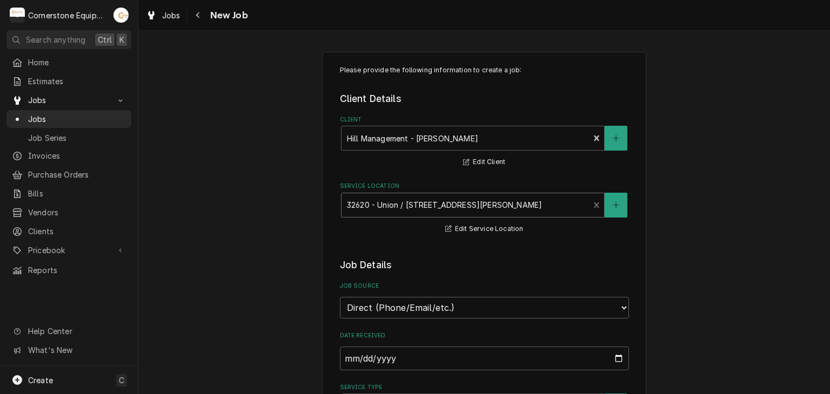
click at [428, 210] on div "Service Location" at bounding box center [465, 205] width 237 height 19
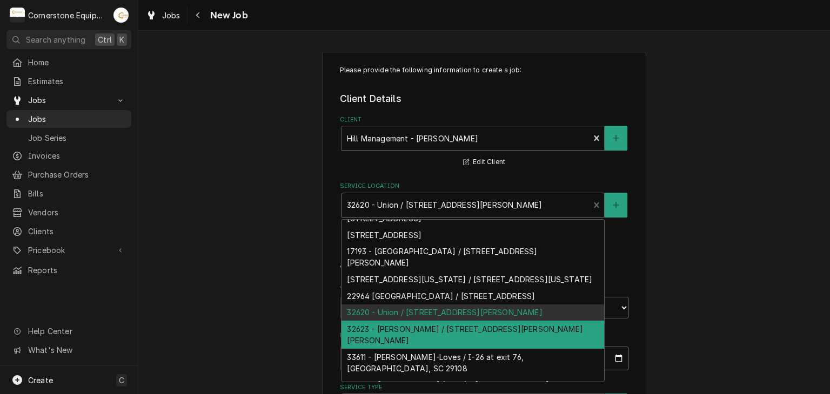
click at [414, 334] on div "32623 - Taylors / 6125 Wade Hampton Blvd, Taylors, SC 29687" at bounding box center [472, 335] width 263 height 28
type textarea "x"
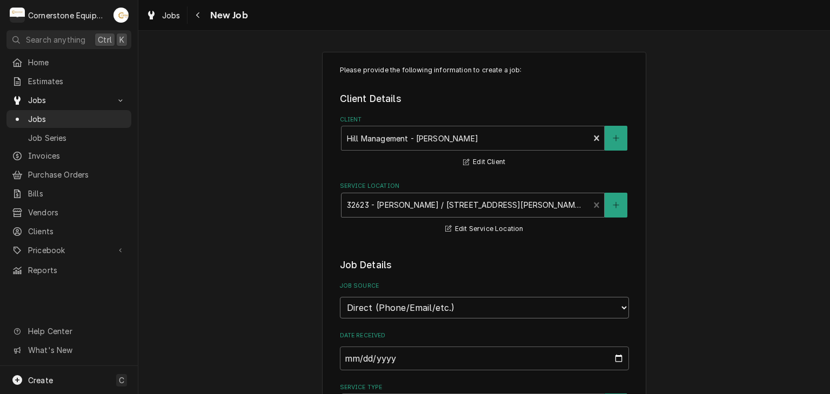
click at [419, 307] on select "Direct (Phone/Email/etc.) Other" at bounding box center [484, 308] width 289 height 22
click at [394, 264] on legend "Job Details" at bounding box center [484, 265] width 289 height 14
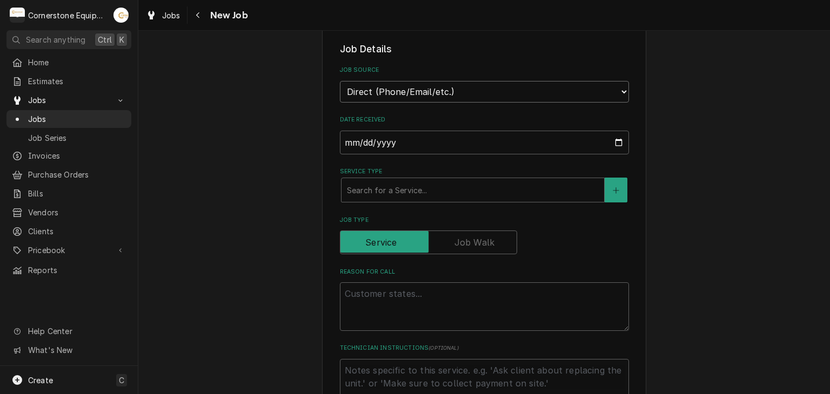
click at [393, 100] on select "Direct (Phone/Email/etc.) Other" at bounding box center [484, 92] width 289 height 22
select select "100"
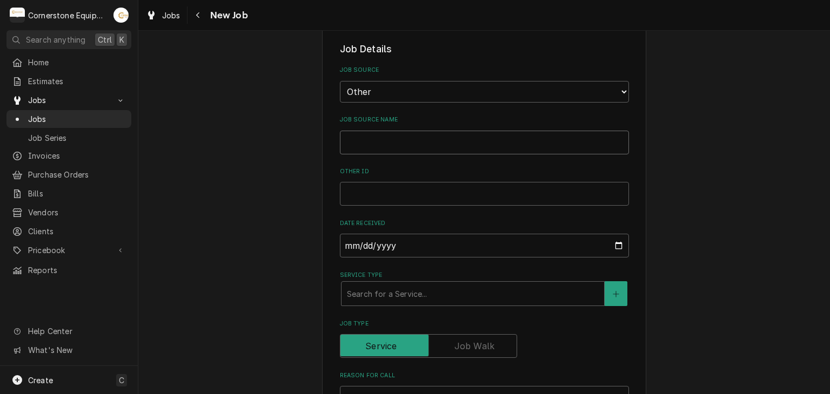
click at [385, 140] on input "Job Source Name" at bounding box center [484, 143] width 289 height 24
type textarea "x"
type input "M"
type textarea "x"
type input "Ma"
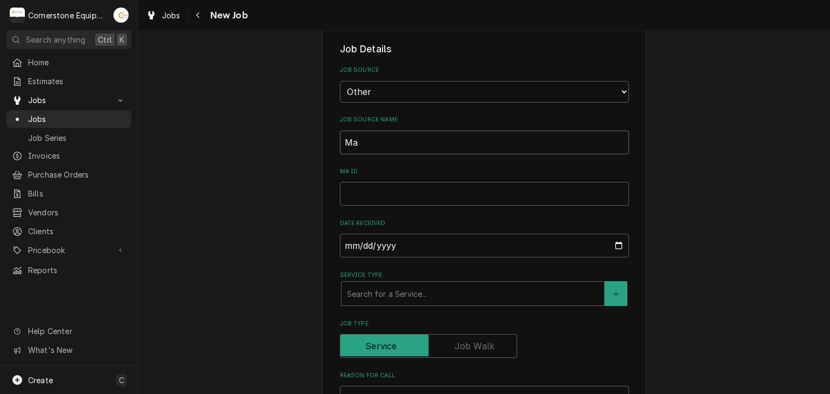
type textarea "x"
type input "Mai"
type textarea "x"
type input "Main"
type textarea "x"
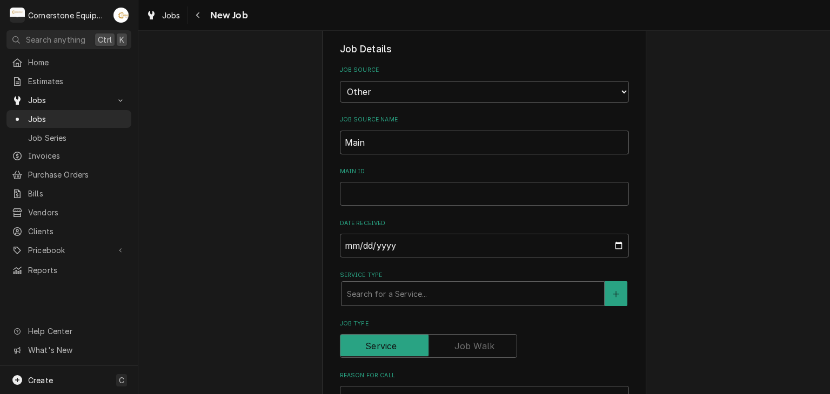
type input "Maint"
type textarea "x"
type input "MaintX"
type textarea "x"
type input "MaintX"
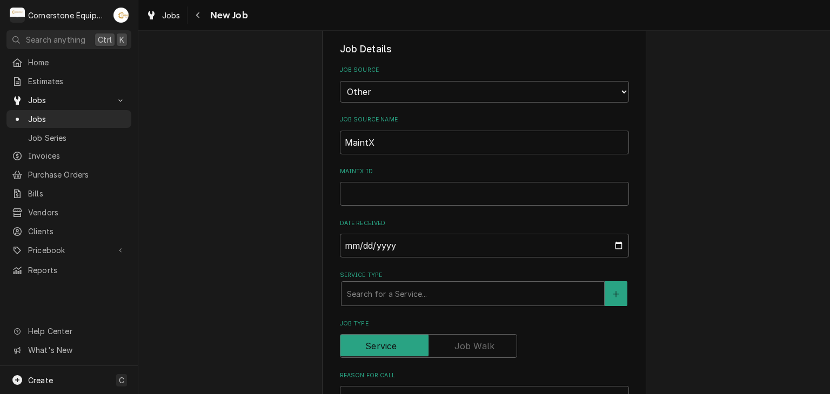
drag, startPoint x: 406, startPoint y: 209, endPoint x: 408, endPoint y: 197, distance: 12.1
click at [375, 188] on input "MaintX ID" at bounding box center [484, 194] width 289 height 24
type textarea "x"
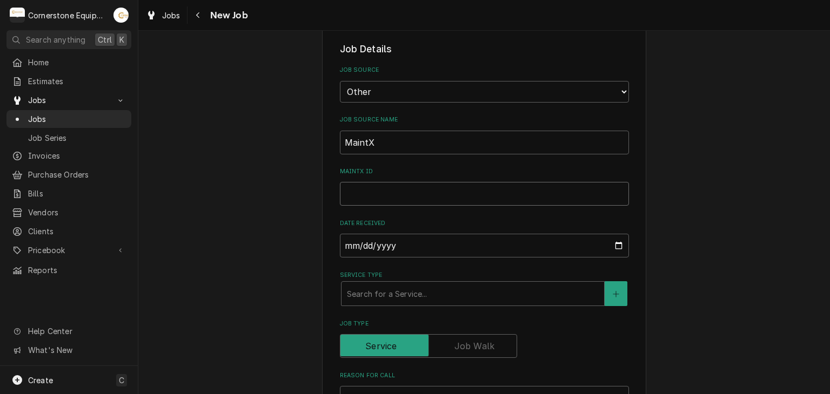
type input "3"
type textarea "x"
type input "32"
type textarea "x"
type input "325"
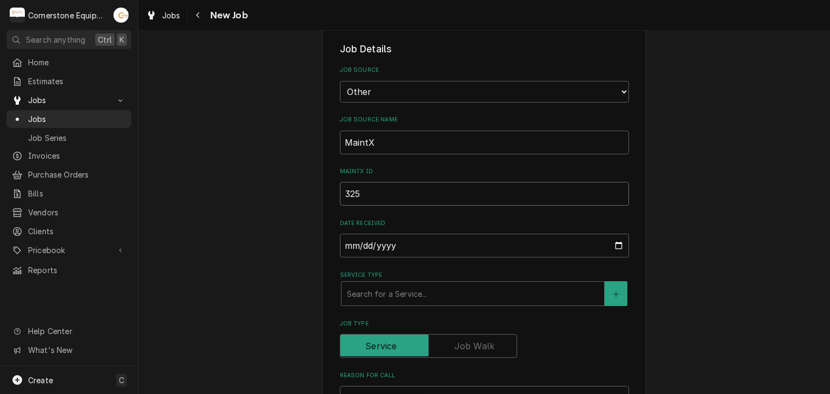
type textarea "x"
type input "3257"
type textarea "x"
type input "3257"
click at [384, 286] on div "Service Type" at bounding box center [473, 293] width 252 height 19
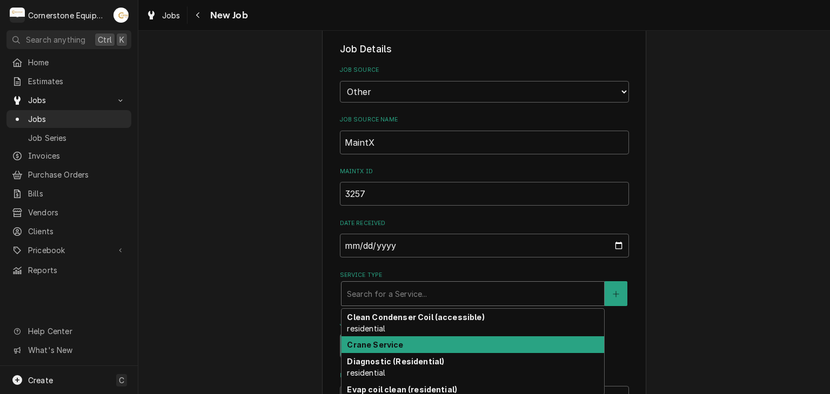
scroll to position [113, 0]
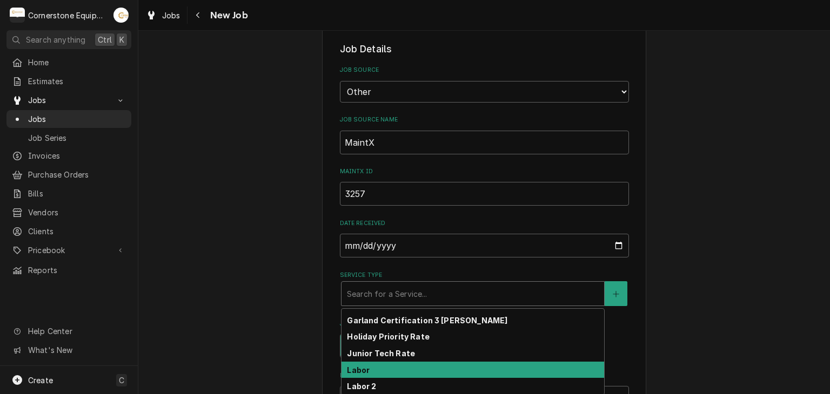
click at [360, 368] on strong "Labor" at bounding box center [358, 370] width 23 height 9
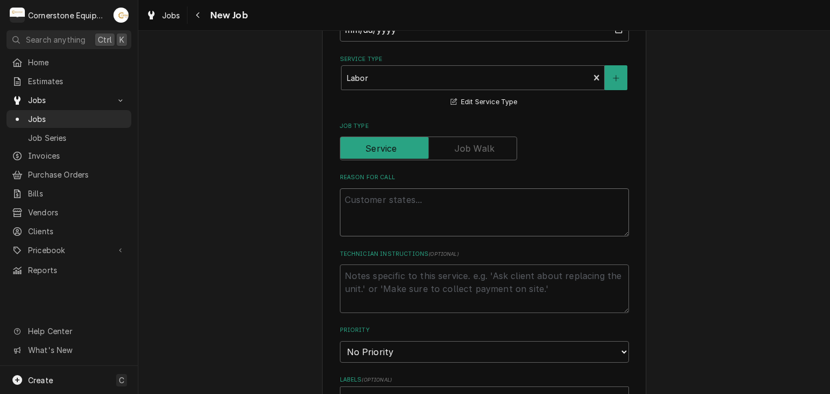
click at [361, 210] on textarea "Reason For Call" at bounding box center [484, 213] width 289 height 49
type textarea "x"
type textarea "W"
type textarea "x"
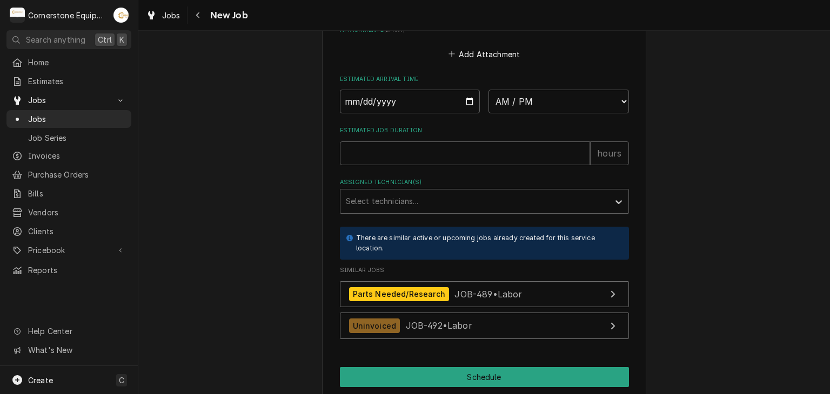
scroll to position [1008, 0]
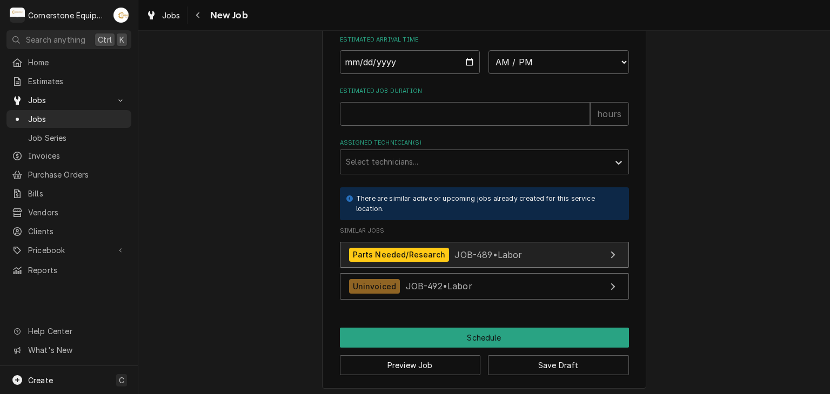
type textarea "W"
click at [418, 248] on div "Parts Needed/Research" at bounding box center [399, 255] width 100 height 15
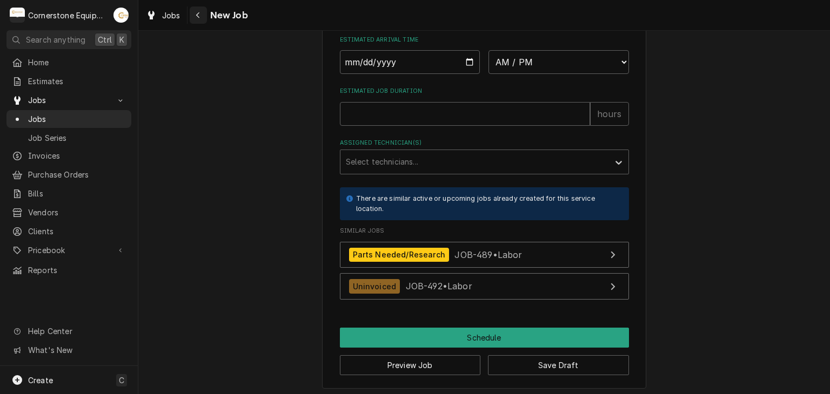
click at [190, 14] on button "Navigate back" at bounding box center [198, 14] width 17 height 17
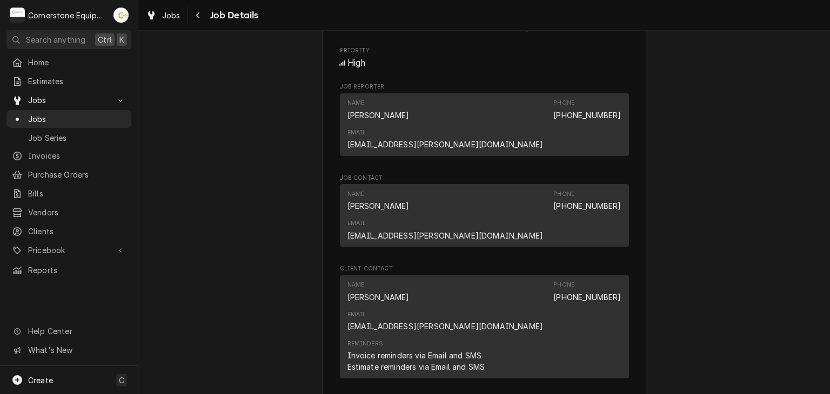
scroll to position [216, 0]
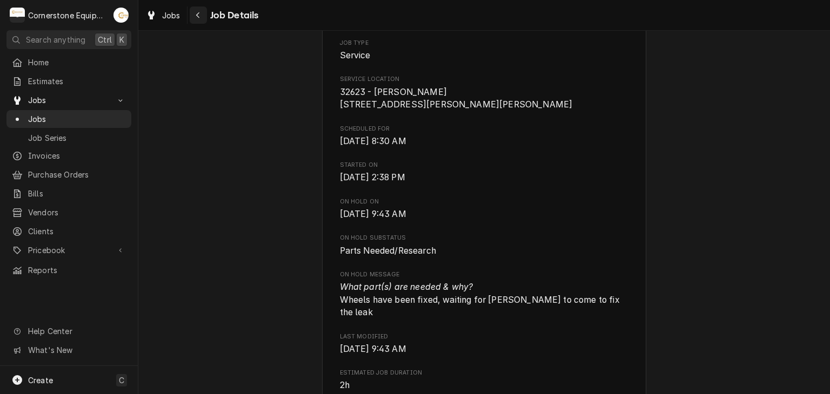
click at [203, 12] on div "Navigate back" at bounding box center [198, 15] width 11 height 11
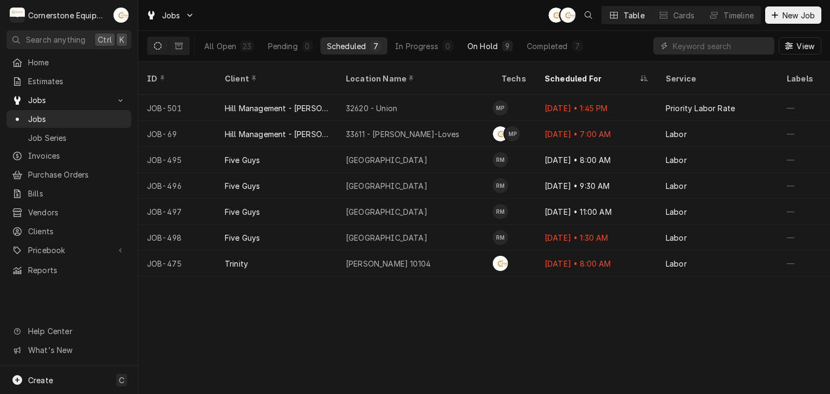
click at [477, 50] on div "On Hold" at bounding box center [482, 46] width 30 height 11
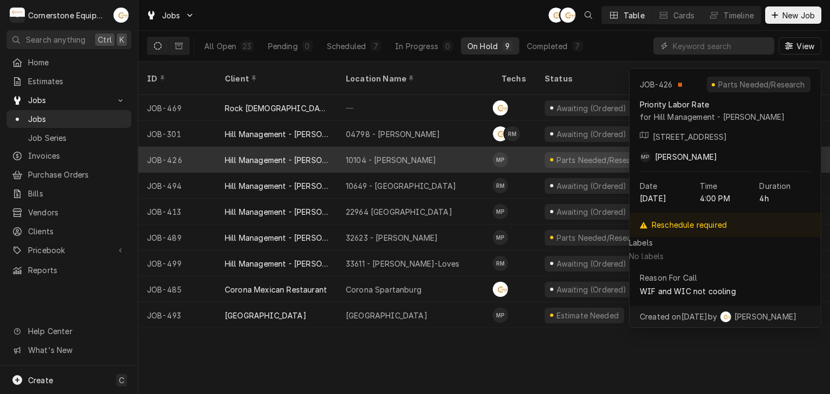
click at [372, 154] on div "10104 - Laurens Rd" at bounding box center [391, 159] width 90 height 11
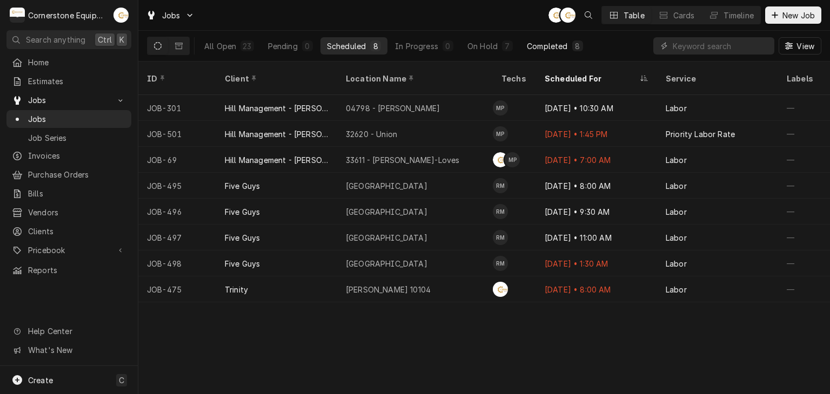
click at [532, 52] on button "Completed 8" at bounding box center [554, 45] width 69 height 17
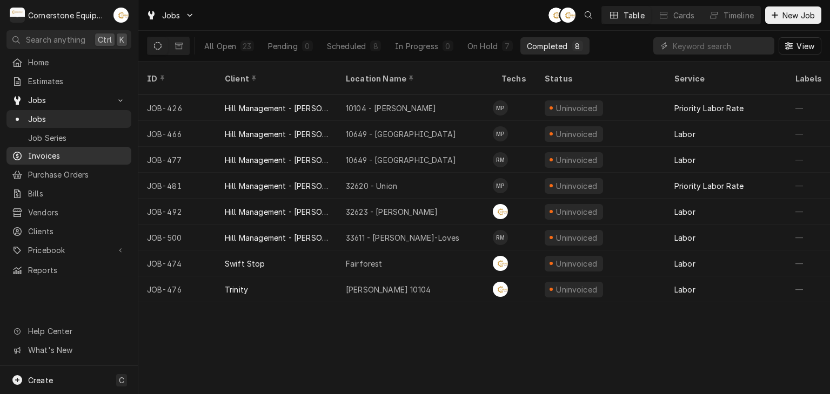
click at [97, 150] on span "Invoices" at bounding box center [77, 155] width 98 height 11
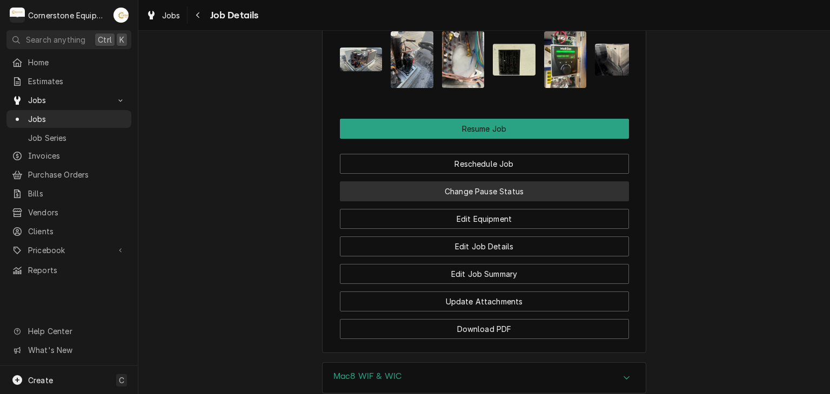
scroll to position [1390, 0]
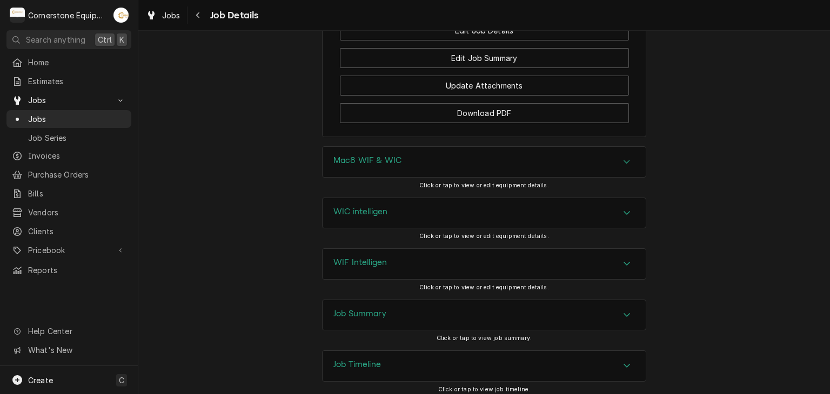
click at [383, 300] on div "Job Summary" at bounding box center [483, 315] width 323 height 30
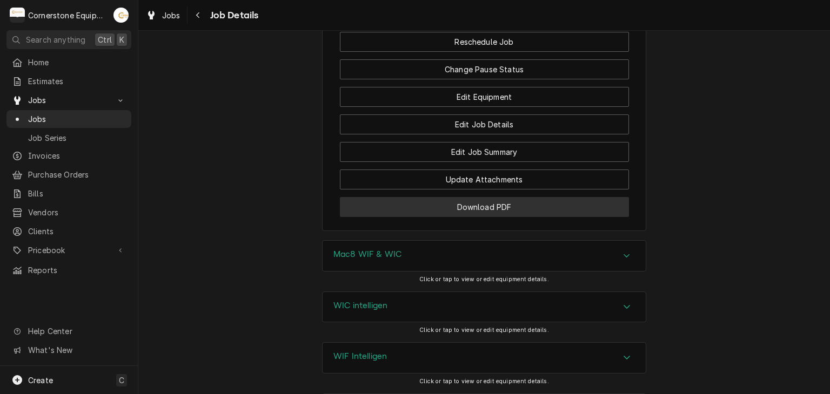
scroll to position [1080, 0]
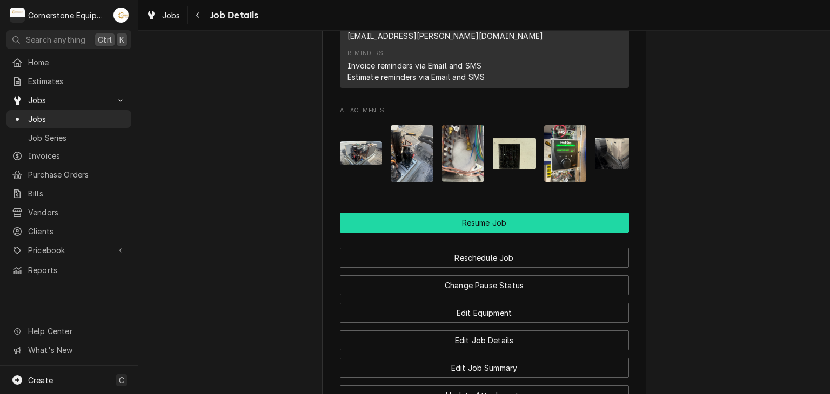
click at [454, 213] on button "Resume Job" at bounding box center [484, 223] width 289 height 20
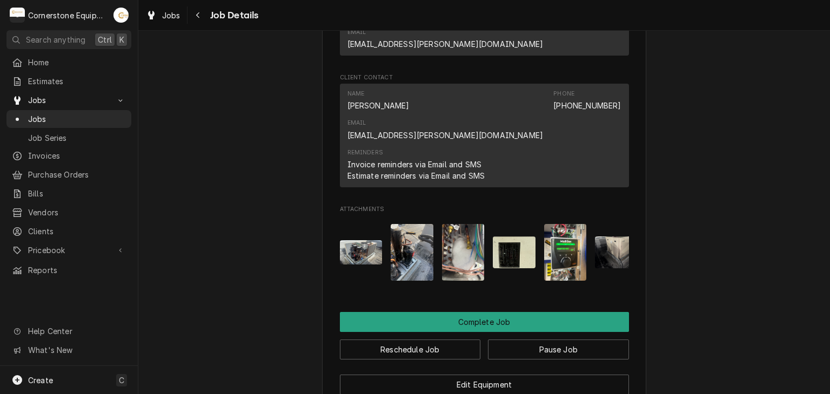
scroll to position [845, 0]
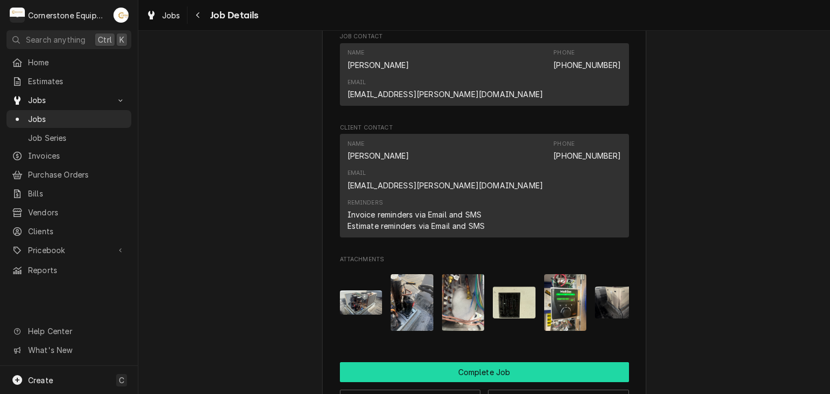
click at [497, 362] on button "Complete Job" at bounding box center [484, 372] width 289 height 20
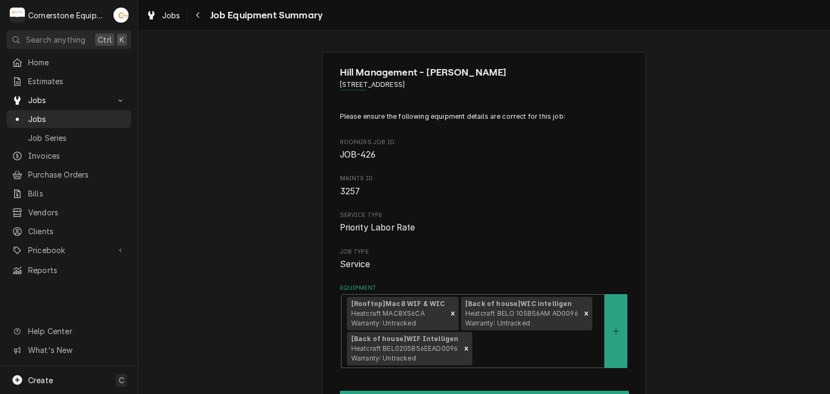
scroll to position [216, 0]
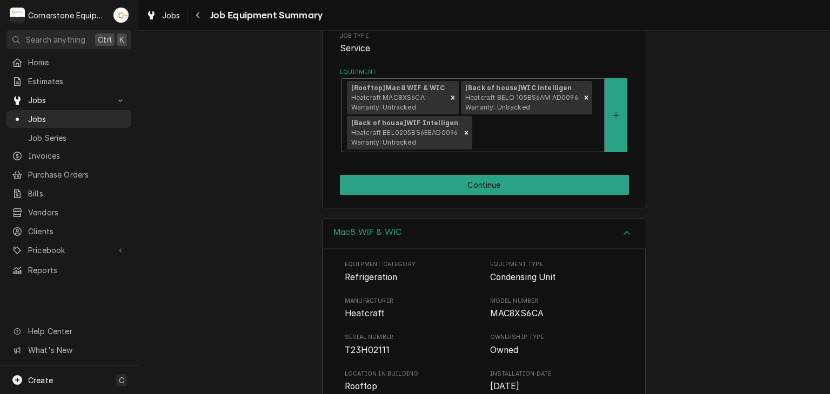
click at [551, 166] on div "Hill Management - [PERSON_NAME] [STREET_ADDRESS] Please ensure the following eq…" at bounding box center [484, 22] width 324 height 373
click at [557, 201] on div "Hill Management - [PERSON_NAME] [STREET_ADDRESS] Please ensure the following eq…" at bounding box center [484, 22] width 324 height 373
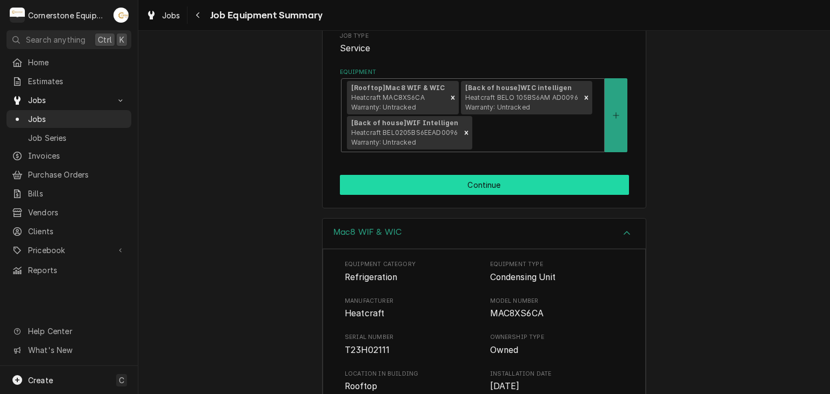
click at [557, 187] on button "Continue" at bounding box center [484, 185] width 289 height 20
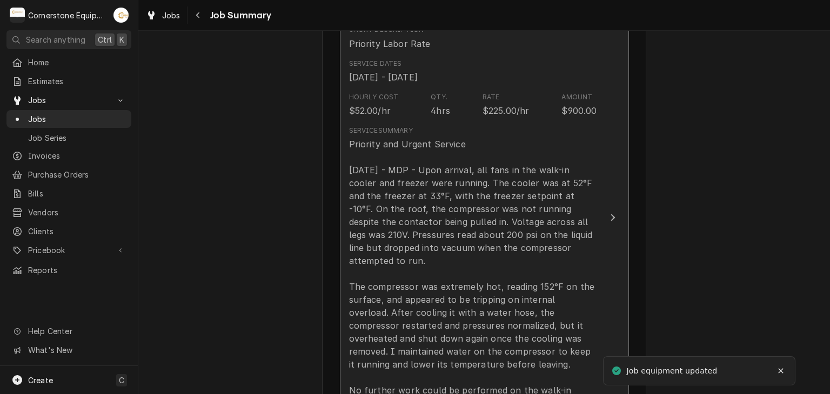
scroll to position [432, 0]
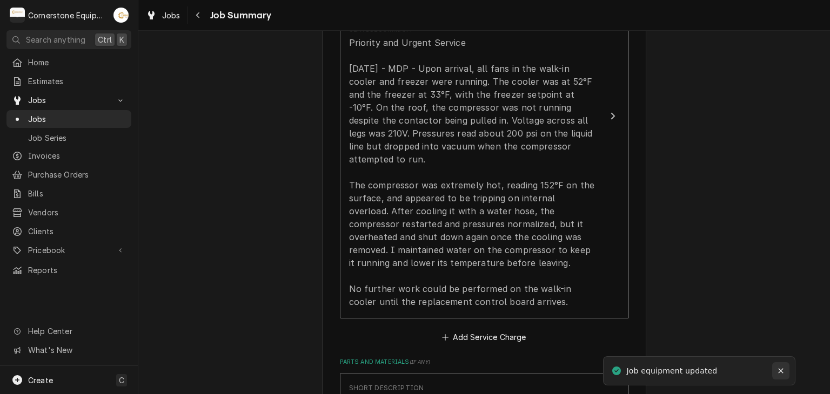
click at [782, 366] on div "Notifications alt+T" at bounding box center [780, 371] width 11 height 11
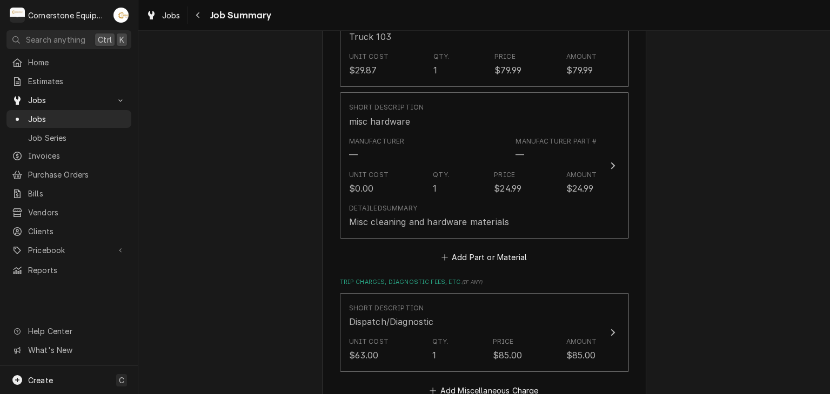
scroll to position [648, 0]
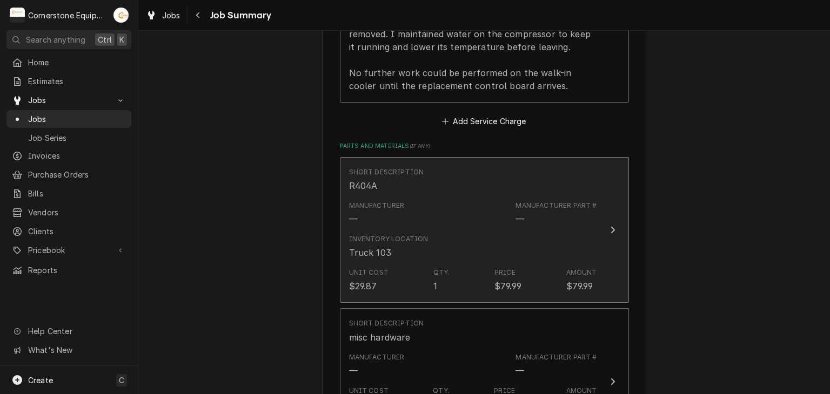
click at [583, 231] on div "Inventory Location Truck 103" at bounding box center [473, 246] width 248 height 33
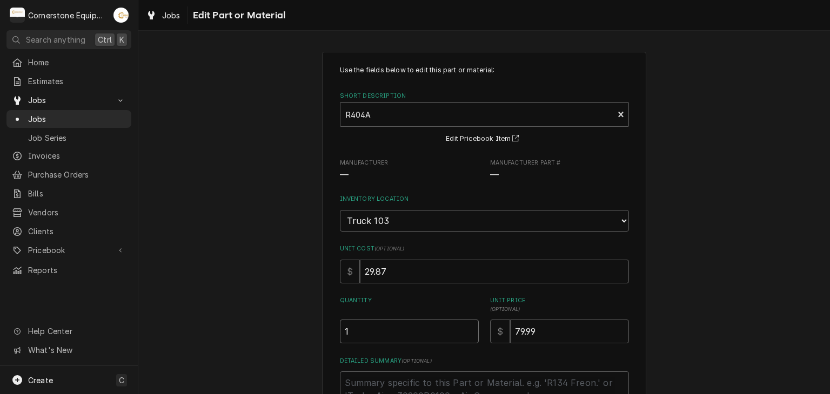
click at [380, 327] on input "1" at bounding box center [409, 332] width 139 height 24
type textarea "x"
type input "4"
type textarea "x"
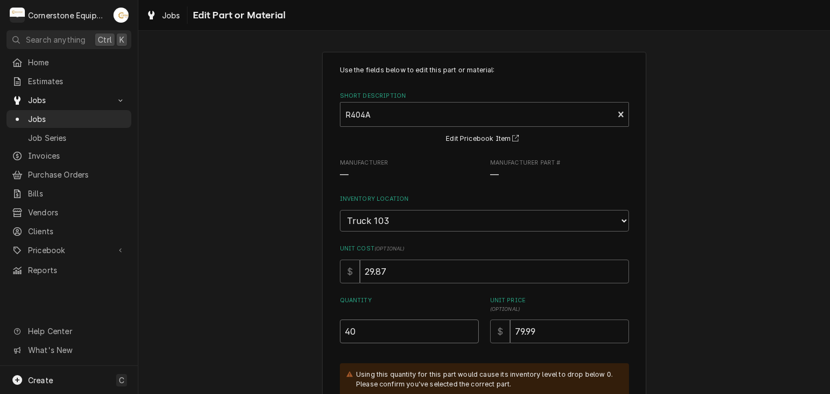
type input "40"
click at [210, 197] on div "Use the fields below to edit this part or material: Short Description R404A ref…" at bounding box center [483, 300] width 691 height 517
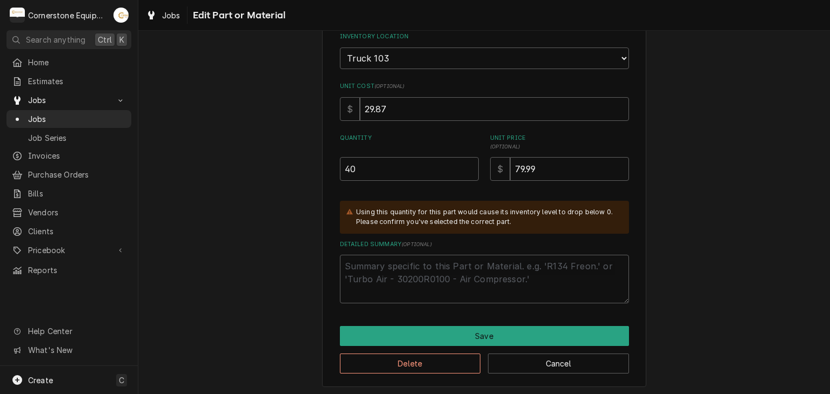
scroll to position [164, 0]
click at [357, 261] on textarea "Detailed Summary ( optional )" at bounding box center [484, 278] width 289 height 49
type textarea "x"
type textarea "W"
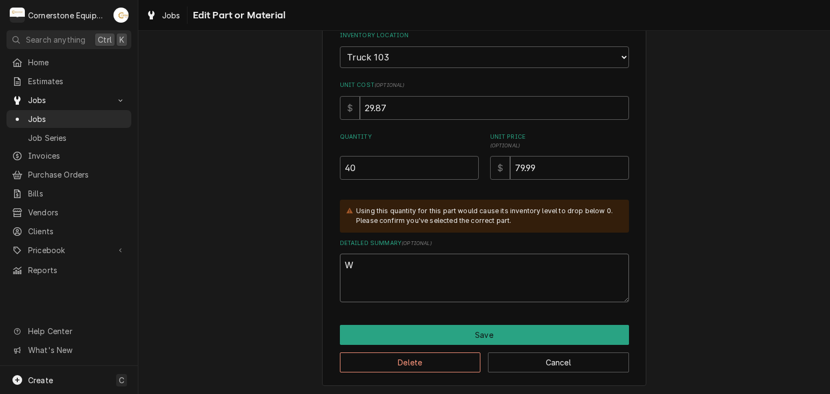
type textarea "x"
type textarea "Wa"
type textarea "x"
type textarea "War"
type textarea "x"
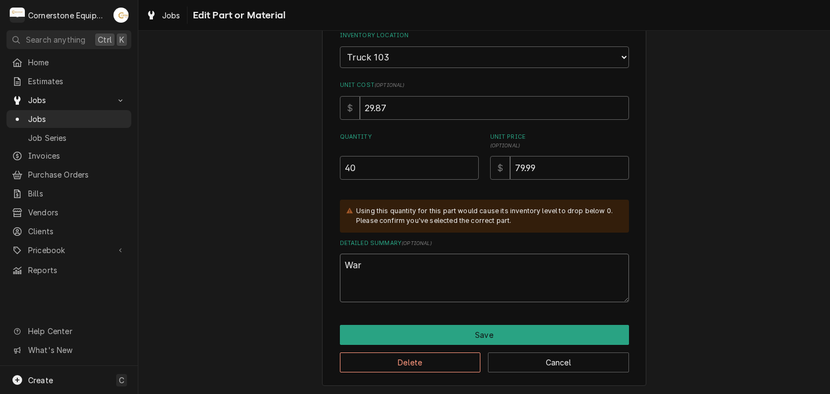
type textarea "Warr"
type textarea "x"
type textarea "Warra"
type textarea "x"
type textarea "Warran"
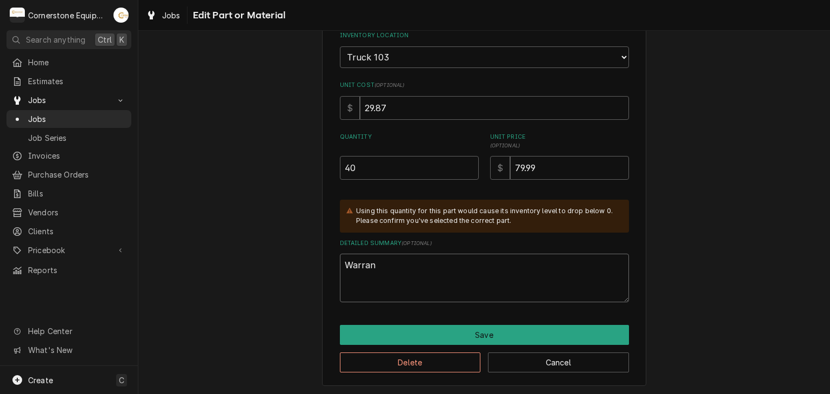
type textarea "x"
type textarea "Warrant"
type textarea "x"
type textarea "Warranty"
type textarea "x"
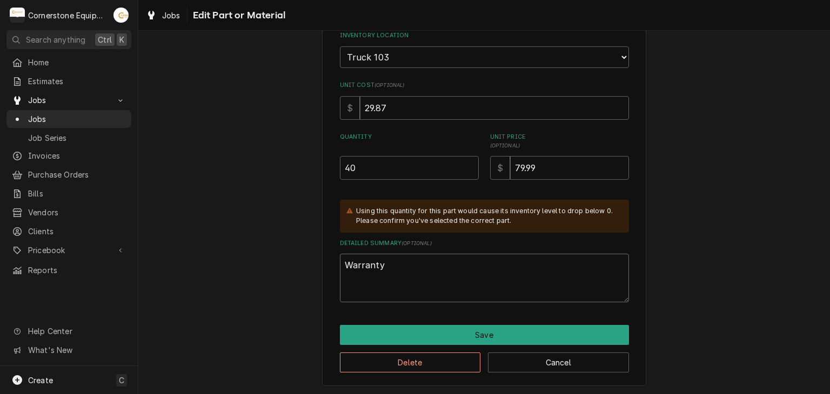
type textarea "Warranty"
type textarea "x"
type textarea "Warranty t"
type textarea "x"
type textarea "Warranty to"
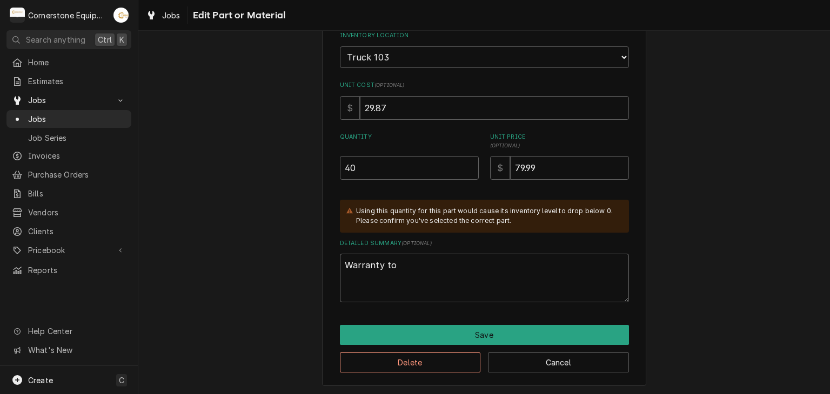
type textarea "x"
type textarea "Warranty to"
type textarea "x"
type textarea "Warranty to"
type textarea "x"
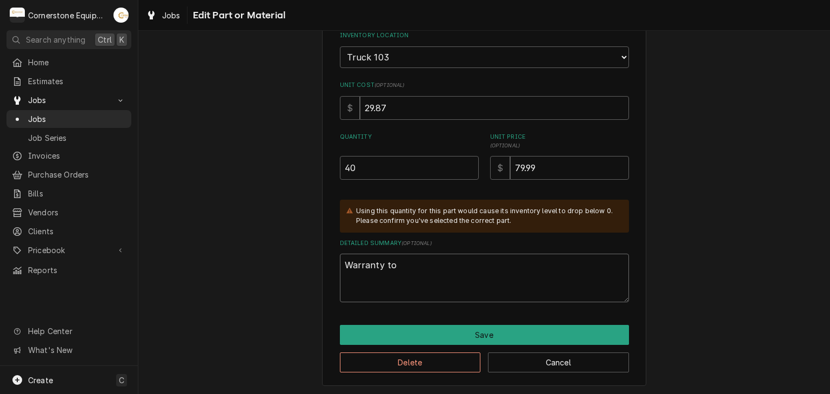
type textarea "Warranty t"
type textarea "x"
type textarea "Warranty"
type textarea "x"
type textarea "Warranty d"
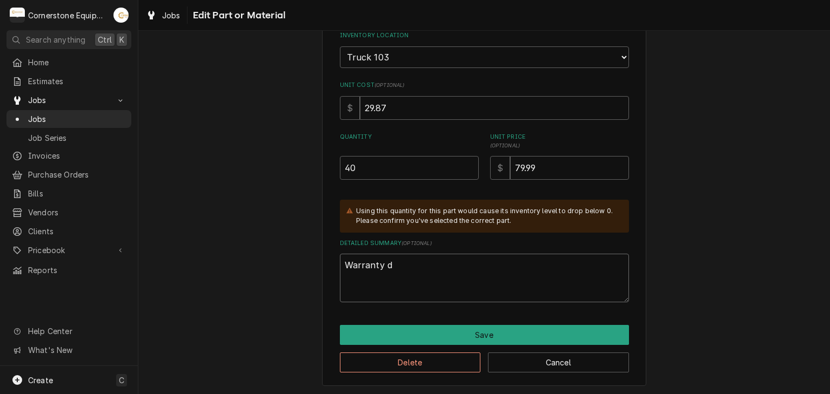
type textarea "x"
type textarea "Warranty do"
type textarea "x"
type textarea "Warranty doe"
type textarea "x"
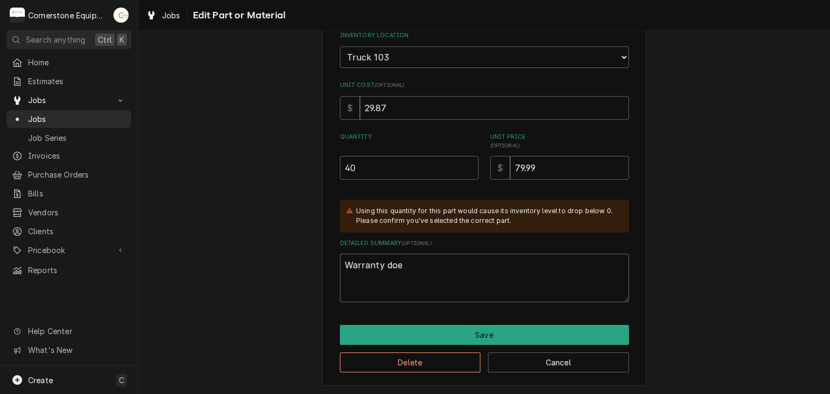
type textarea "Warranty does"
type textarea "x"
type textarea "Warranty does"
type textarea "x"
type textarea "Warranty does n"
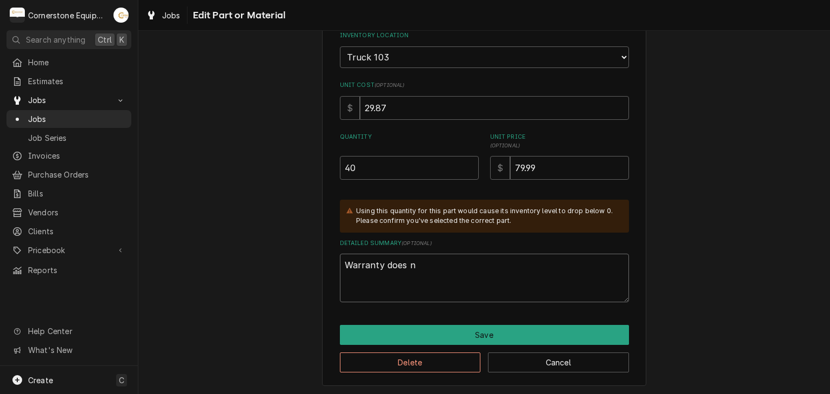
type textarea "x"
type textarea "Warranty does no"
type textarea "x"
type textarea "Warranty does not"
type textarea "x"
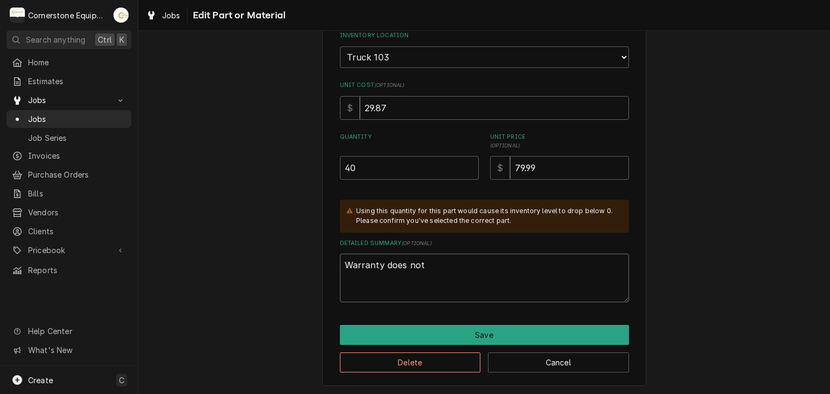
type textarea "Warranty does not"
type textarea "x"
type textarea "Warranty does not c"
type textarea "x"
type textarea "Warranty does not co"
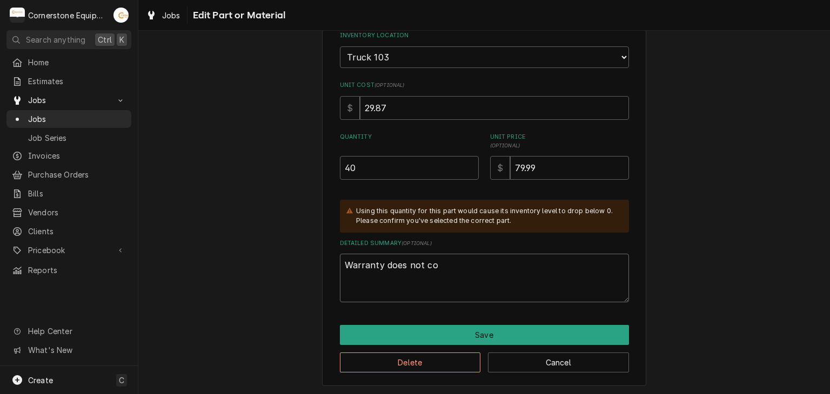
type textarea "x"
type textarea "Warranty does not cov"
type textarea "x"
type textarea "Warranty does not cove"
type textarea "x"
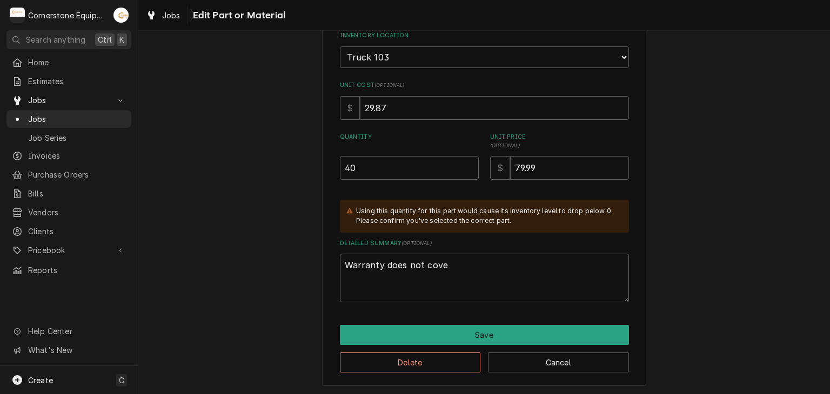
type textarea "Warranty does not cover"
type textarea "x"
type textarea "Warranty does not cover"
type textarea "x"
type textarea "Warranty does not cover r"
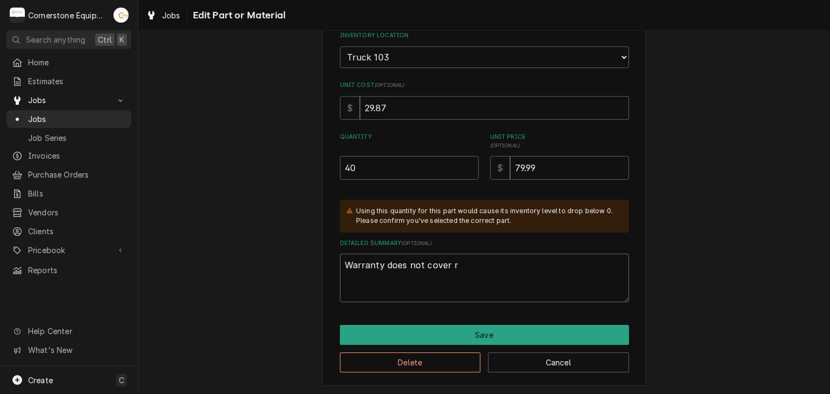
type textarea "x"
type textarea "Warranty does not cover re"
type textarea "x"
type textarea "Warranty does not cover ref"
type textarea "x"
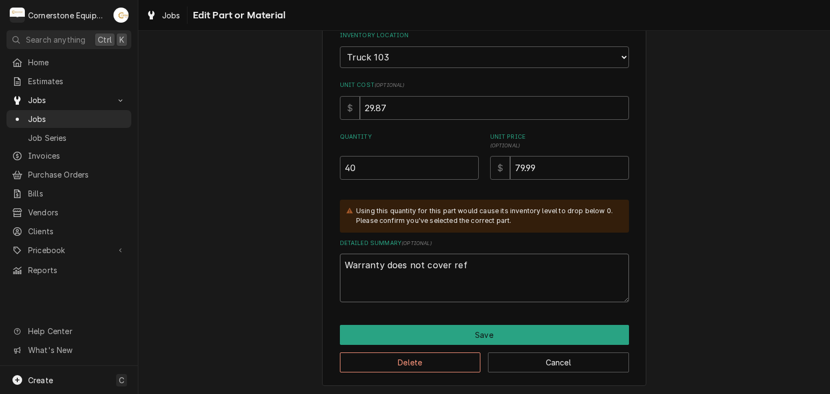
type textarea "Warranty does not cover refr"
type textarea "x"
type textarea "Warranty does not cover refri"
type textarea "x"
type textarea "Warranty does not cover refrig"
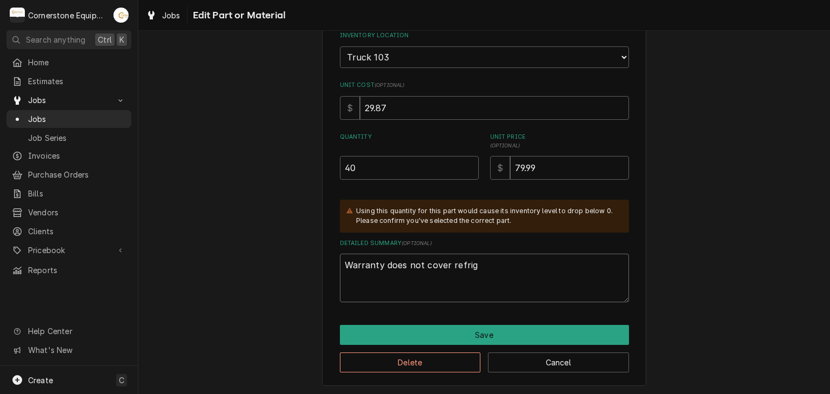
type textarea "x"
type textarea "Warranty does not cover refrige"
type textarea "x"
type textarea "Warranty does not cover refriger"
type textarea "x"
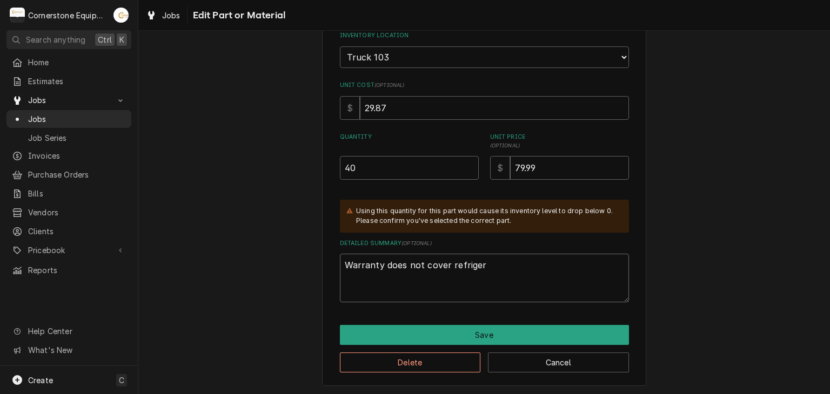
type textarea "Warranty does not cover refrigers"
type textarea "x"
type textarea "Warranty does not cover refrigersn"
type textarea "x"
type textarea "Warranty does not cover refrigersnt"
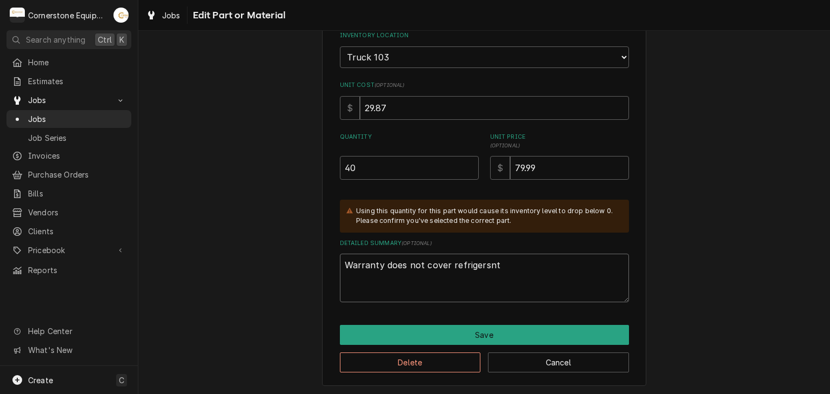
type textarea "x"
type textarea "Warranty does not cover refrigersnt"
type textarea "x"
type textarea "Warranty does not cover refrigersnt"
type textarea "x"
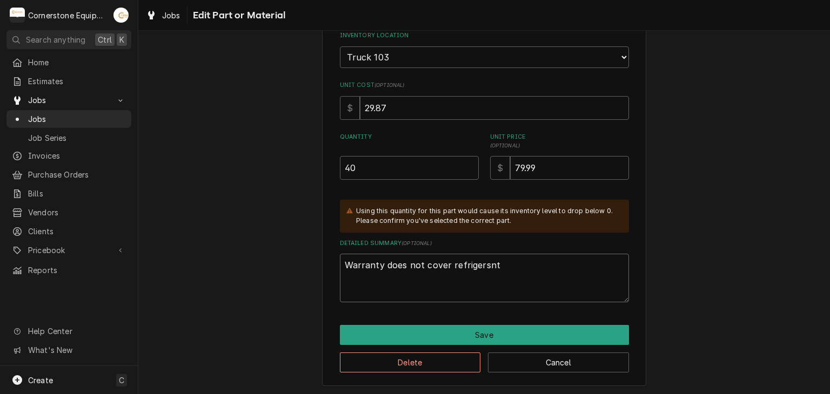
type textarea "Warranty does not cover refrigersn"
type textarea "x"
type textarea "Warranty does not cover refrigers"
type textarea "x"
type textarea "Warranty does not cover refriger"
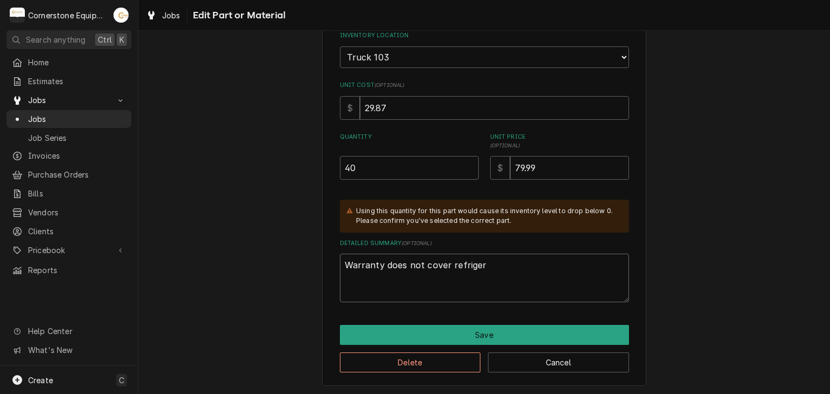
type textarea "x"
type textarea "Warranty does not cover refrigera"
type textarea "x"
type textarea "Warranty does not cover refrigeran"
type textarea "x"
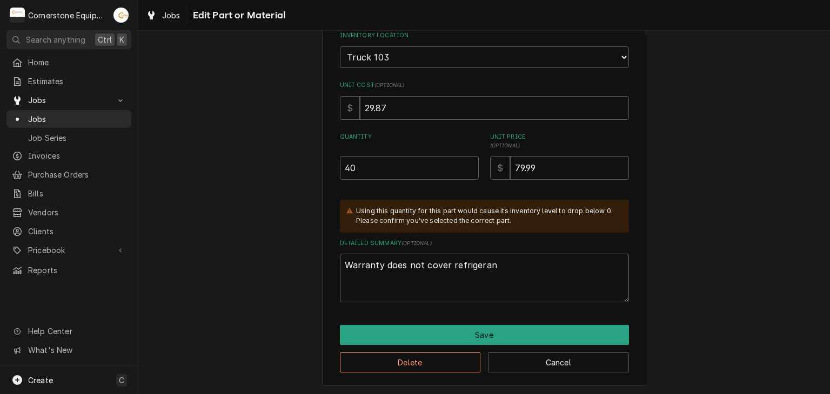
type textarea "Warranty does not cover refrigerant"
type textarea "x"
type textarea "Warranty does not cover refrigerant"
type textarea "x"
type textarea "Warranty does not cover refrigerant"
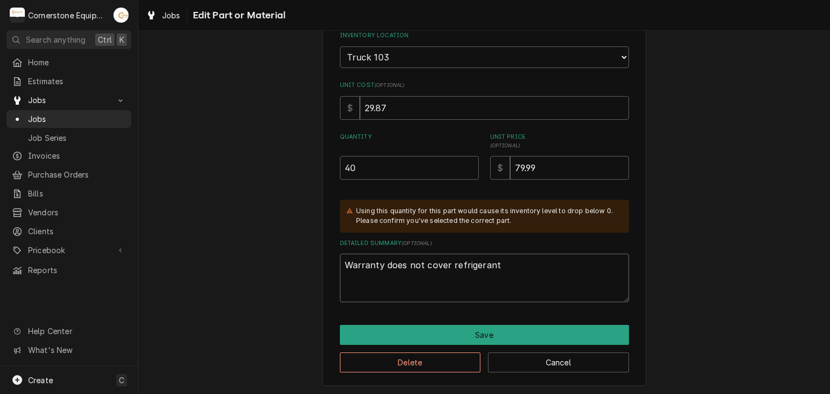
type textarea "x"
type textarea "Warranty does not cover refrigerant."
type textarea "x"
type textarea "Warranty does not cover refrigerant."
type textarea "x"
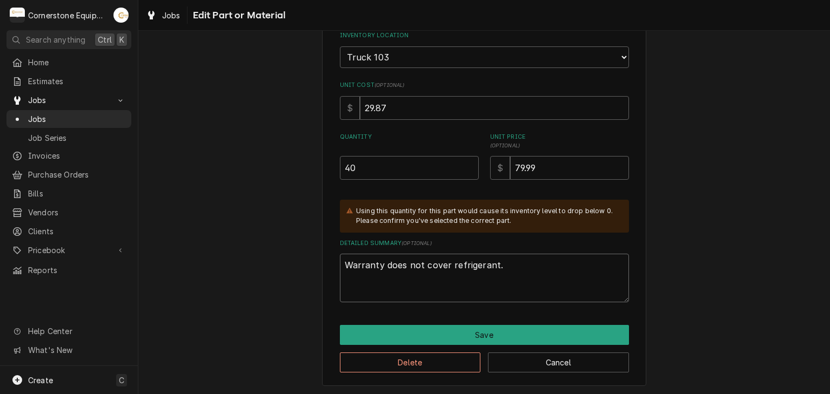
type textarea "Warranty does not cover refrigerant."
type textarea "x"
type textarea "Warranty does not cover refrigerant"
type textarea "x"
type textarea "Warranty does not cover refrigerant"
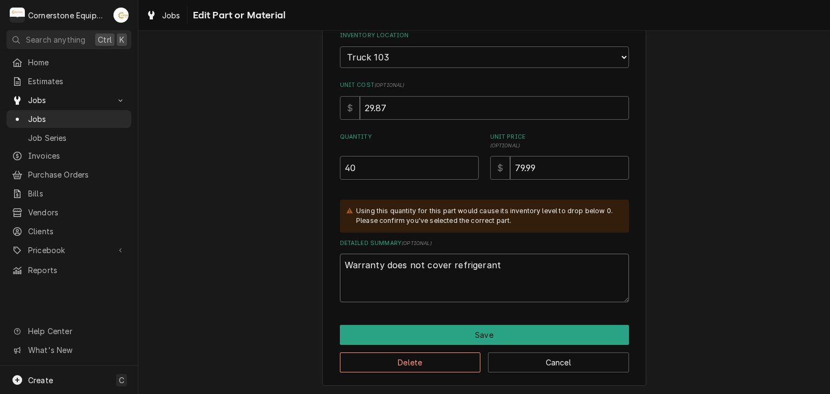
type textarea "x"
type textarea "Warranty does not cover refrigerant c"
type textarea "x"
type textarea "Warranty does not cover refrigerant co"
type textarea "x"
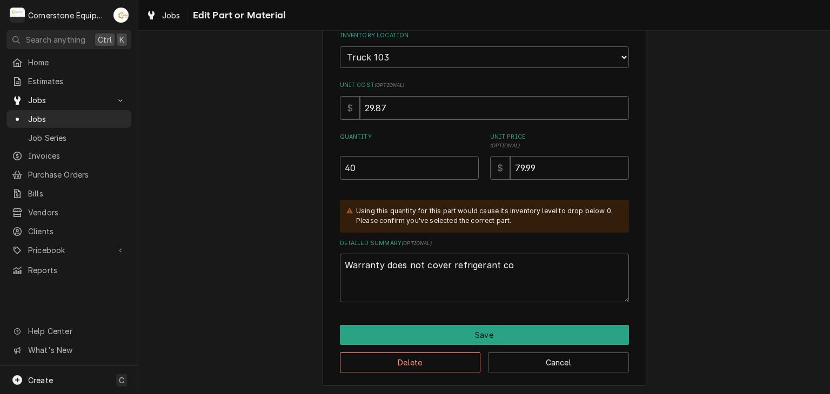
type textarea "Warranty does not cover refrigerant cos"
type textarea "x"
type textarea "Warranty does not cover refrigerant cost"
type textarea "x"
type textarea "Warranty does not cover refrigerant costs"
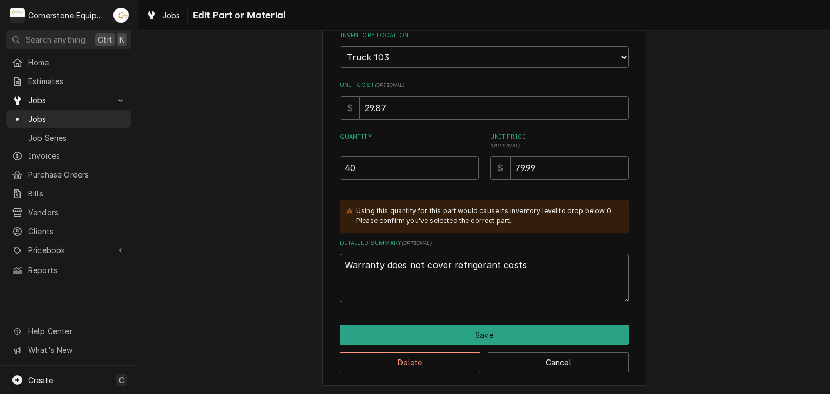
type textarea "x"
type textarea "Warranty does not cover refrigerant costs."
type textarea "x"
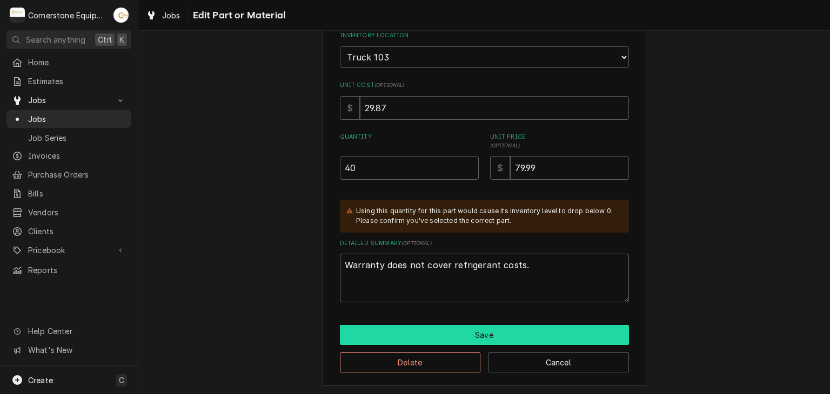
type textarea "Warranty does not cover refrigerant costs."
click at [395, 329] on button "Save" at bounding box center [484, 335] width 289 height 20
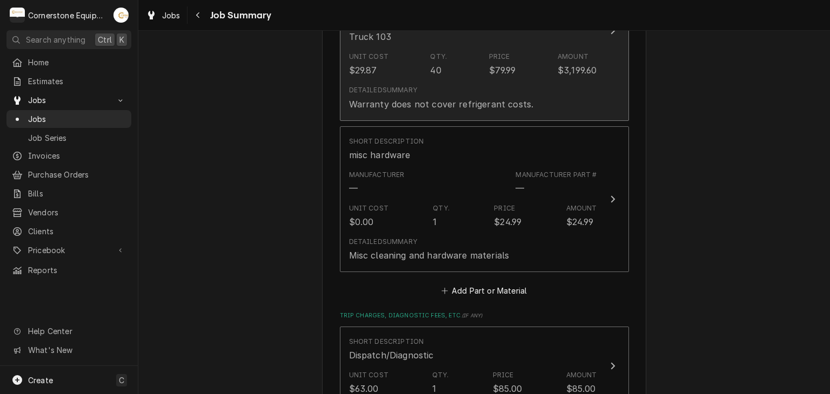
scroll to position [1080, 0]
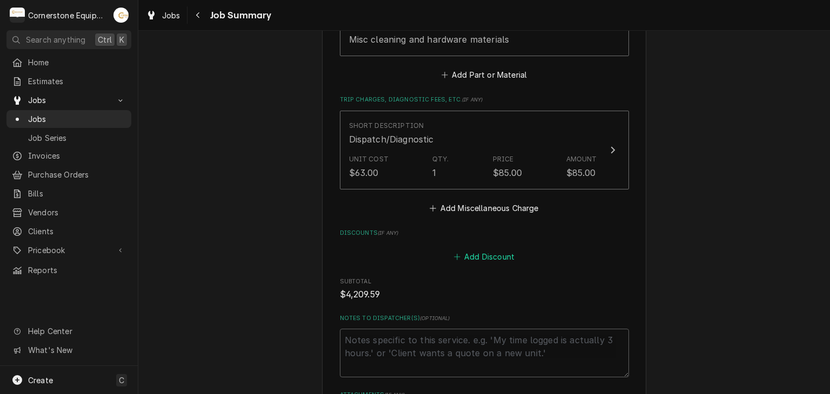
click at [452, 250] on button "Add Discount" at bounding box center [484, 257] width 64 height 15
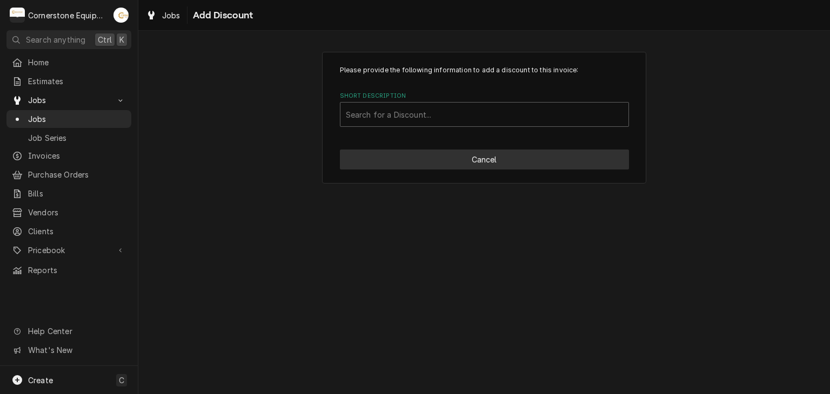
click at [481, 165] on button "Cancel" at bounding box center [484, 160] width 289 height 20
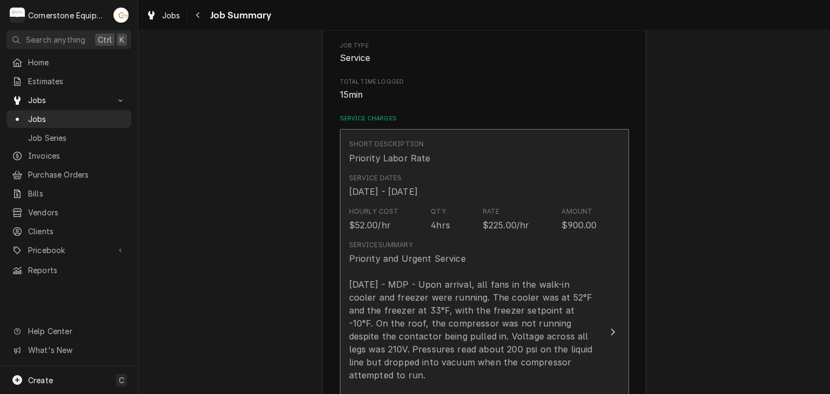
scroll to position [432, 0]
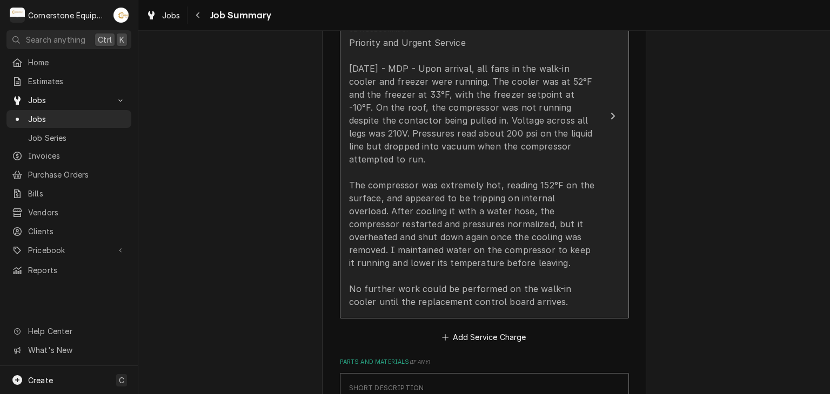
click at [572, 209] on div "Priority and Urgent Service 09/20/2025 - MDP - Upon arrival, all fans in the wa…" at bounding box center [473, 172] width 248 height 272
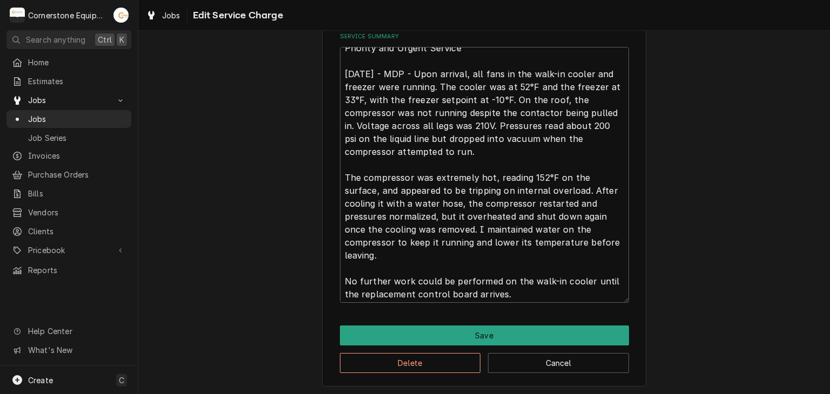
scroll to position [13, 0]
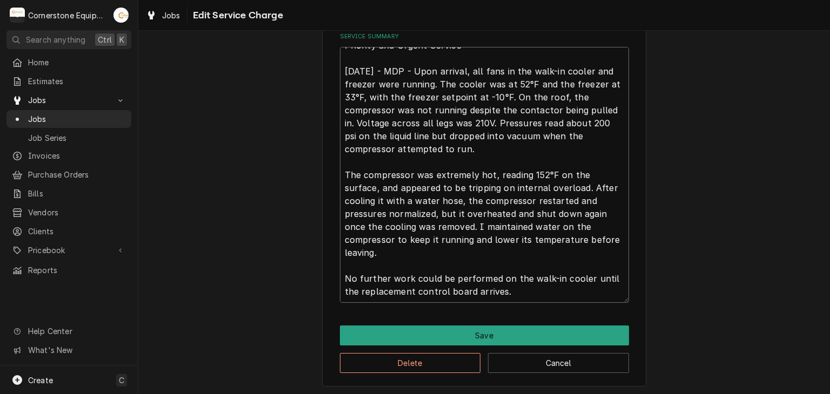
click at [517, 296] on textarea "Priority and Urgent Service 09/20/2025 - MDP - Upon arrival, all fans in the wa…" at bounding box center [484, 175] width 289 height 256
type textarea "x"
type textarea "Priority and Urgent Service 09/20/2025 - MDP - Upon arrival, all fans in the wa…"
type textarea "x"
type textarea "Priority and Urgent Service 09/20/2025 - MDP - Upon arrival, all fans in the wa…"
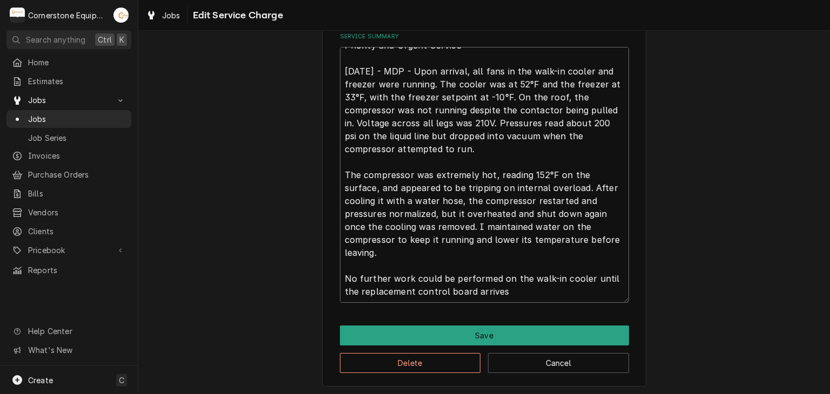
type textarea "x"
type textarea "Priority and Urgent Service 09/20/2025 - MDP - Upon arrival, all fans in the wa…"
type textarea "x"
type textarea "Priority and Urgent Service 09/20/2025 - MDP - Upon arrival, all fans in the wa…"
type textarea "x"
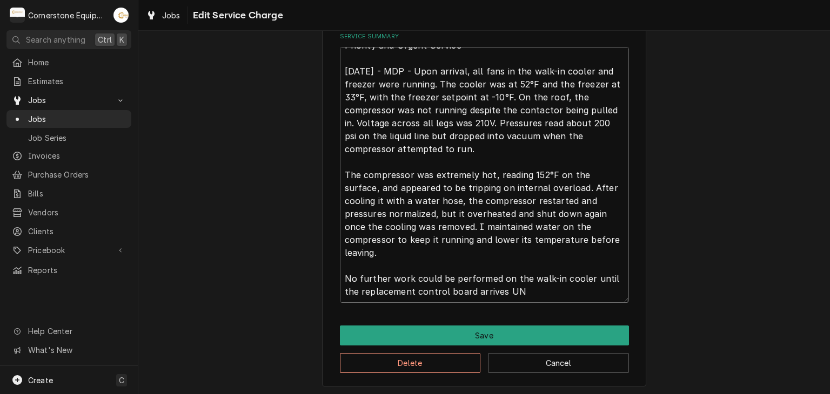
type textarea "Priority and Urgent Service 09/20/2025 - MDP - Upon arrival, all fans in the wa…"
type textarea "x"
type textarea "Priority and Urgent Service 09/20/2025 - MDP - Upon arrival, all fans in the wa…"
type textarea "x"
type textarea "Priority and Urgent Service 09/20/2025 - MDP - Upon arrival, all fans in the wa…"
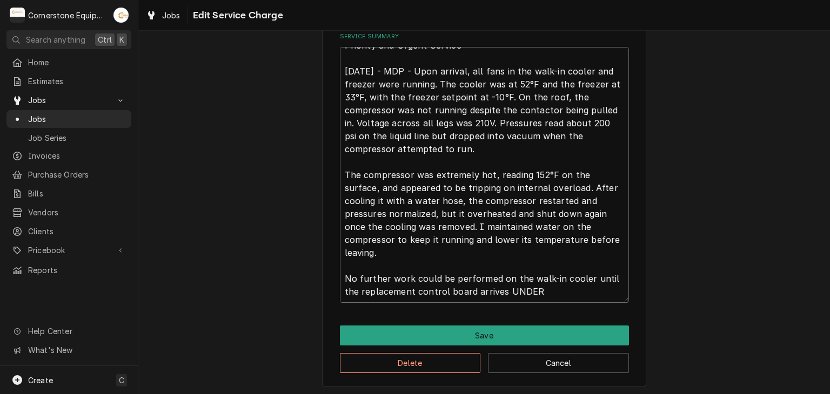
type textarea "x"
type textarea "Priority and Urgent Service 09/20/2025 - MDP - Upon arrival, all fans in the wa…"
type textarea "x"
type textarea "Priority and Urgent Service 09/20/2025 - MDP - Upon arrival, all fans in the wa…"
type textarea "x"
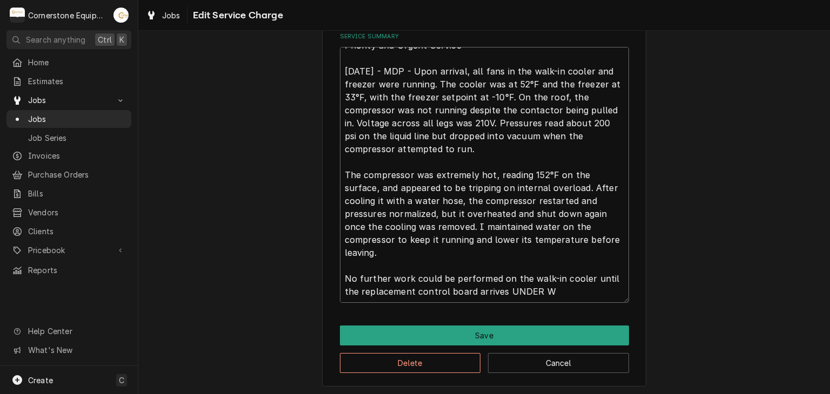
type textarea "Priority and Urgent Service 09/20/2025 - MDP - Upon arrival, all fans in the wa…"
type textarea "x"
type textarea "Priority and Urgent Service 09/20/2025 - MDP - Upon arrival, all fans in the wa…"
type textarea "x"
type textarea "Priority and Urgent Service 09/20/2025 - MDP - Upon arrival, all fans in the wa…"
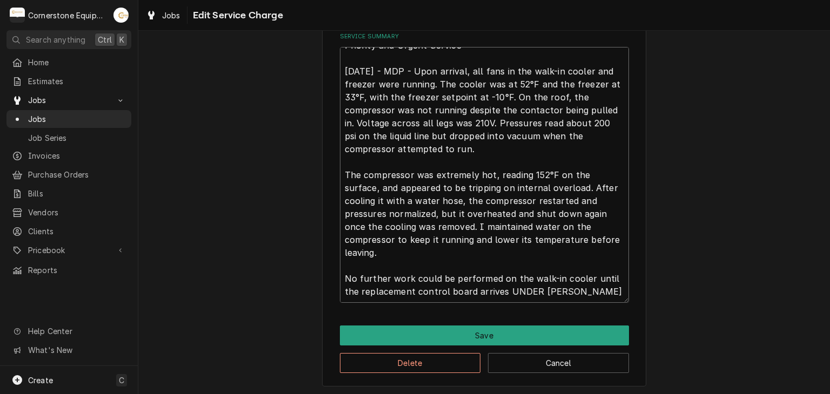
type textarea "x"
type textarea "Priority and Urgent Service 09/20/2025 - MDP - Upon arrival, all fans in the wa…"
type textarea "x"
type textarea "Priority and Urgent Service 09/20/2025 - MDP - Upon arrival, all fans in the wa…"
type textarea "x"
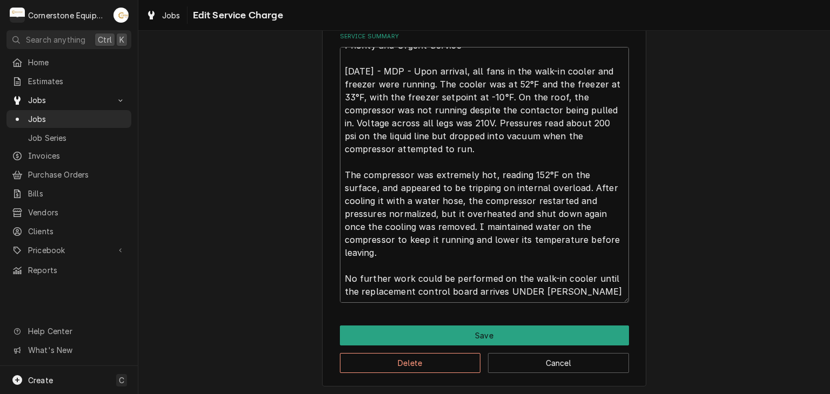
type textarea "Priority and Urgent Service 09/20/2025 - MDP - Upon arrival, all fans in the wa…"
type textarea "x"
type textarea "Priority and Urgent Service 09/20/2025 - MDP - Upon arrival, all fans in the wa…"
type textarea "x"
type textarea "Priority and Urgent Service 09/20/2025 - MDP - Upon arrival, all fans in the wa…"
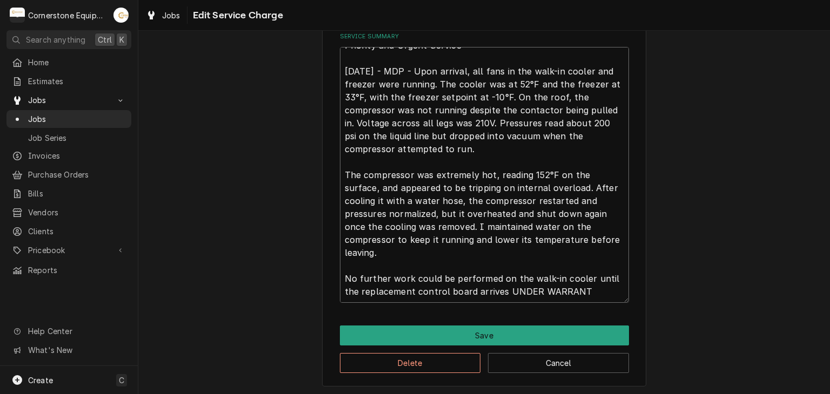
type textarea "x"
type textarea "Priority and Urgent Service 09/20/2025 - MDP - Upon arrival, all fans in the wa…"
type textarea "x"
type textarea "Priority and Urgent Service 09/20/2025 - MDP - Upon arrival, all fans in the wa…"
type textarea "x"
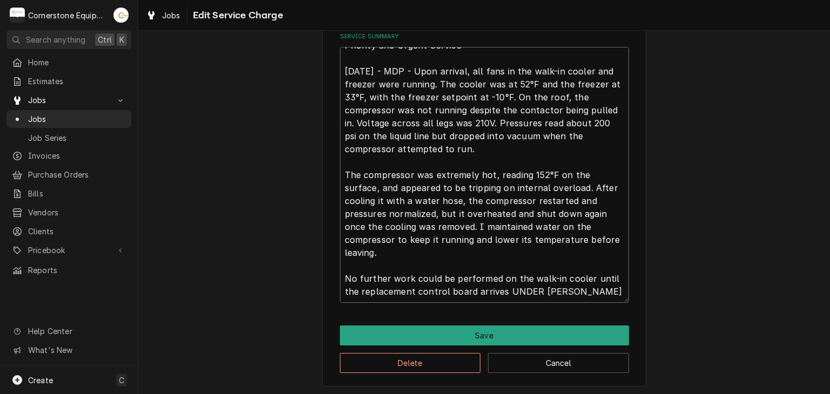
type textarea "Priority and Urgent Service 09/20/2025 - MDP - Upon arrival, all fans in the wa…"
type textarea "x"
type textarea "Priority and Urgent Service 09/20/2025 - MDP - Upon arrival, all fans in the wa…"
type textarea "x"
type textarea "Priority and Urgent Service 09/20/2025 - MDP - Upon arrival, all fans in the wa…"
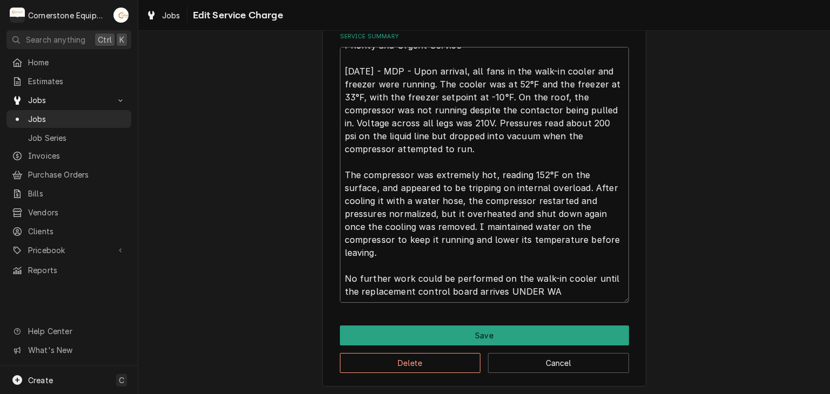
type textarea "x"
type textarea "Priority and Urgent Service 09/20/2025 - MDP - Upon arrival, all fans in the wa…"
type textarea "x"
type textarea "Priority and Urgent Service 09/20/2025 - MDP - Upon arrival, all fans in the wa…"
type textarea "x"
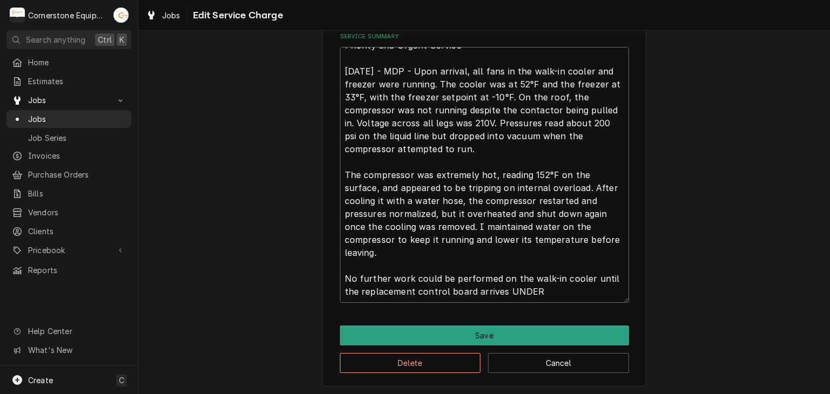
type textarea "Priority and Urgent Service 09/20/2025 - MDP - Upon arrival, all fans in the wa…"
type textarea "x"
type textarea "Priority and Urgent Service 09/20/2025 - MDP - Upon arrival, all fans in the wa…"
type textarea "x"
type textarea "Priority and Urgent Service 09/20/2025 - MDP - Upon arrival, all fans in the wa…"
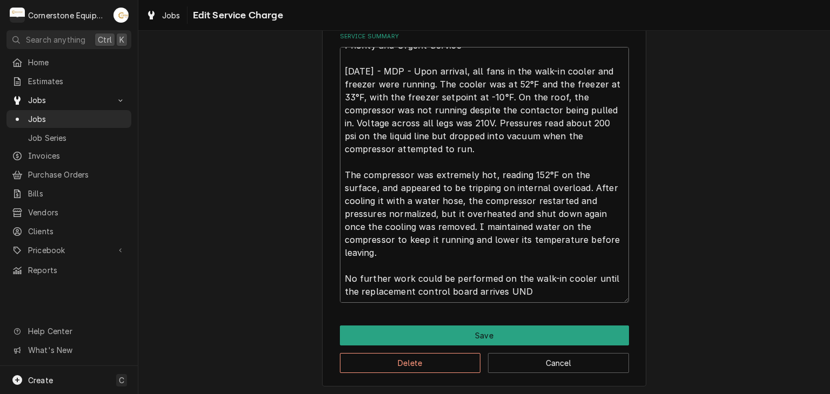
type textarea "x"
type textarea "Priority and Urgent Service 09/20/2025 - MDP - Upon arrival, all fans in the wa…"
type textarea "x"
type textarea "Priority and Urgent Service 09/20/2025 - MDP - Upon arrival, all fans in the wa…"
type textarea "x"
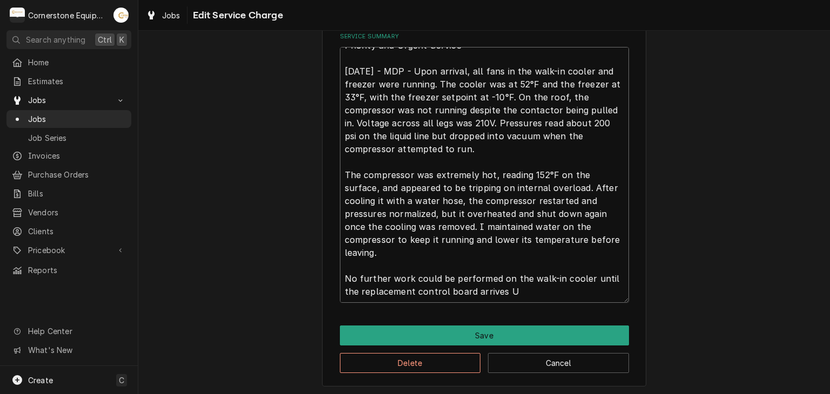
type textarea "Priority and Urgent Service 09/20/2025 - MDP - Upon arrival, all fans in the wa…"
type textarea "x"
type textarea "Priority and Urgent Service 09/20/2025 - MDP - Upon arrival, all fans in the wa…"
type textarea "x"
type textarea "Priority and Urgent Service 09/20/2025 - MDP - Upon arrival, all fans in the wa…"
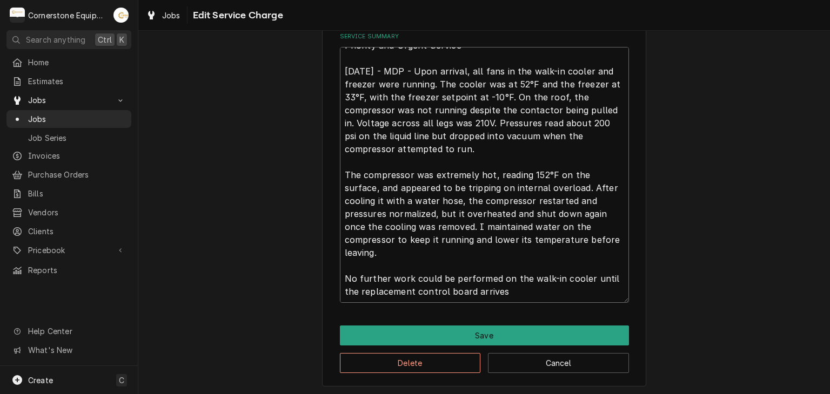
type textarea "x"
type textarea "Priority and Urgent Service 09/20/2025 - MDP - Upon arrival, all fans in the wa…"
type textarea "x"
type textarea "Priority and Urgent Service 09/20/2025 - MDP - Upon arrival, all fans in the wa…"
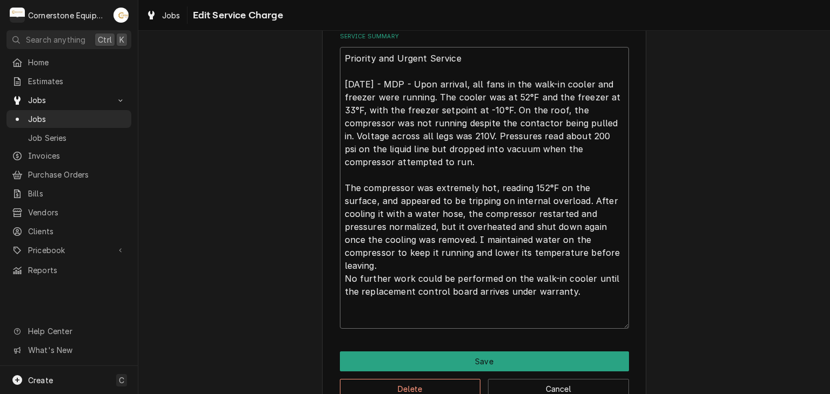
scroll to position [0, 0]
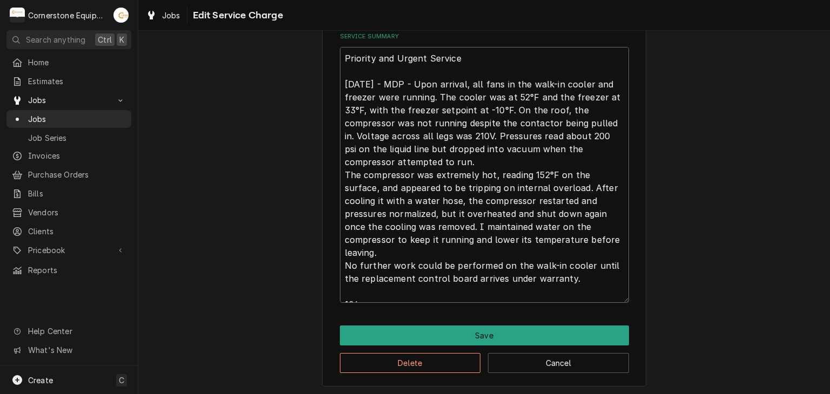
click at [432, 295] on textarea "Priority and Urgent Service 09/20/2025 - MDP - Upon arrival, all fans in the wa…" at bounding box center [484, 175] width 289 height 256
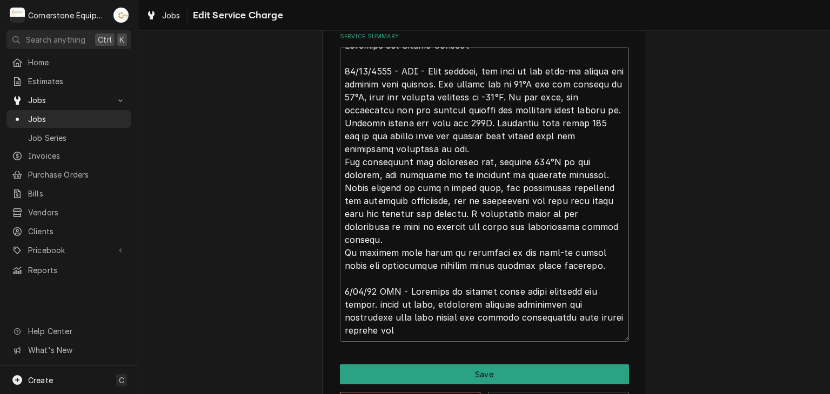
scroll to position [13, 0]
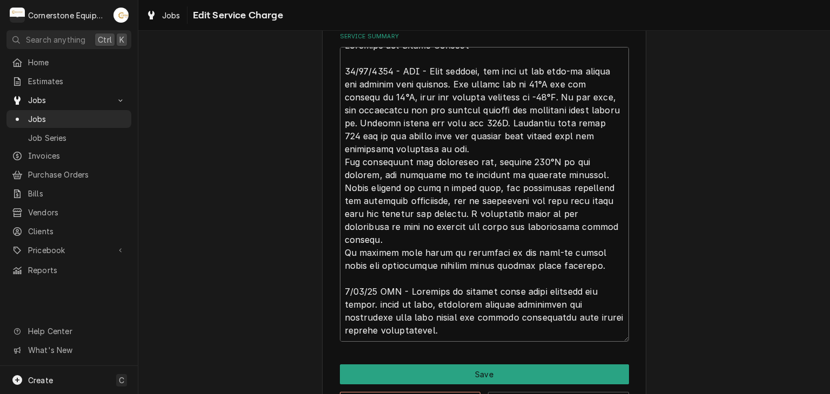
click at [468, 331] on textarea "Service Summary" at bounding box center [484, 194] width 289 height 295
drag, startPoint x: 609, startPoint y: 311, endPoint x: 445, endPoint y: 329, distance: 165.2
click at [445, 329] on textarea "Service Summary" at bounding box center [484, 194] width 289 height 295
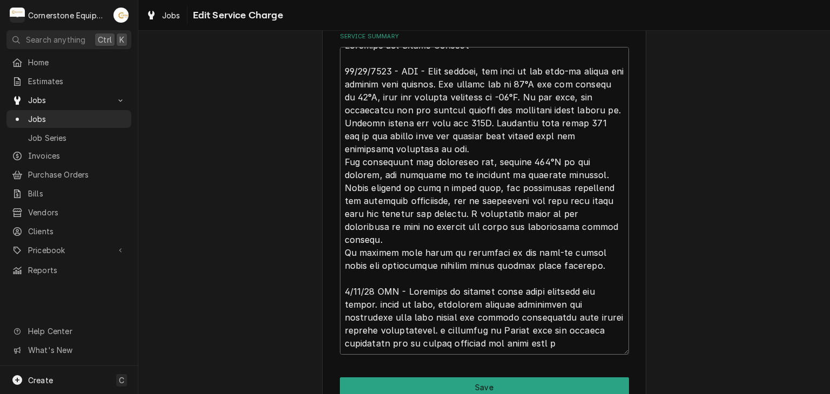
click at [357, 290] on textarea "Service Summary" at bounding box center [484, 201] width 289 height 308
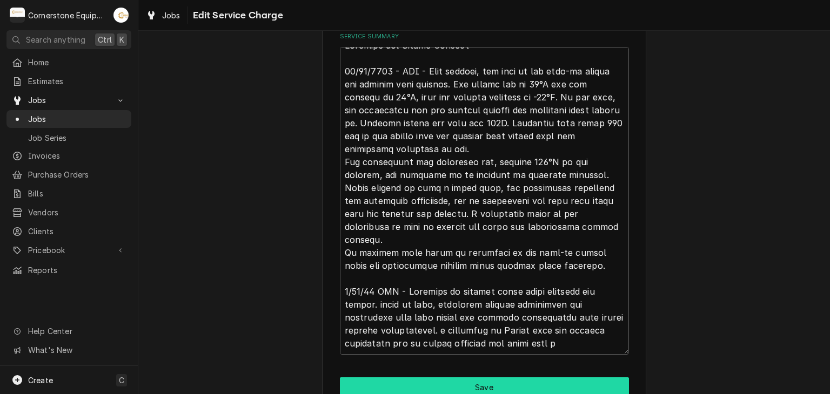
click at [424, 376] on div "Use the fields below to edit this service charge Short Description Priority Lab…" at bounding box center [484, 34] width 324 height 809
click at [426, 379] on button "Save" at bounding box center [484, 388] width 289 height 20
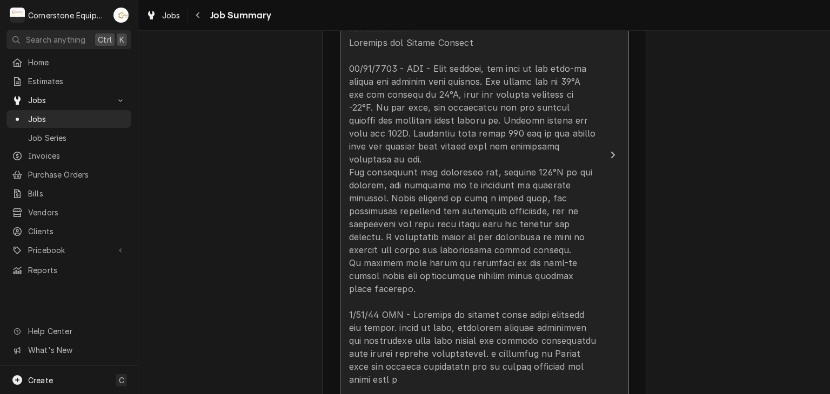
click at [419, 357] on div "Update Line Item" at bounding box center [473, 211] width 248 height 350
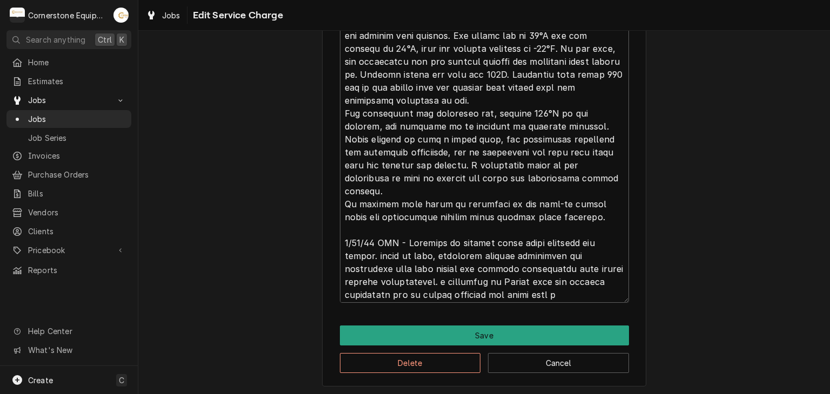
scroll to position [13, 0]
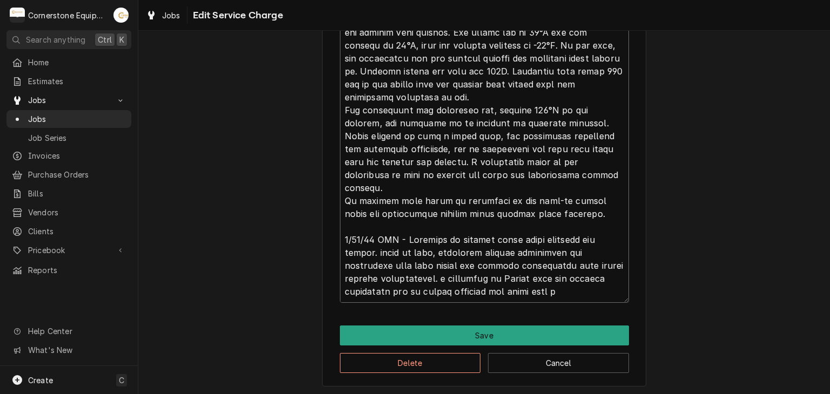
click at [587, 293] on textarea "Service Summary" at bounding box center [484, 149] width 289 height 308
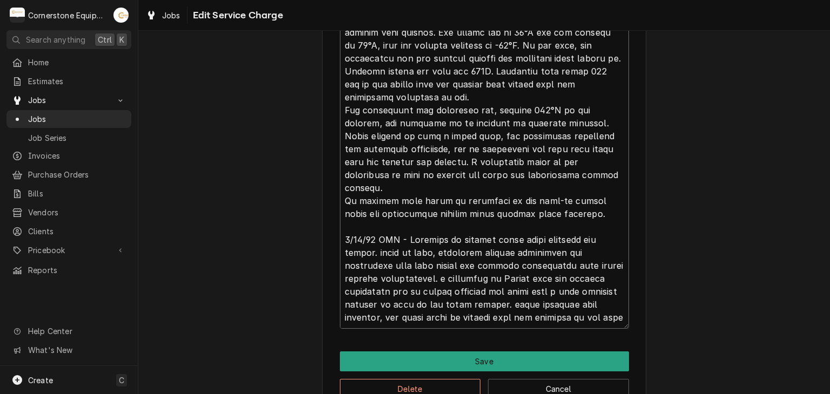
scroll to position [474, 0]
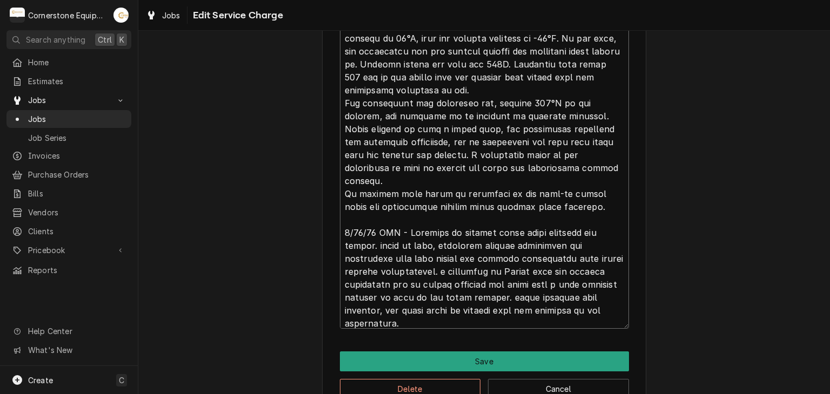
click at [420, 308] on textarea "Service Summary" at bounding box center [484, 162] width 289 height 334
click at [453, 317] on textarea "Service Summary" at bounding box center [484, 162] width 289 height 334
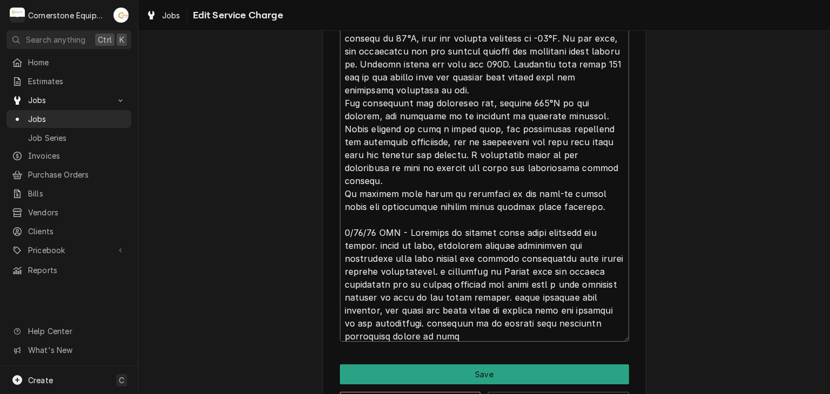
scroll to position [13, 0]
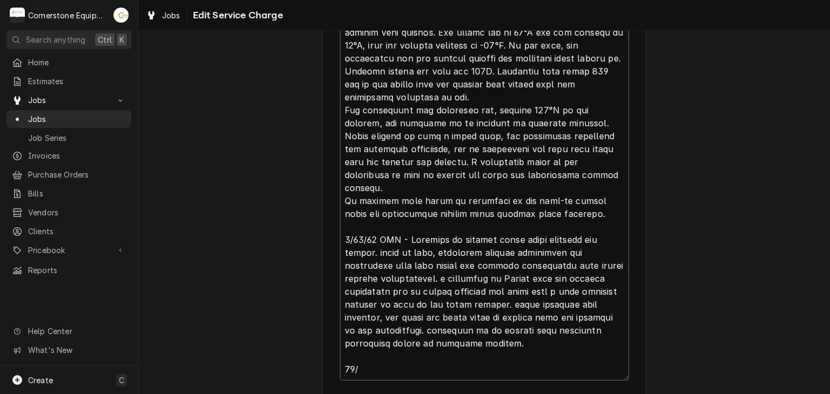
click at [377, 360] on textarea "Service Summary" at bounding box center [484, 188] width 289 height 386
click at [377, 361] on textarea "Service Summary" at bounding box center [484, 188] width 289 height 386
click at [374, 369] on textarea "Service Summary" at bounding box center [484, 188] width 289 height 386
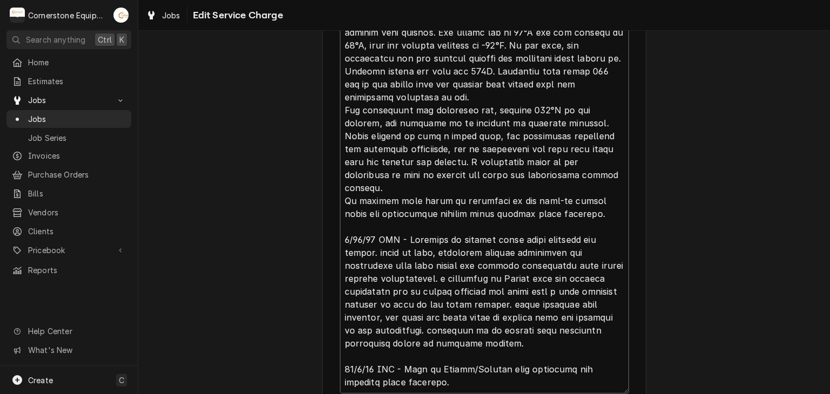
drag, startPoint x: 457, startPoint y: 387, endPoint x: 343, endPoint y: 234, distance: 191.1
click at [343, 234] on textarea "Service Summary" at bounding box center [484, 194] width 289 height 399
drag, startPoint x: 341, startPoint y: 234, endPoint x: 449, endPoint y: 384, distance: 184.5
click at [449, 384] on textarea "Service Summary" at bounding box center [484, 194] width 289 height 399
paste textarea "ChatGPT said: 9/29/25 ASB – Returned to replace the control board for the coole…"
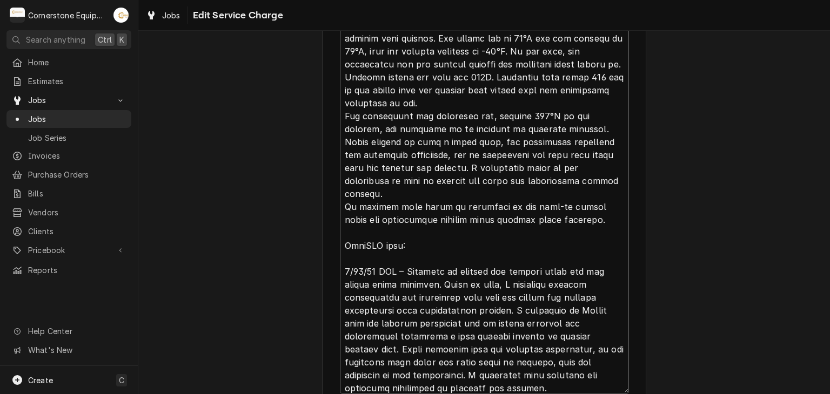
scroll to position [523, 0]
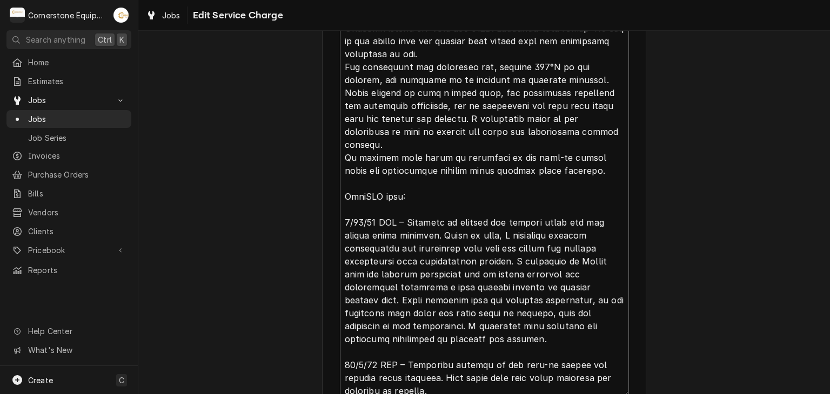
drag, startPoint x: 395, startPoint y: 199, endPoint x: 315, endPoint y: 184, distance: 81.5
click at [315, 184] on div "Use the fields below to edit this service charge Short Description Priority Lab…" at bounding box center [483, 4] width 691 height 971
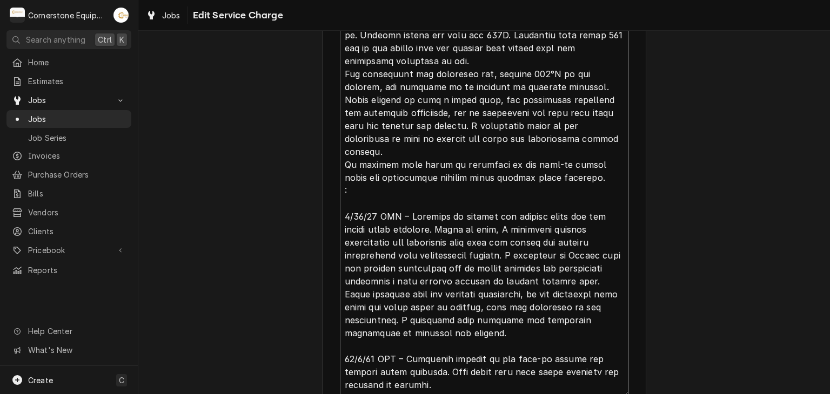
scroll to position [530, 0]
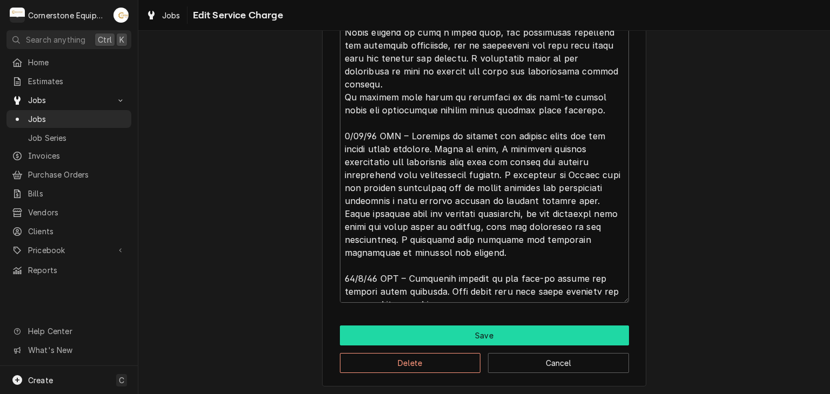
click at [431, 333] on button "Save" at bounding box center [484, 336] width 289 height 20
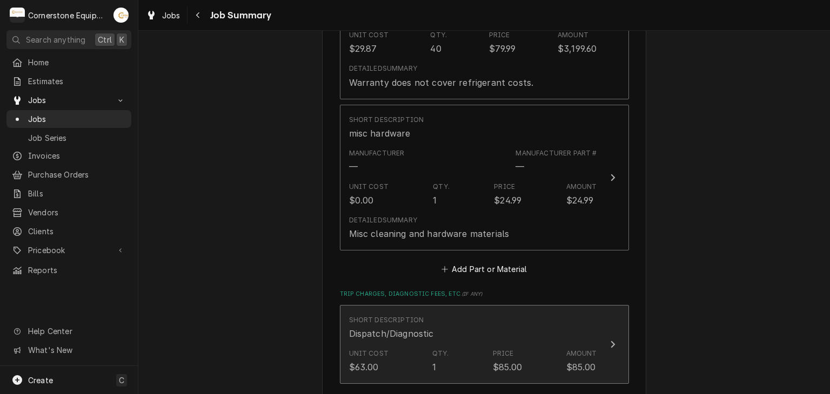
scroll to position [1296, 0]
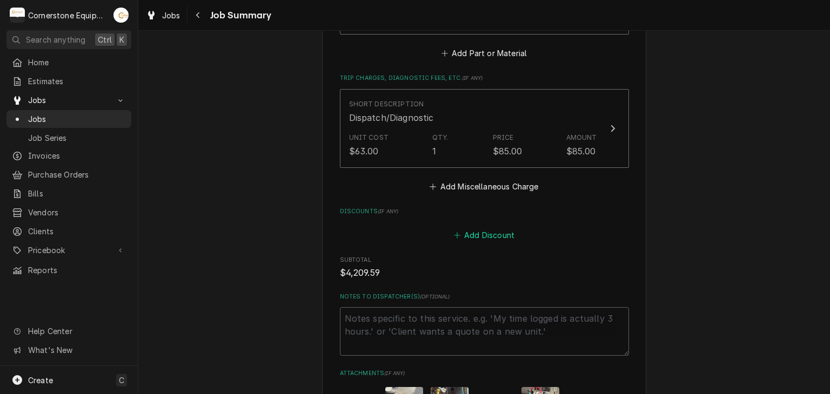
click at [473, 228] on button "Add Discount" at bounding box center [484, 235] width 64 height 15
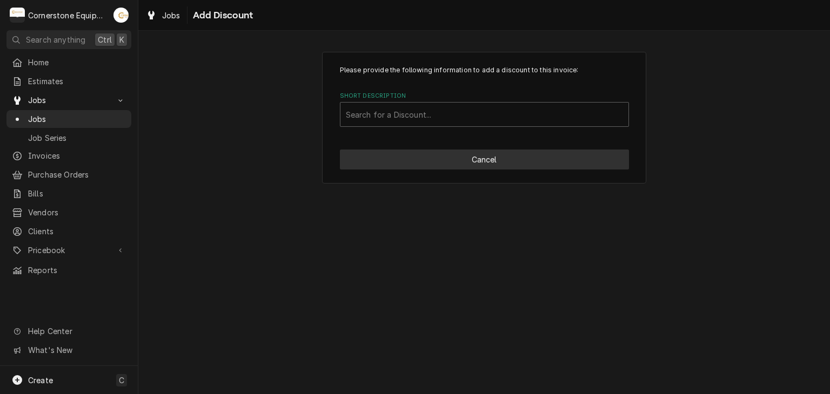
click at [499, 156] on button "Cancel" at bounding box center [484, 160] width 289 height 20
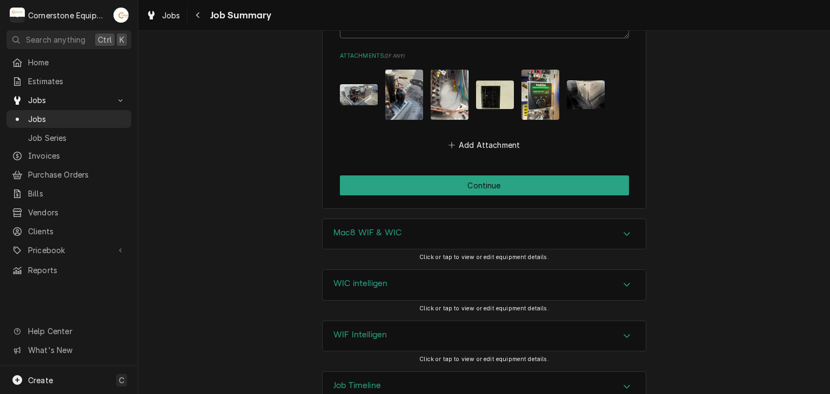
scroll to position [1398, 0]
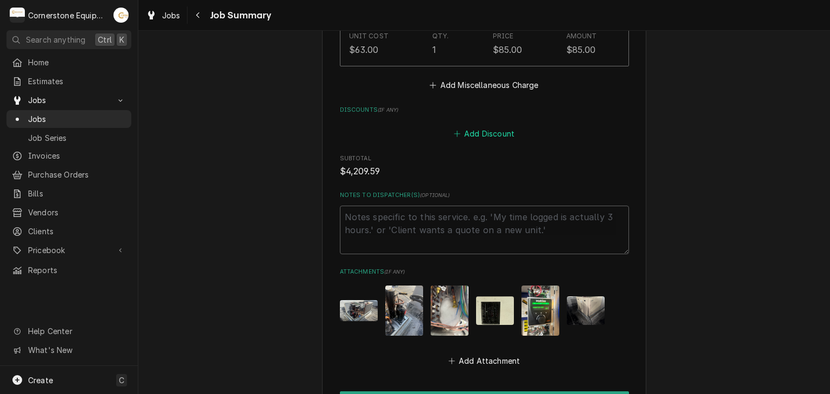
click at [499, 126] on button "Add Discount" at bounding box center [484, 133] width 64 height 15
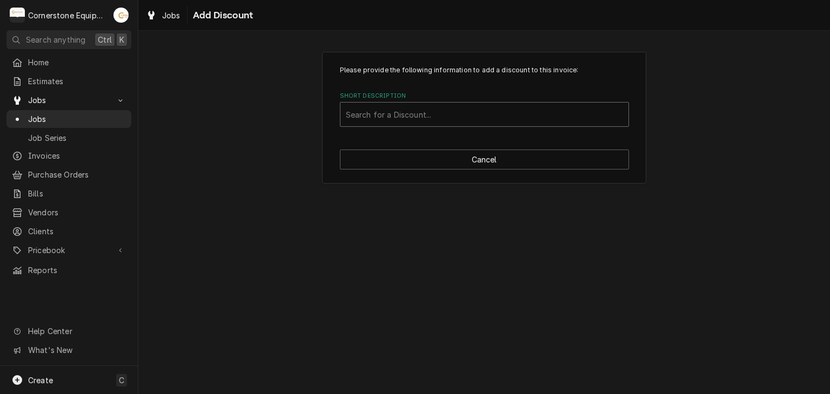
click at [468, 106] on div "Short Description" at bounding box center [484, 114] width 277 height 19
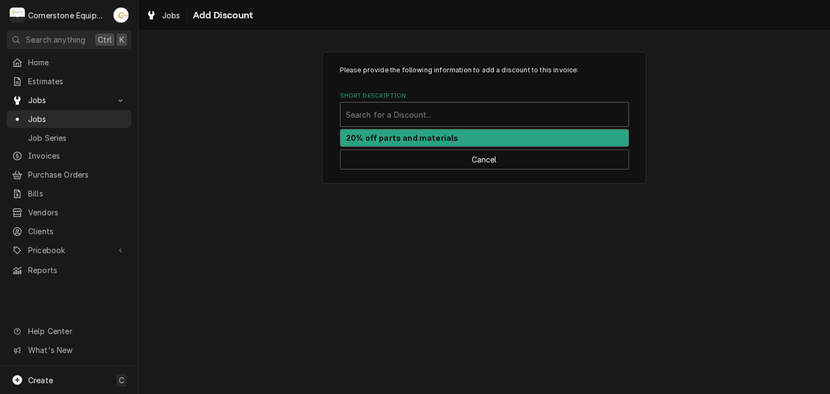
click at [454, 134] on div "20% off parts and materials" at bounding box center [484, 138] width 288 height 17
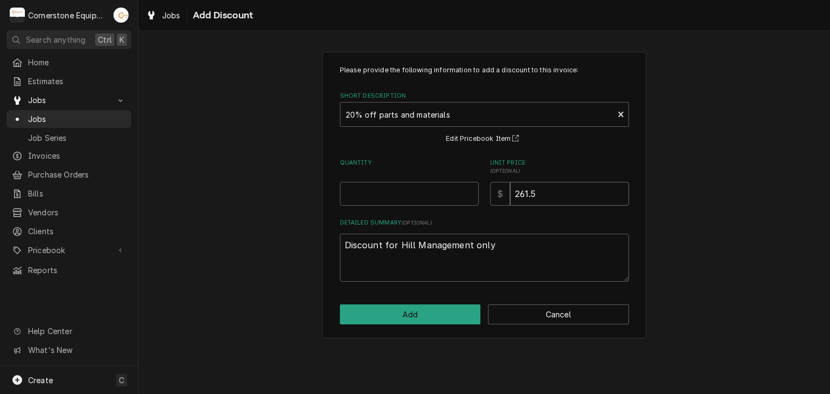
click at [540, 191] on input "261.5" at bounding box center [569, 194] width 119 height 24
click at [402, 182] on input "Quantity" at bounding box center [409, 194] width 139 height 24
click at [422, 332] on div "Please provide the following information to add a discount to this invoice: Sho…" at bounding box center [484, 195] width 324 height 287
click at [424, 321] on button "Add" at bounding box center [410, 315] width 141 height 20
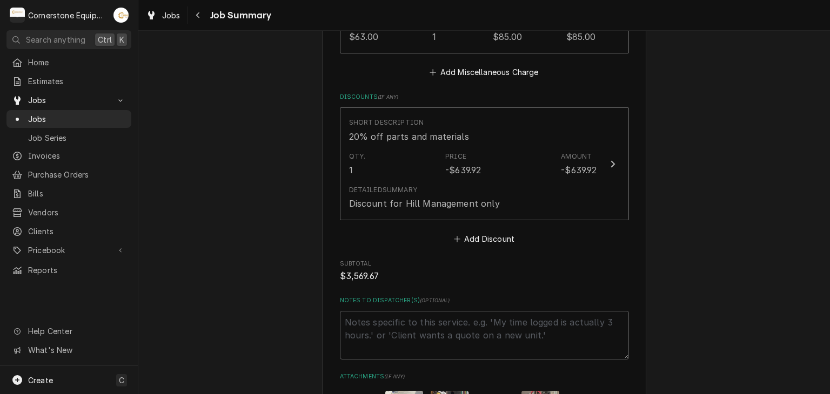
scroll to position [1627, 0]
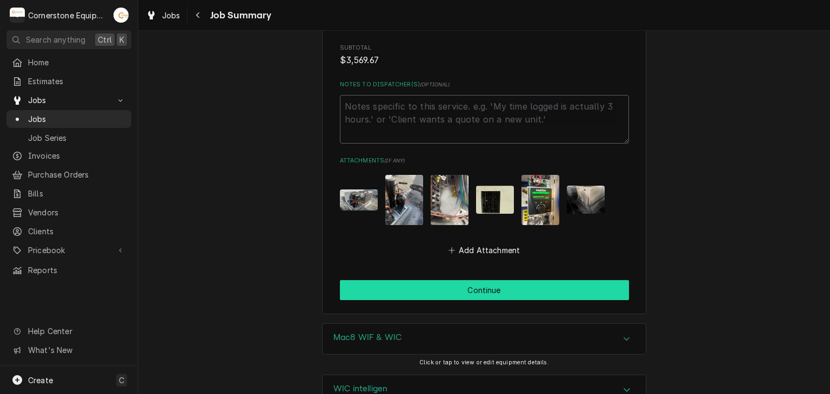
click at [486, 280] on button "Continue" at bounding box center [484, 290] width 289 height 20
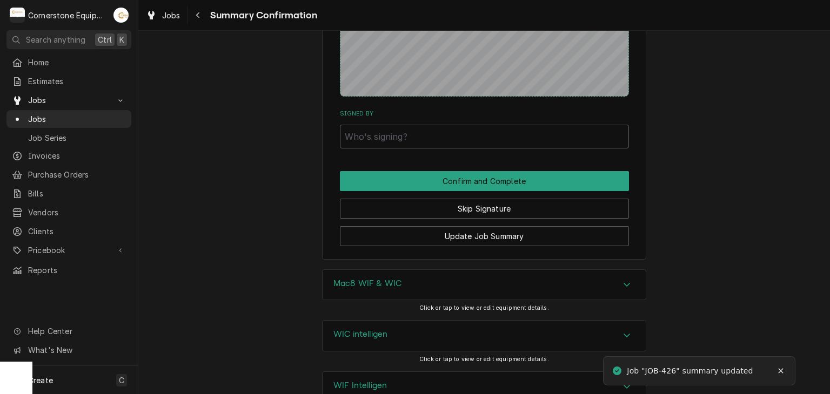
scroll to position [1602, 0]
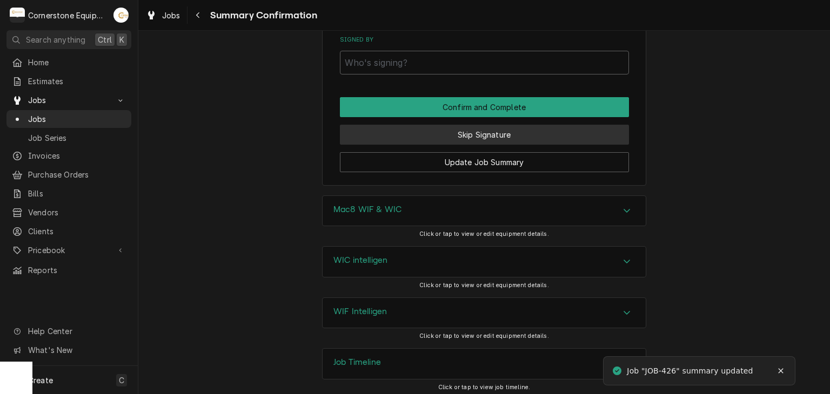
click at [467, 128] on button "Skip Signature" at bounding box center [484, 135] width 289 height 20
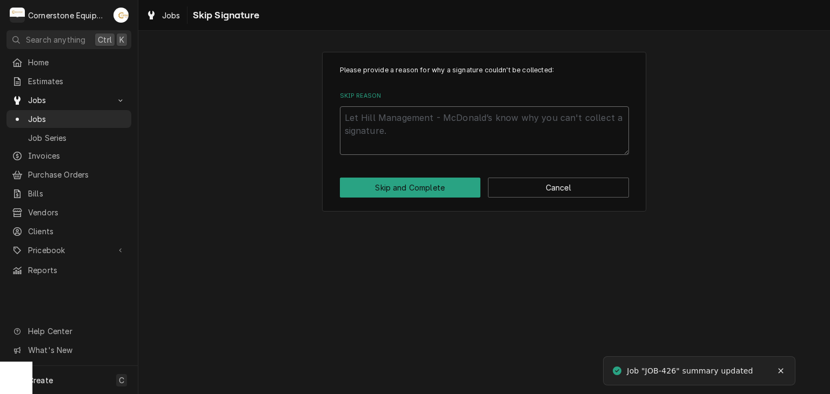
click at [452, 133] on textarea "Skip Reason" at bounding box center [484, 130] width 289 height 49
type textarea "x"
type textarea "A"
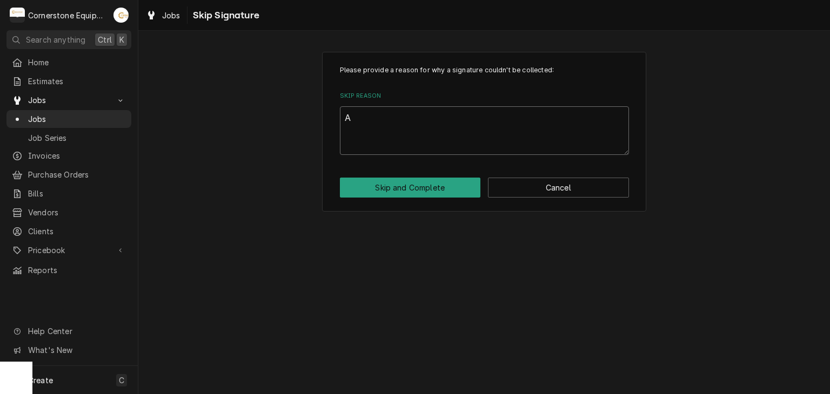
type textarea "x"
type textarea "A["
type textarea "x"
type textarea "A"
type textarea "x"
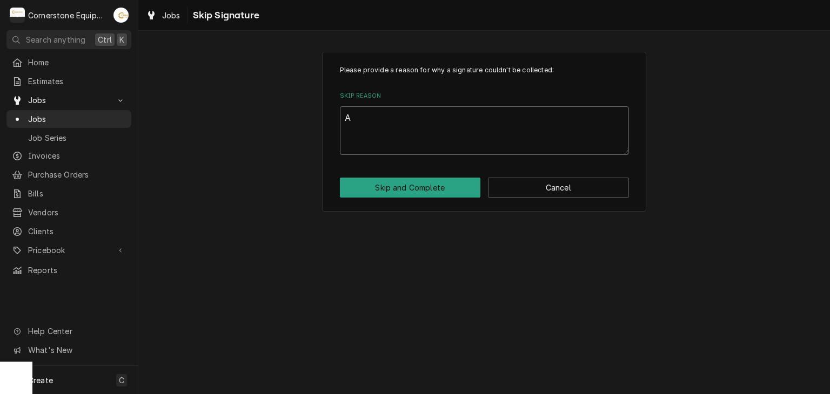
type textarea "Ap"
type textarea "x"
type textarea "App"
type textarea "x"
type textarea "Appr"
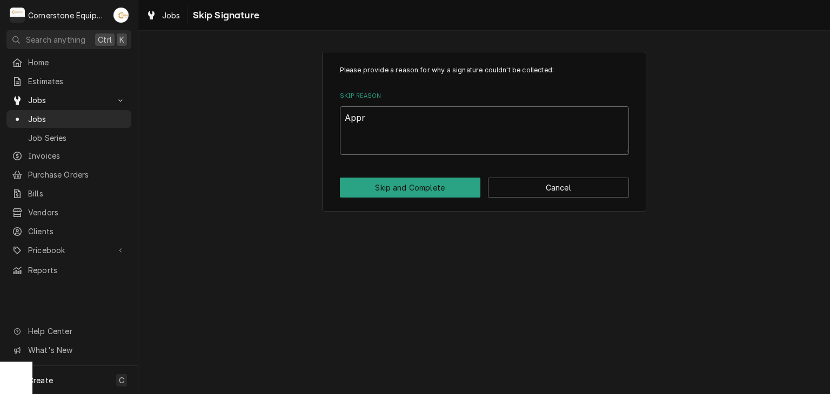
type textarea "x"
type textarea "Appro"
type textarea "x"
type textarea "Approv"
type textarea "x"
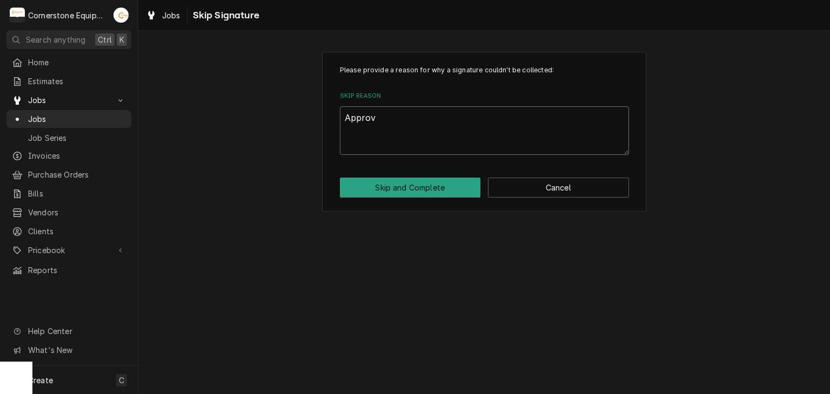
type textarea "Approve"
type textarea "x"
type textarea "Approved"
type textarea "x"
type textarea "Approved"
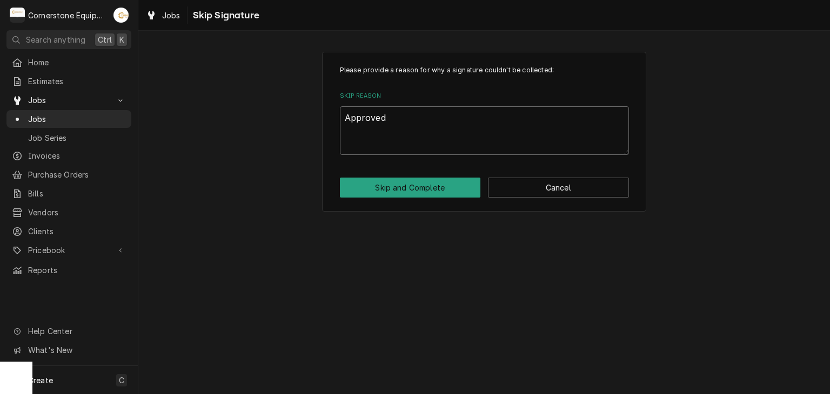
type textarea "x"
type textarea "Approved b"
type textarea "x"
type textarea "Approved by"
type textarea "x"
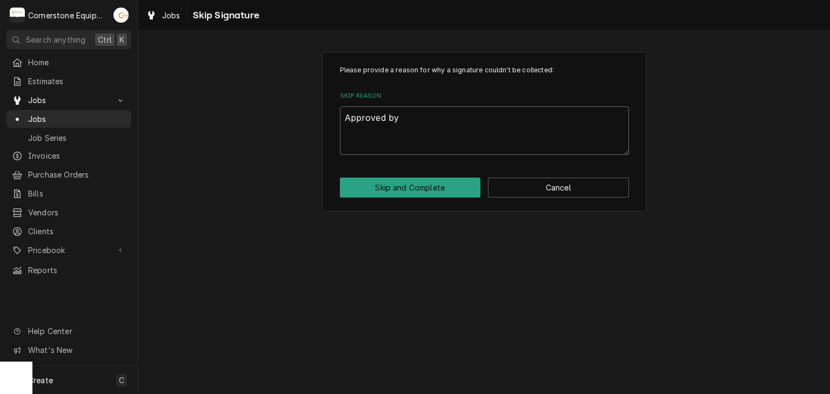
type textarea "Approved by"
type textarea "x"
type textarea "Approved by A"
type textarea "x"
type textarea "Approved by As"
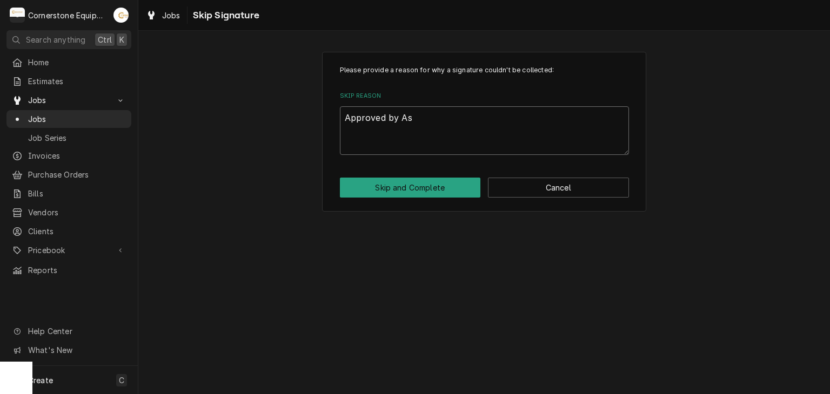
type textarea "x"
type textarea "Approved by [PERSON_NAME]"
type textarea "x"
type textarea "Approved by [PERSON_NAME]"
type textarea "x"
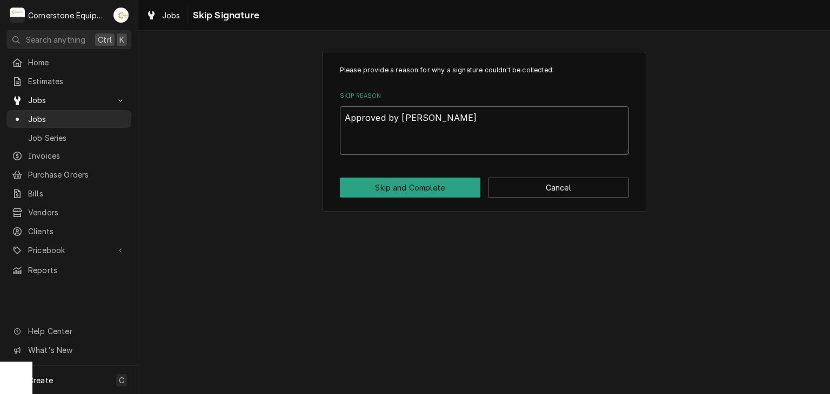
type textarea "Approved by [PERSON_NAME]"
type textarea "x"
type textarea "Approved by [PERSON_NAME]"
click at [442, 179] on button "Skip and Complete" at bounding box center [410, 188] width 141 height 20
type textarea "x"
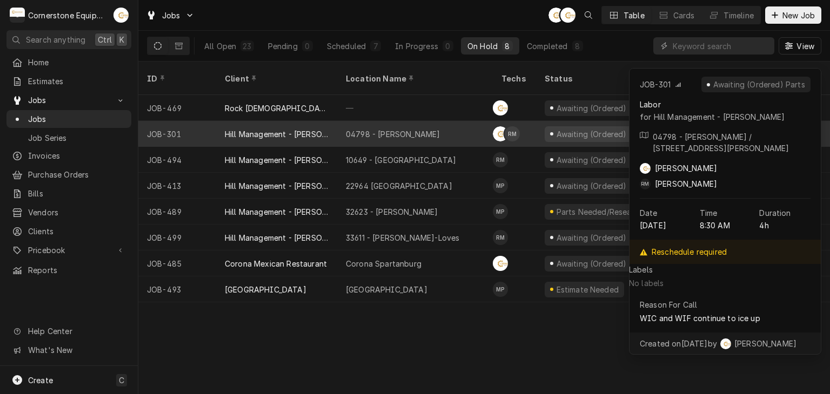
click at [421, 129] on div "04798 - [PERSON_NAME]" at bounding box center [393, 134] width 94 height 11
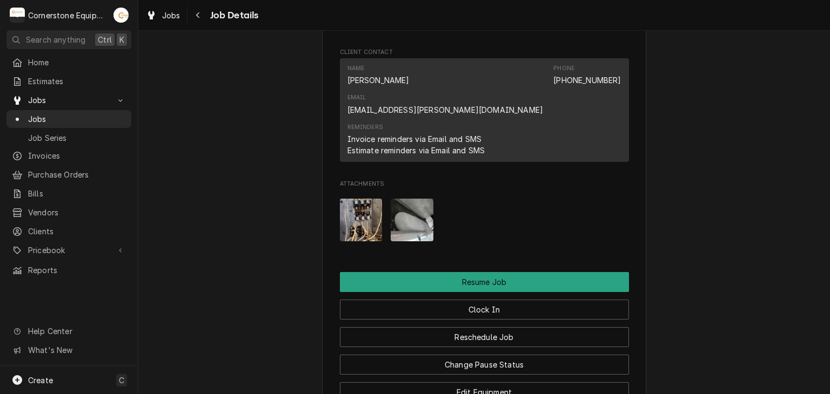
scroll to position [1214, 0]
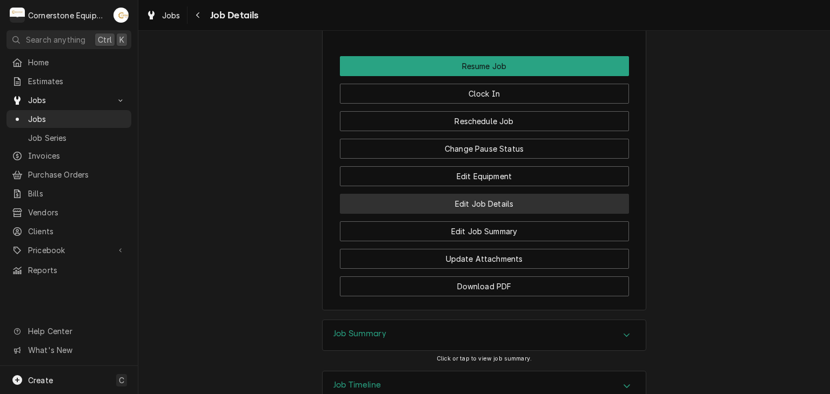
click at [475, 194] on button "Edit Job Details" at bounding box center [484, 204] width 289 height 20
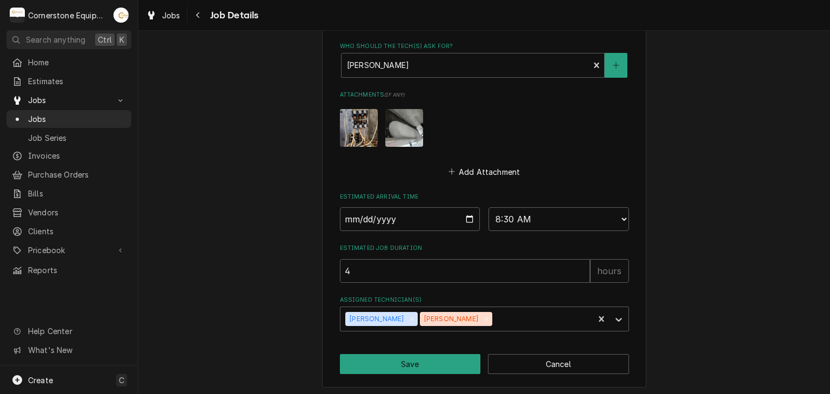
scroll to position [598, 0]
click at [480, 316] on div "Remove Roberto Martinez" at bounding box center [486, 319] width 12 height 14
click at [406, 315] on div "Remove Andrew Buigues" at bounding box center [412, 319] width 12 height 14
click at [399, 315] on div "Assigned Technician(s)" at bounding box center [475, 318] width 258 height 19
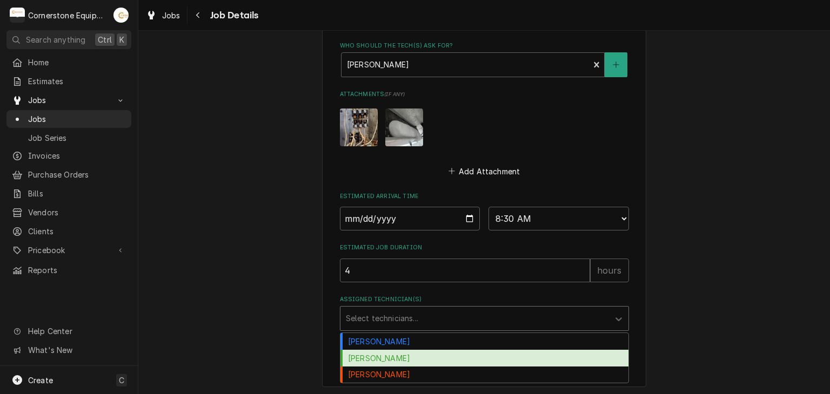
click at [396, 354] on div "[PERSON_NAME]" at bounding box center [484, 358] width 288 height 17
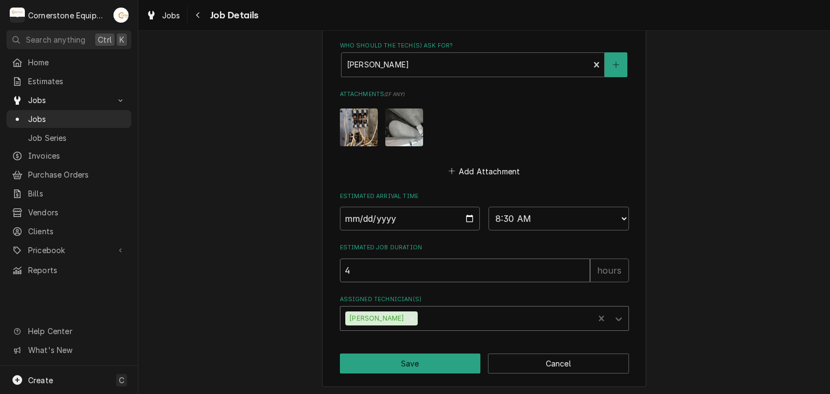
click at [395, 273] on input "4" at bounding box center [465, 271] width 250 height 24
type textarea "x"
click at [358, 253] on div "Estimated Job Duration hours" at bounding box center [484, 263] width 289 height 38
click at [360, 266] on input "Estimated Job Duration" at bounding box center [465, 271] width 250 height 24
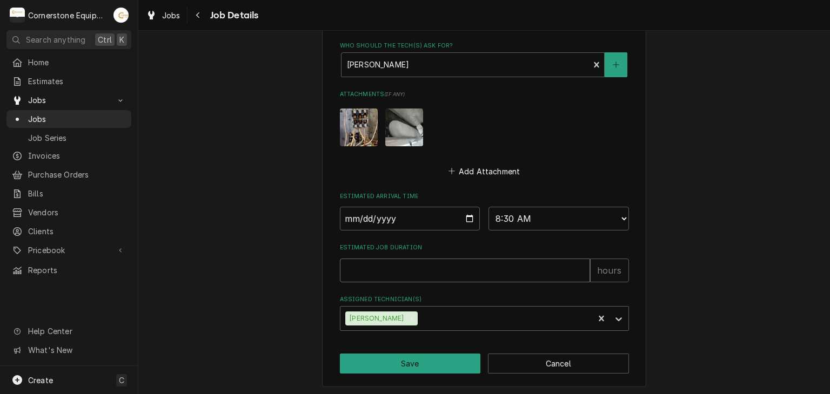
type textarea "x"
type input "6"
type textarea "x"
type input "6"
click at [413, 356] on button "Save" at bounding box center [410, 364] width 141 height 20
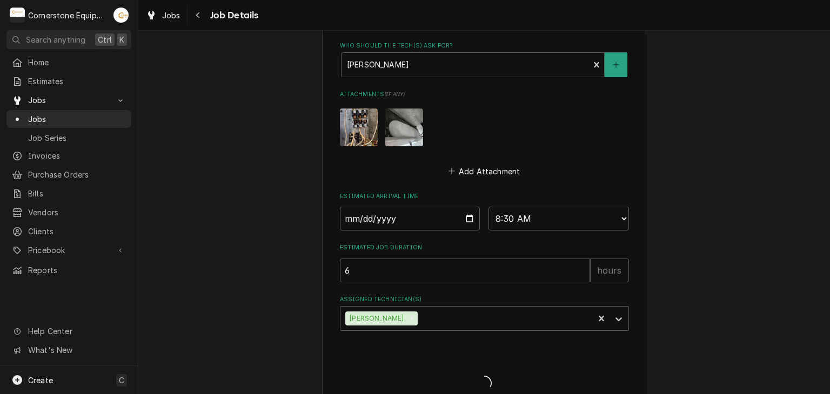
type textarea "x"
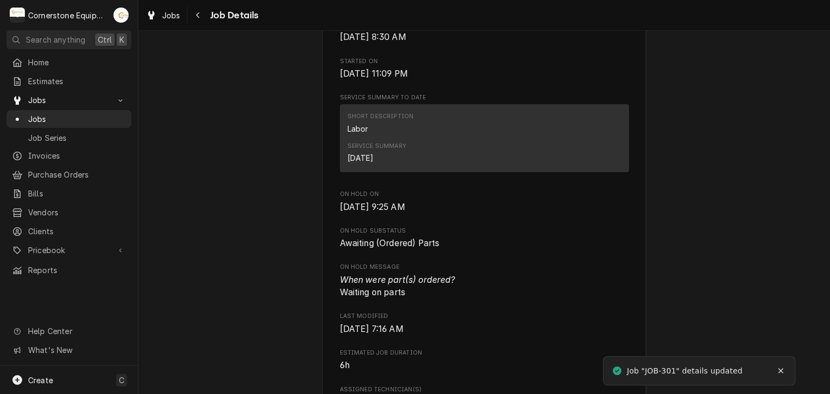
scroll to position [1080, 0]
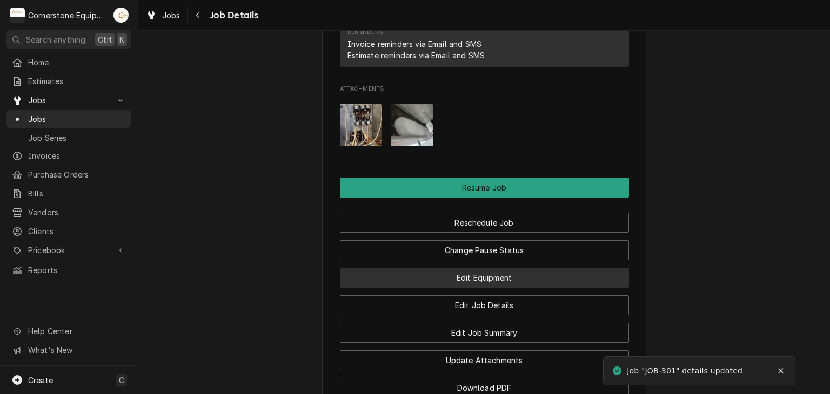
click at [425, 268] on button "Edit Equipment" at bounding box center [484, 278] width 289 height 20
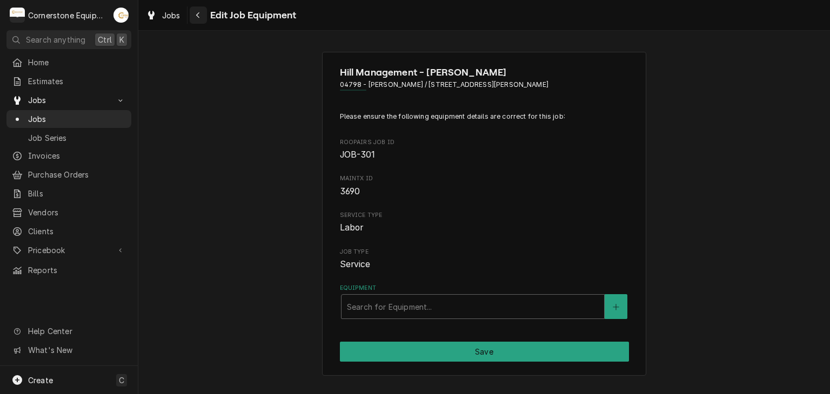
click at [190, 13] on button "Navigate back" at bounding box center [198, 14] width 17 height 17
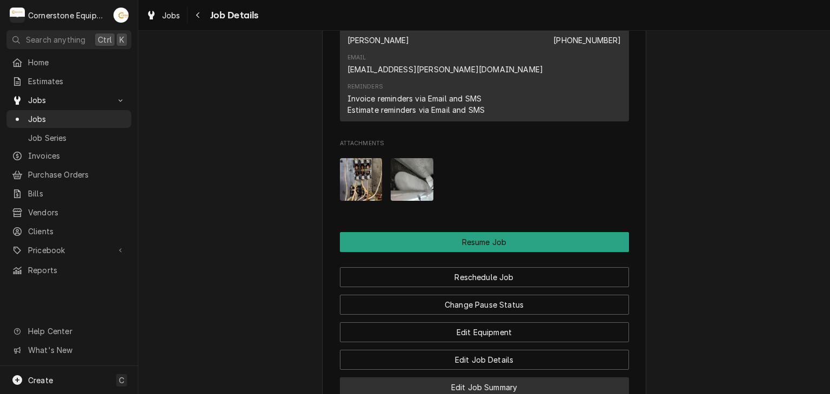
scroll to position [1080, 0]
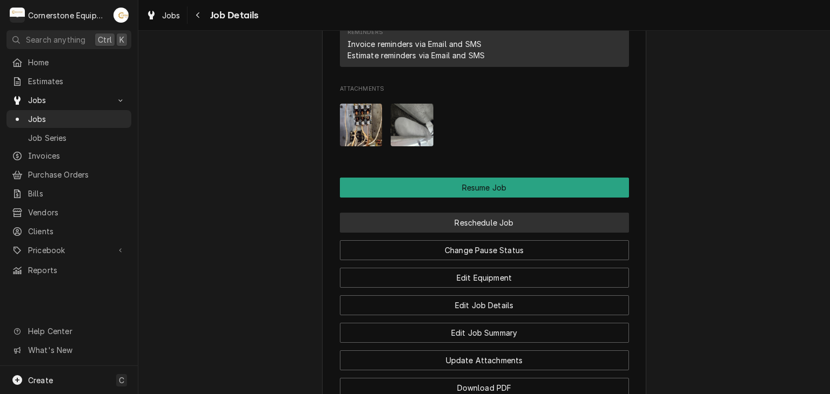
click at [487, 213] on button "Reschedule Job" at bounding box center [484, 223] width 289 height 20
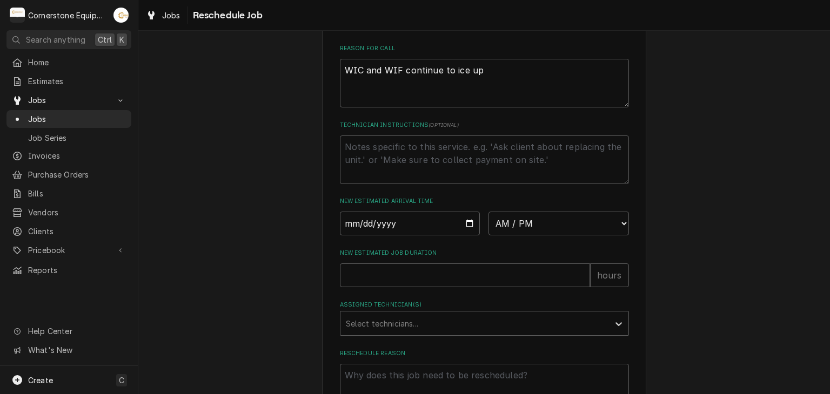
scroll to position [448, 0]
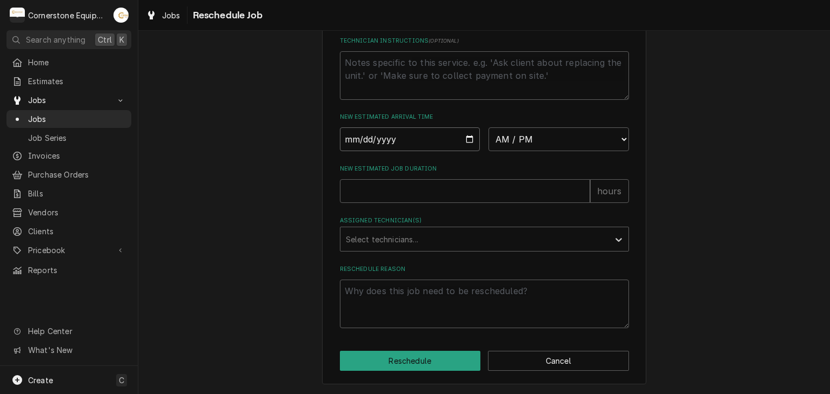
click at [460, 137] on input "Date" at bounding box center [410, 139] width 140 height 24
click at [465, 139] on input "Date" at bounding box center [410, 139] width 140 height 24
type input "2025-10-10"
type textarea "x"
drag, startPoint x: 497, startPoint y: 134, endPoint x: 501, endPoint y: 144, distance: 9.9
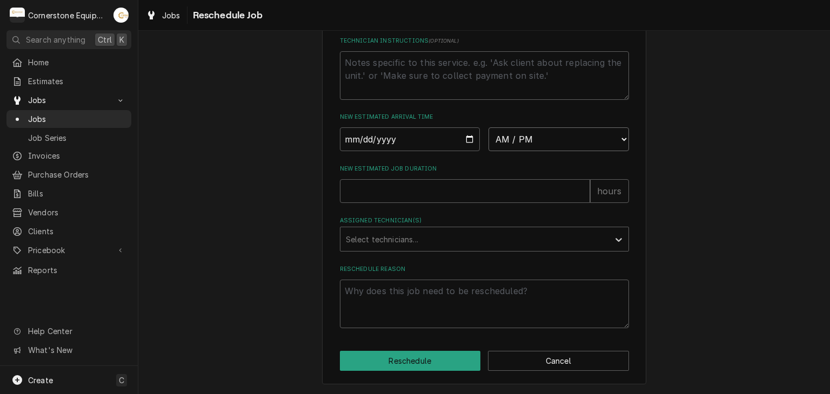
click at [497, 134] on select "AM / PM 6:00 AM 6:15 AM 6:30 AM 6:45 AM 7:00 AM 7:15 AM 7:30 AM 7:45 AM 8:00 AM…" at bounding box center [558, 139] width 140 height 24
select select "10:30:00"
click at [488, 128] on select "AM / PM 6:00 AM 6:15 AM 6:30 AM 6:45 AM 7:00 AM 7:15 AM 7:30 AM 7:45 AM 8:00 AM…" at bounding box center [558, 139] width 140 height 24
click at [550, 192] on input "New Estimated Job Duration" at bounding box center [465, 191] width 250 height 24
type textarea "x"
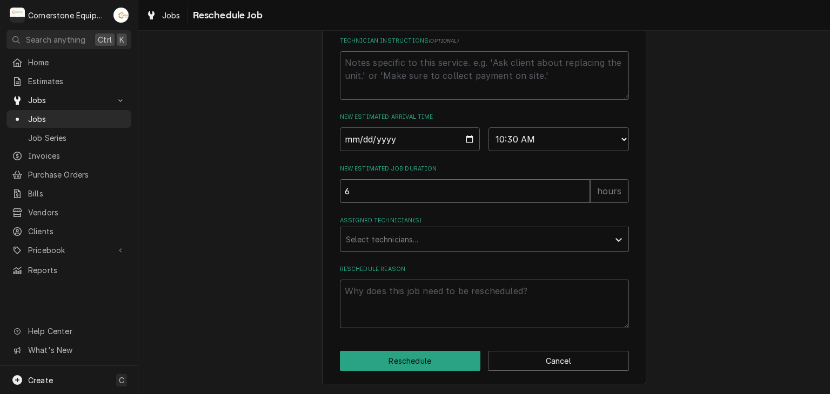
type input "6"
click at [443, 245] on div "Assigned Technician(s)" at bounding box center [475, 239] width 258 height 19
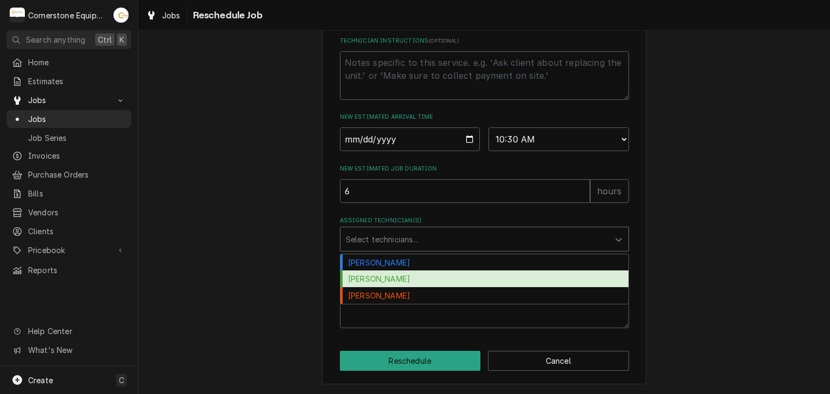
click at [442, 281] on div "Matthew Pennington" at bounding box center [484, 279] width 288 height 17
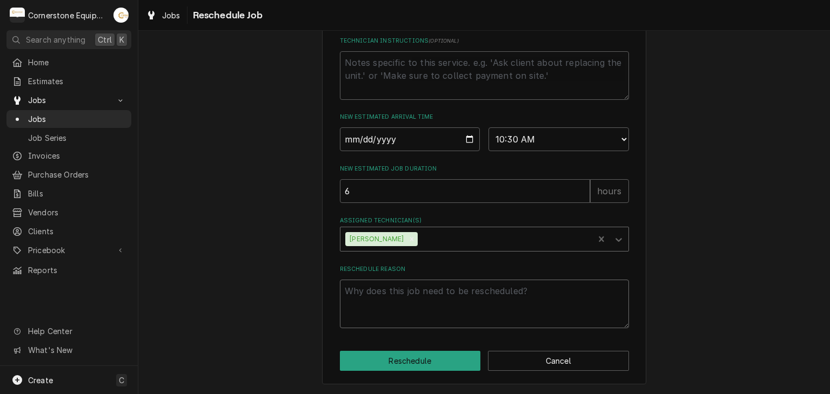
click at [441, 296] on textarea "Reschedule Reason" at bounding box center [484, 304] width 289 height 49
type textarea "x"
type textarea "o"
type textarea "x"
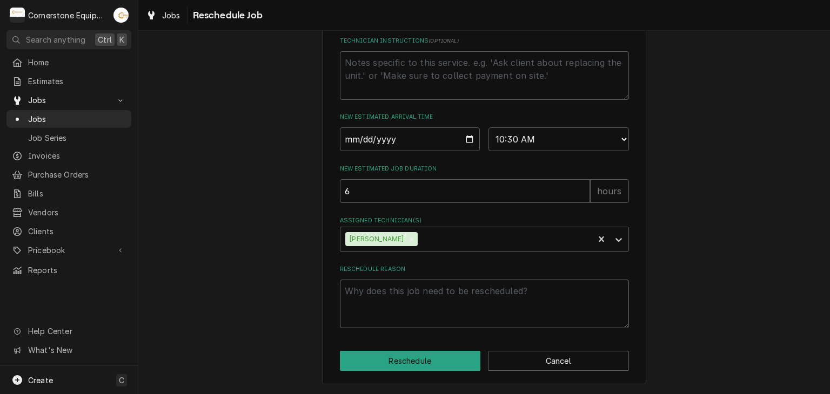
type textarea "p"
type textarea "x"
type textarea "pa"
type textarea "x"
type textarea "par"
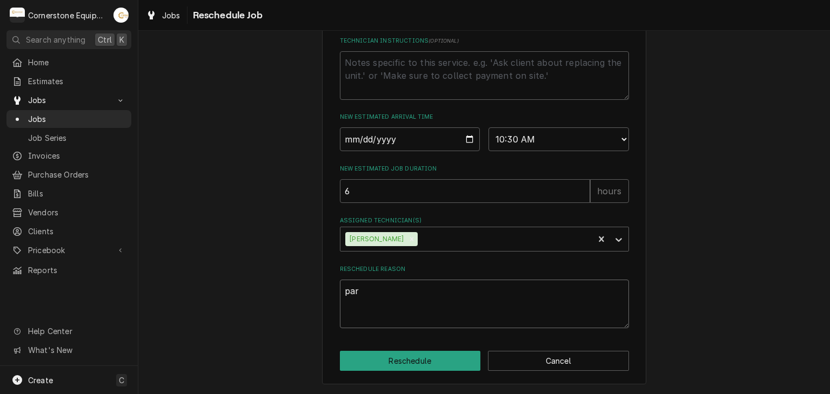
type textarea "x"
type textarea "part"
type textarea "x"
type textarea "part"
type textarea "x"
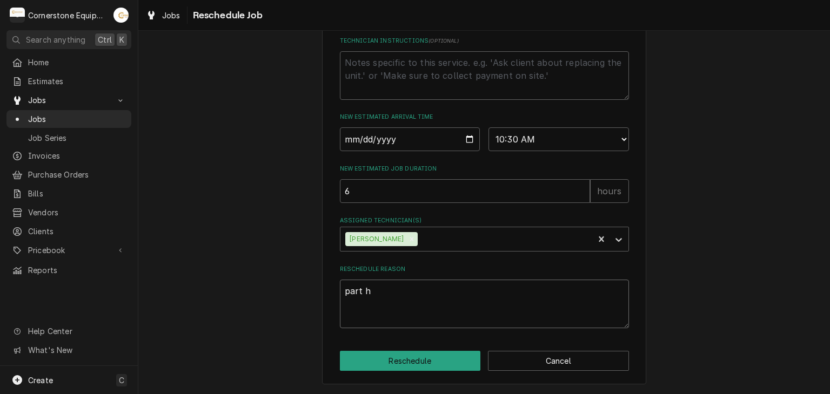
type textarea "part ha"
type textarea "x"
type textarea "part has"
type textarea "x"
type textarea "part has"
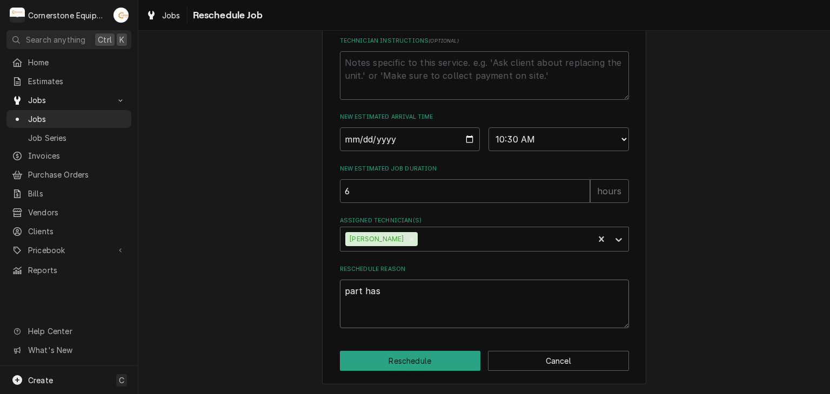
type textarea "x"
type textarea "part has a"
type textarea "x"
type textarea "part has ar"
type textarea "x"
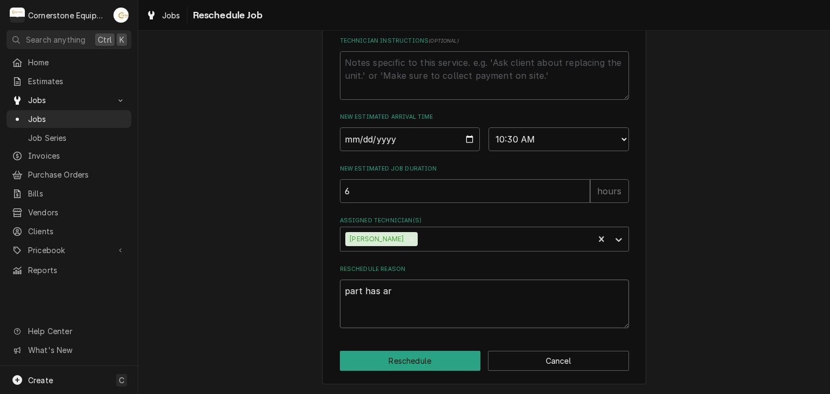
type textarea "part has arr"
type textarea "x"
type textarea "part has arri"
type textarea "x"
type textarea "part has arrie"
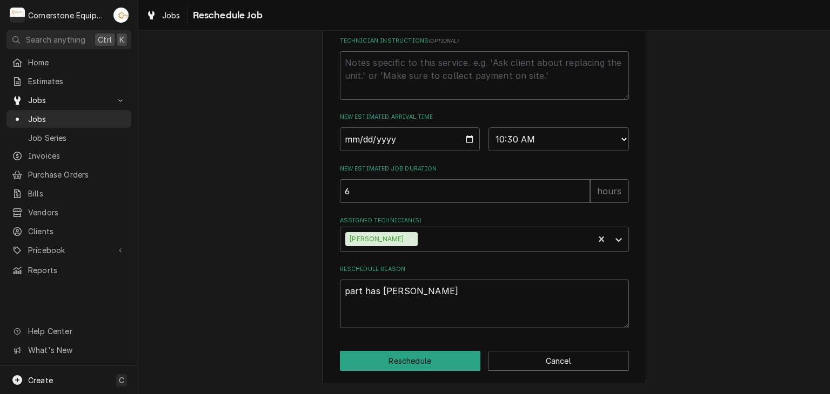
type textarea "x"
type textarea "part has arri"
type textarea "x"
type textarea "part has arriv"
type textarea "x"
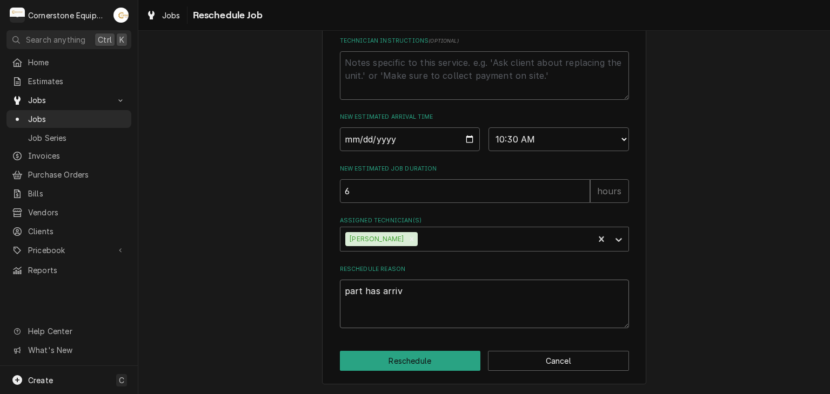
type textarea "part has arrive"
type textarea "x"
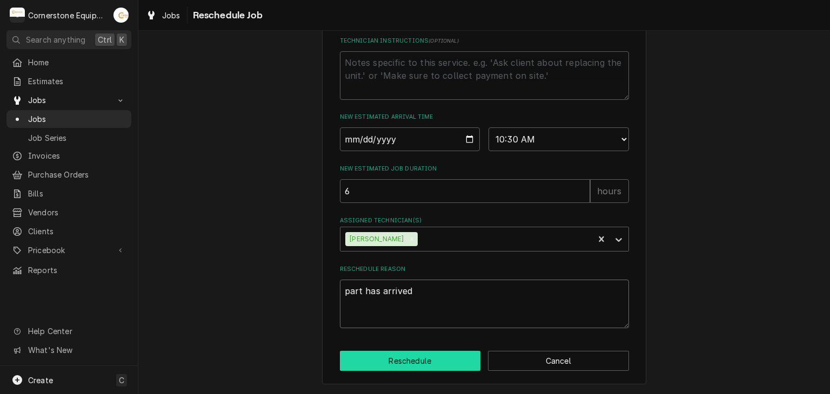
type textarea "part has arrived"
click at [413, 361] on button "Reschedule" at bounding box center [410, 361] width 141 height 20
type textarea "x"
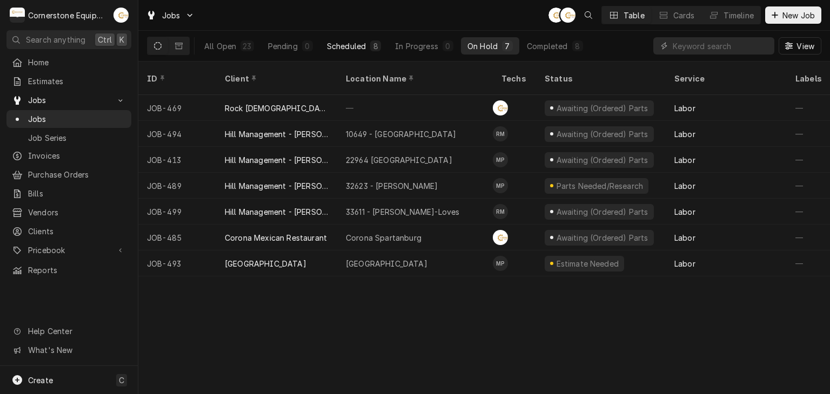
click at [335, 46] on div "Scheduled" at bounding box center [346, 46] width 39 height 11
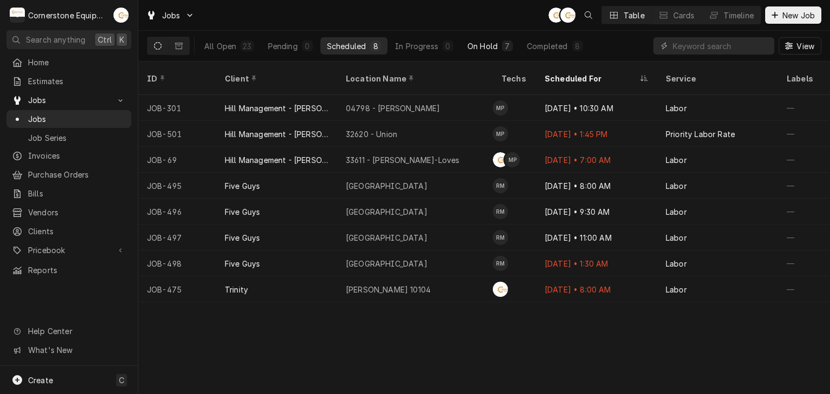
click at [499, 44] on button "On Hold 7" at bounding box center [490, 45] width 58 height 17
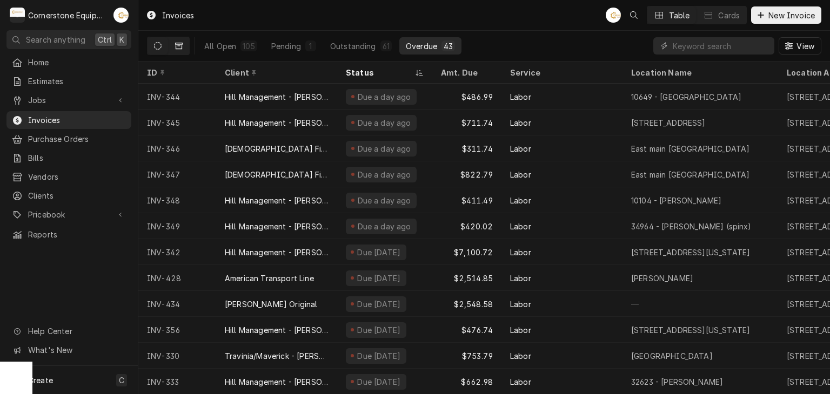
click at [187, 48] on button "Dynamic Content Wrapper" at bounding box center [179, 45] width 21 height 17
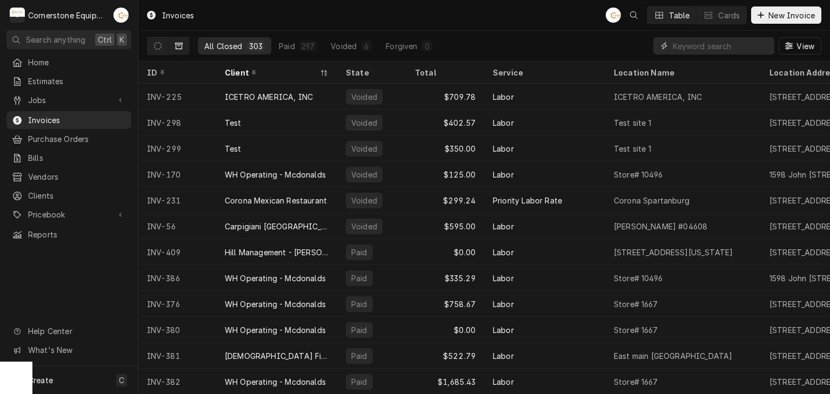
click at [723, 48] on input "Dynamic Content Wrapper" at bounding box center [720, 45] width 96 height 17
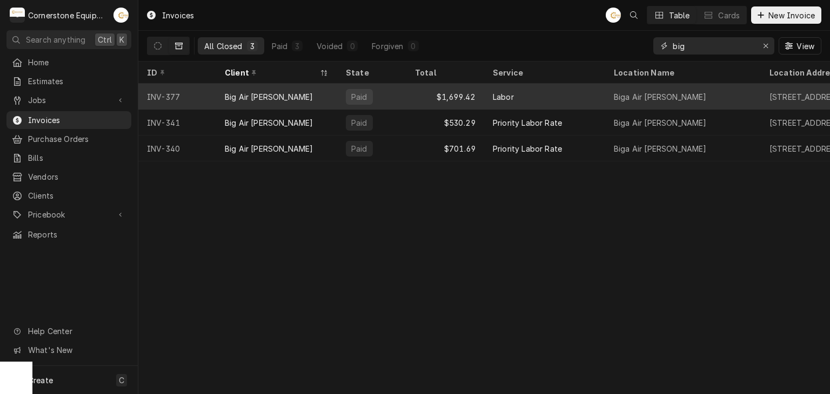
type input "big"
click at [382, 96] on div "Paid" at bounding box center [371, 97] width 69 height 26
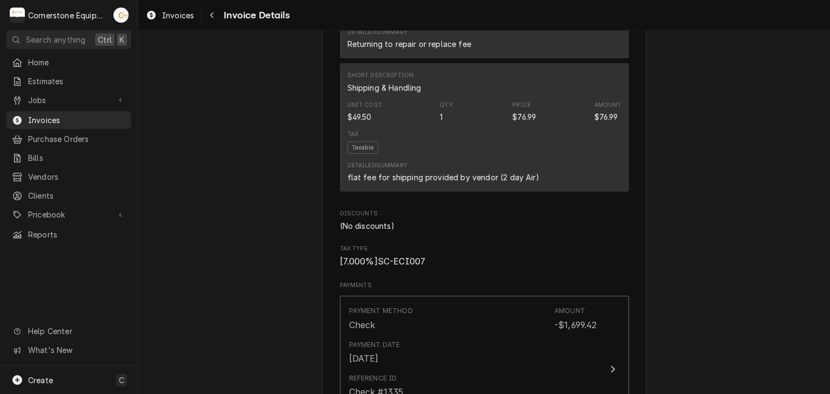
scroll to position [1729, 0]
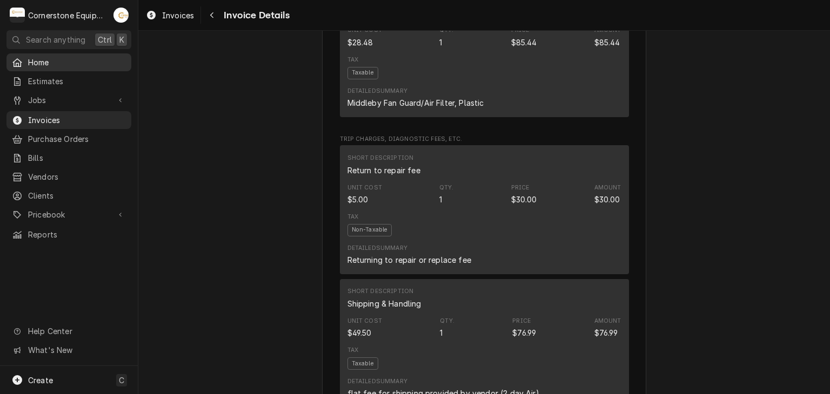
click at [81, 63] on span "Home" at bounding box center [77, 62] width 98 height 11
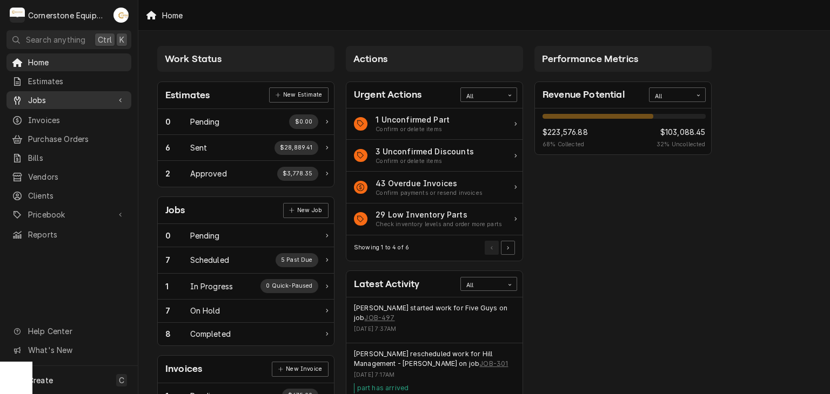
click at [42, 96] on span "Jobs" at bounding box center [69, 100] width 82 height 11
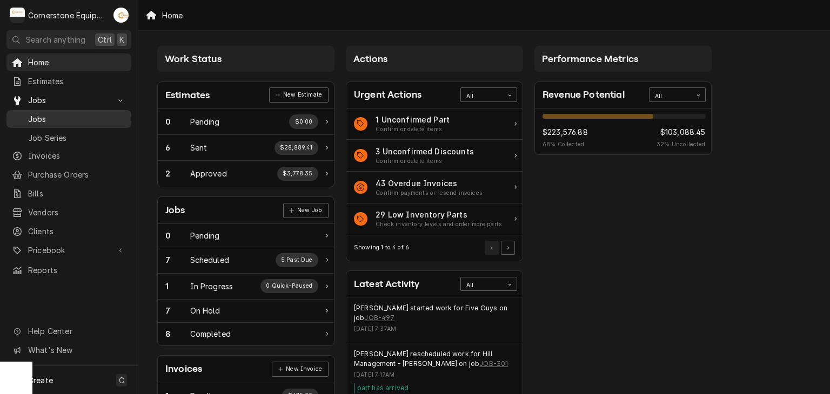
click at [52, 118] on span "Jobs" at bounding box center [77, 118] width 98 height 11
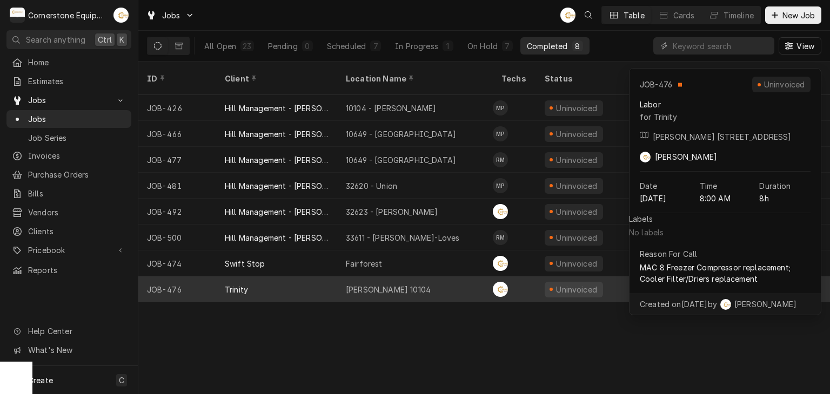
click at [392, 284] on div "[PERSON_NAME] 10104" at bounding box center [388, 289] width 85 height 11
